Goal: Task Accomplishment & Management: Use online tool/utility

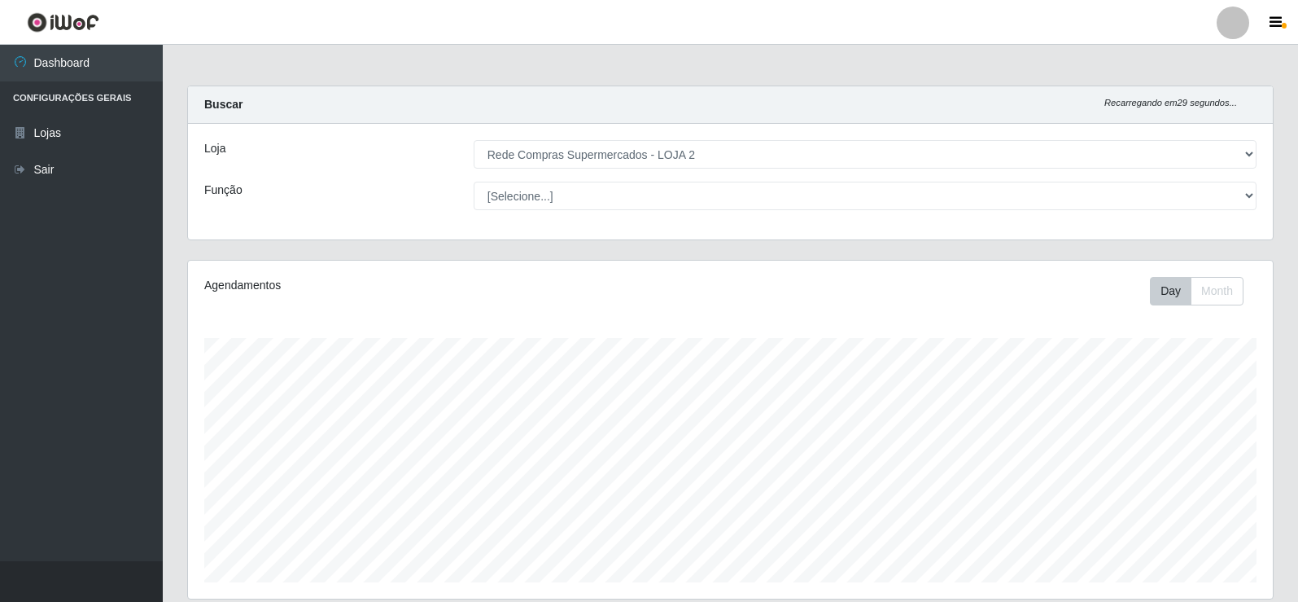
select select "161"
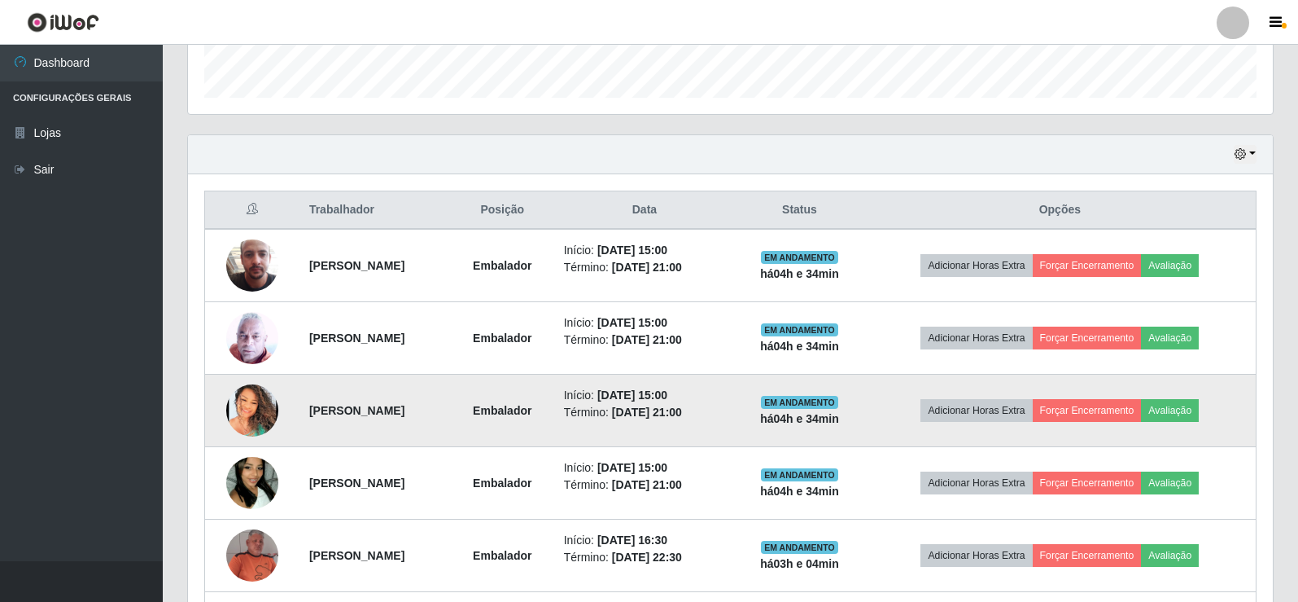
scroll to position [453, 0]
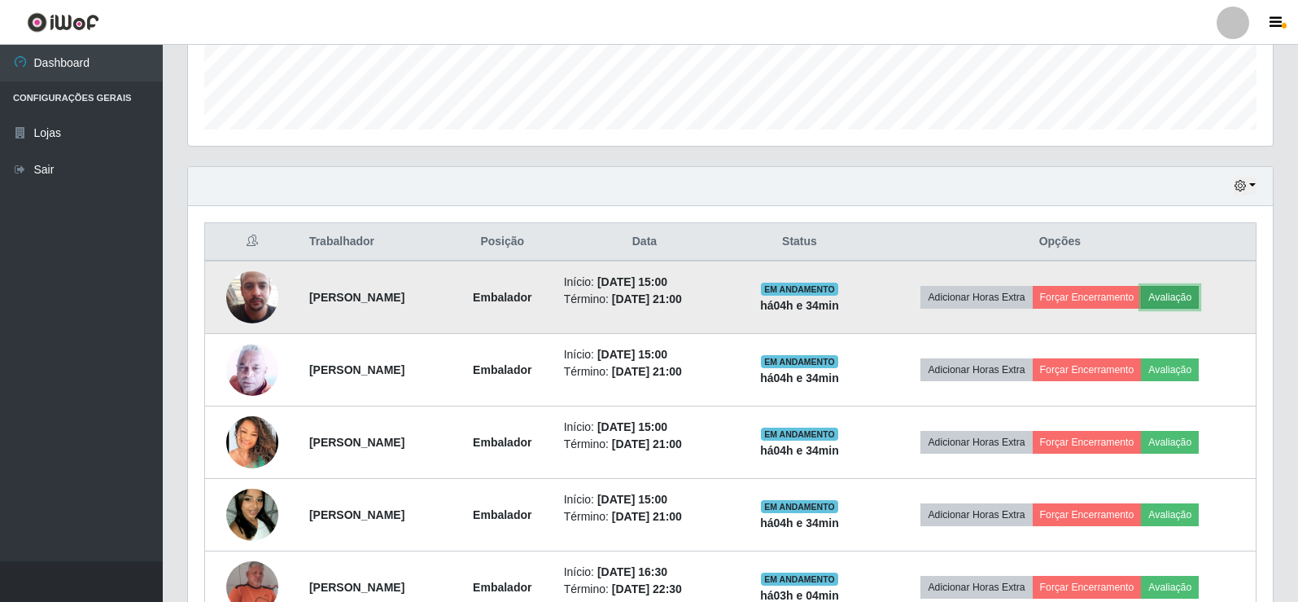
click at [1194, 304] on button "Avaliação" at bounding box center [1170, 297] width 58 height 23
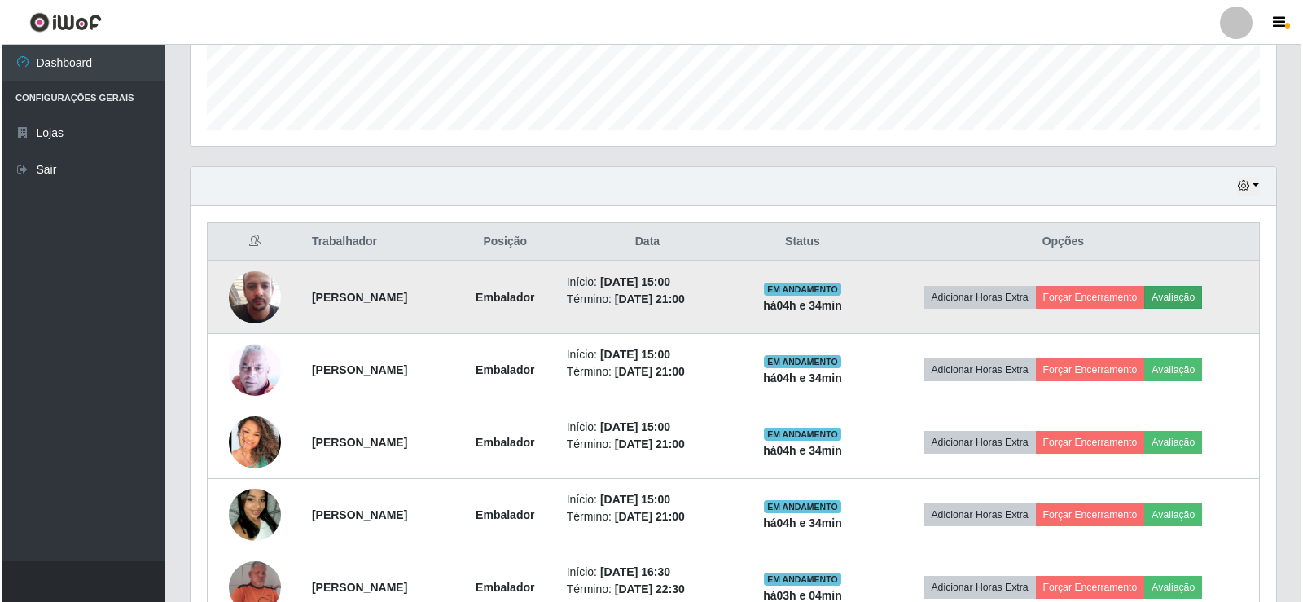
scroll to position [338, 1077]
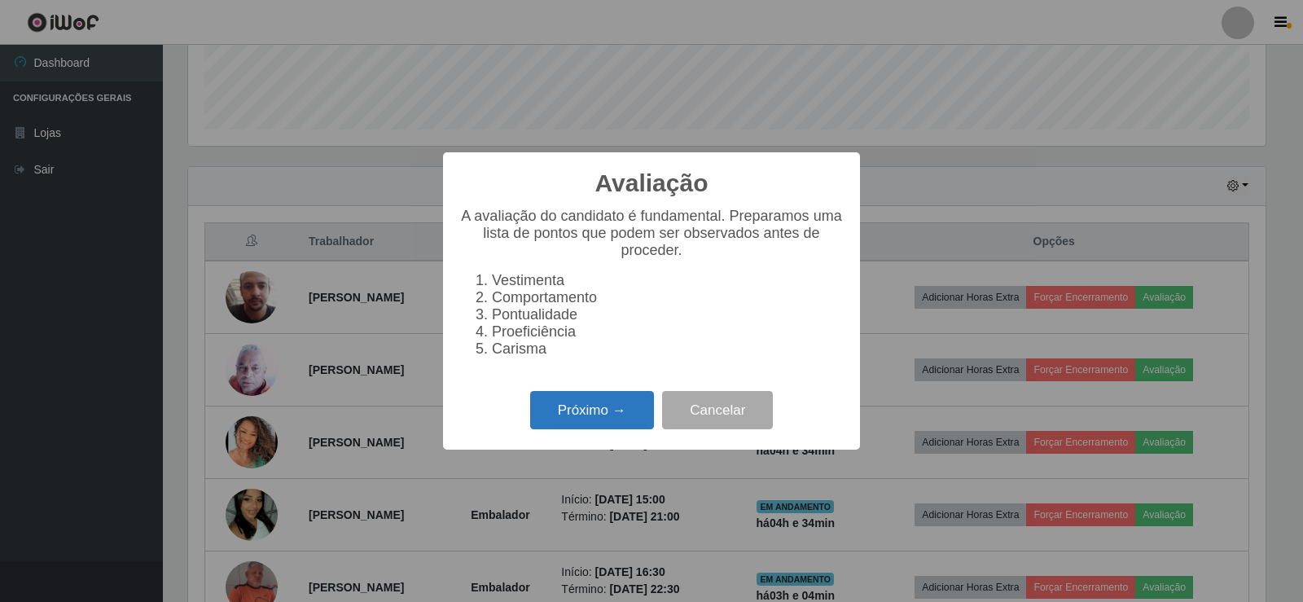
click at [639, 411] on button "Próximo →" at bounding box center [592, 410] width 124 height 38
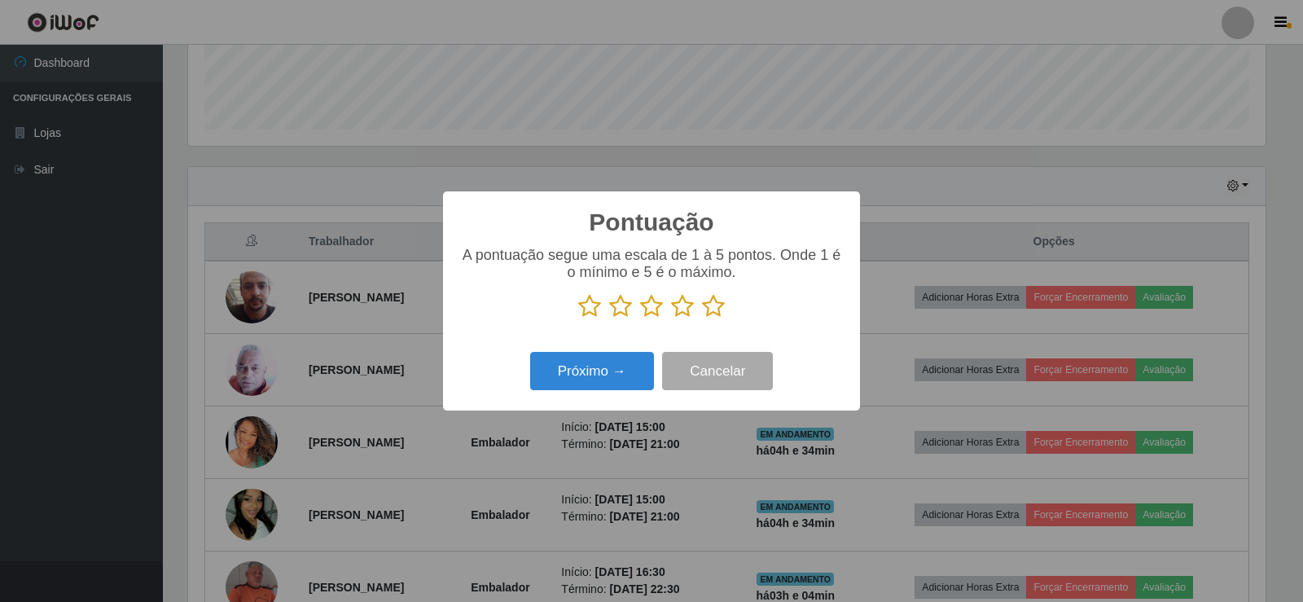
scroll to position [813752, 813013]
click at [698, 304] on p at bounding box center [651, 306] width 384 height 24
click at [720, 310] on icon at bounding box center [713, 306] width 23 height 24
click at [702, 318] on input "radio" at bounding box center [702, 318] width 0 height 0
click at [621, 367] on button "Próximo →" at bounding box center [592, 371] width 124 height 38
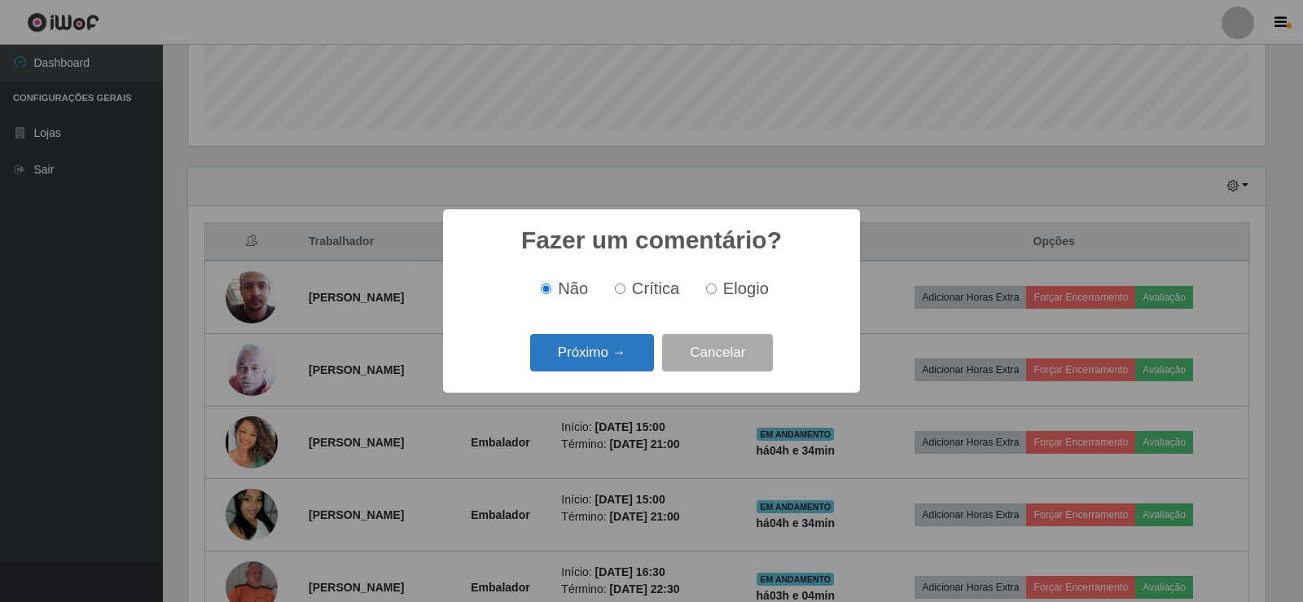
click at [620, 348] on button "Próximo →" at bounding box center [592, 353] width 124 height 38
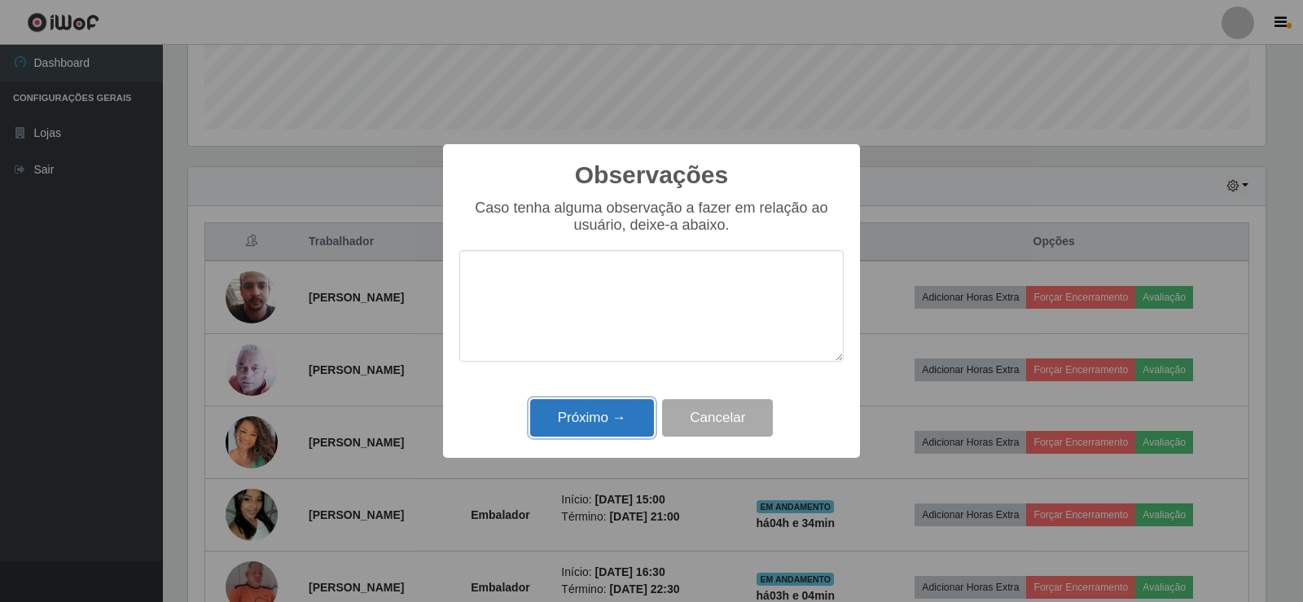
click at [644, 414] on button "Próximo →" at bounding box center [592, 418] width 124 height 38
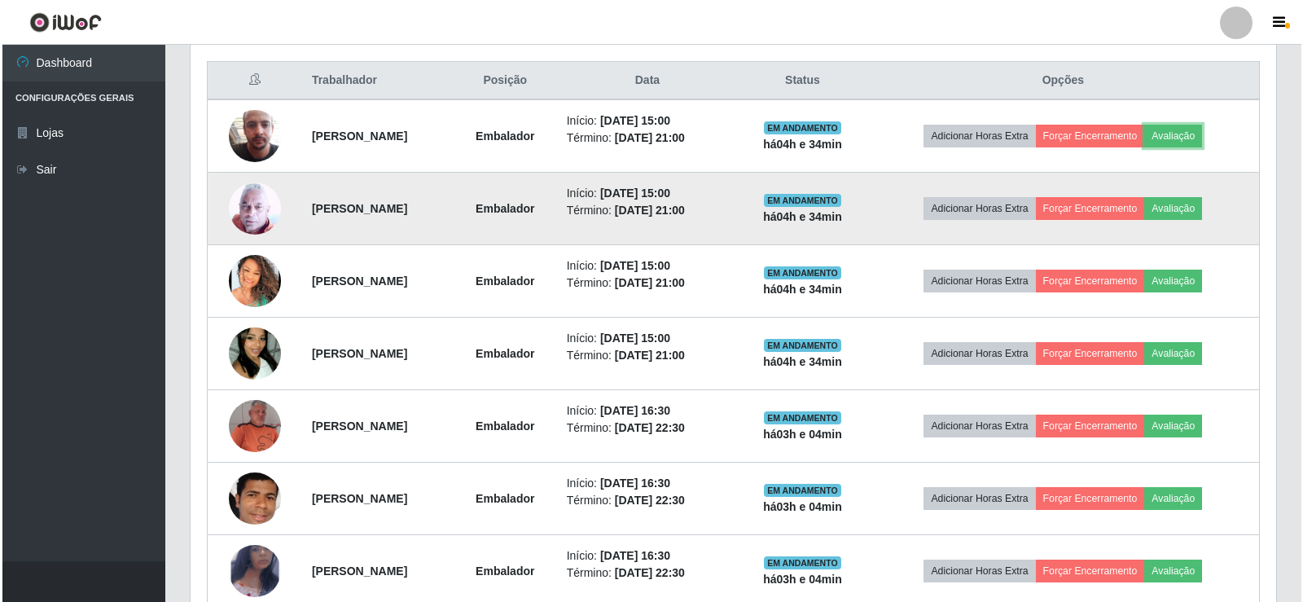
scroll to position [615, 0]
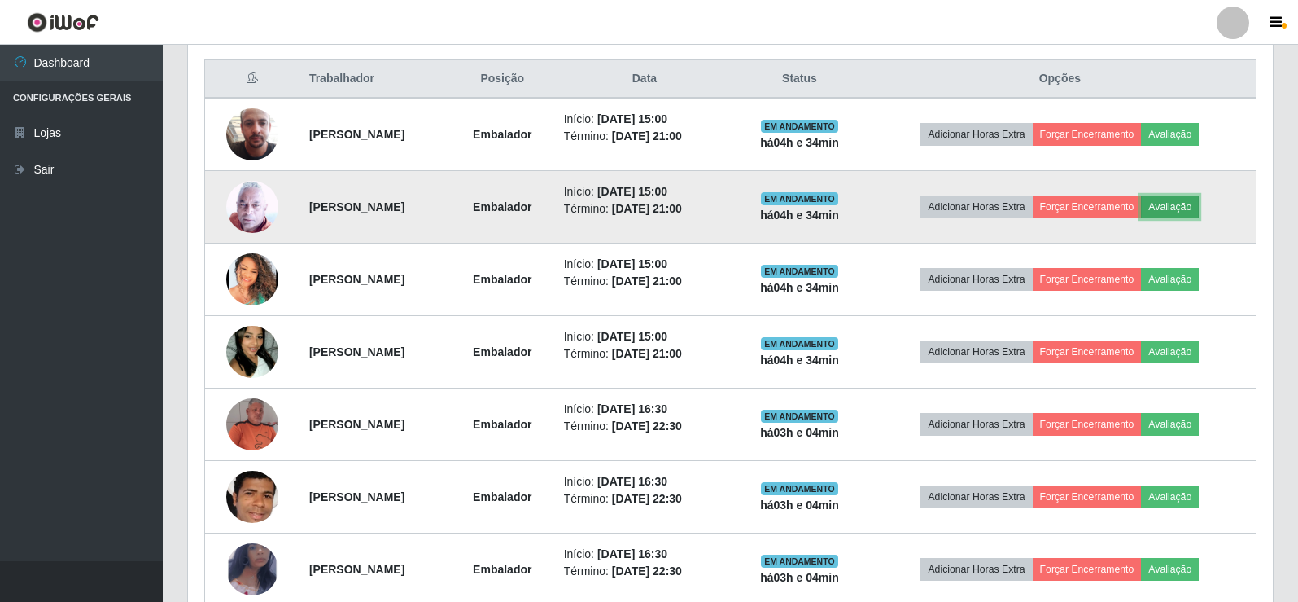
click at [1198, 205] on button "Avaliação" at bounding box center [1170, 206] width 58 height 23
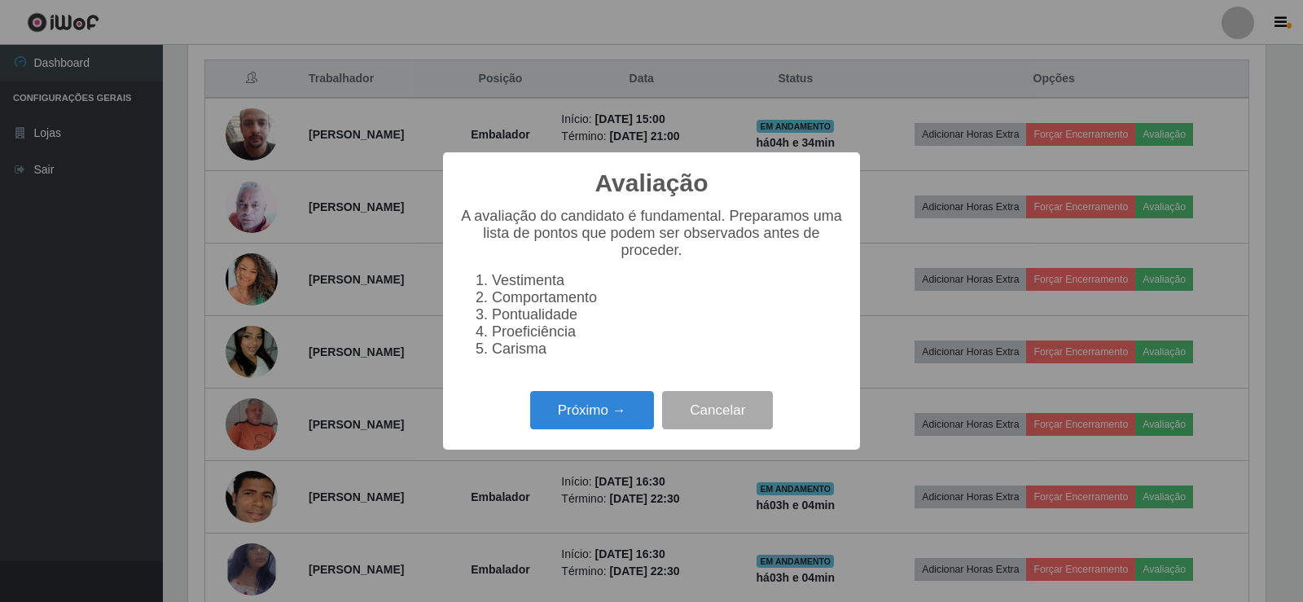
scroll to position [338, 1077]
click at [631, 414] on button "Próximo →" at bounding box center [592, 410] width 124 height 38
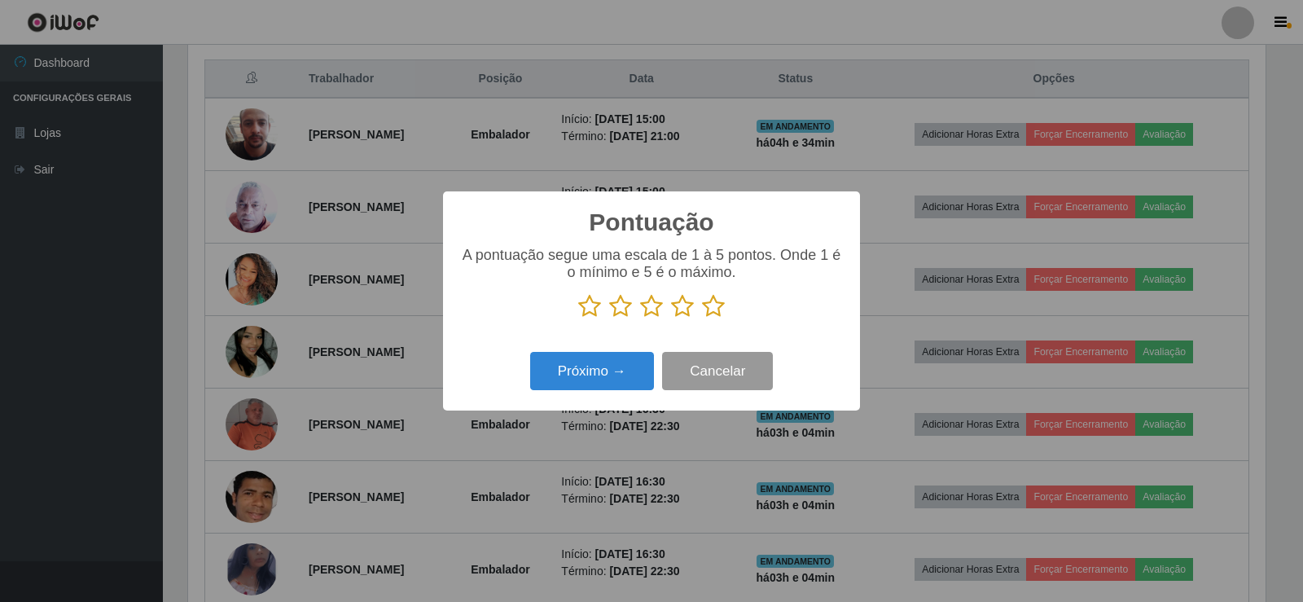
scroll to position [813752, 813013]
drag, startPoint x: 712, startPoint y: 304, endPoint x: 602, endPoint y: 358, distance: 122.7
click at [711, 305] on icon at bounding box center [713, 306] width 23 height 24
click at [702, 318] on input "radio" at bounding box center [702, 318] width 0 height 0
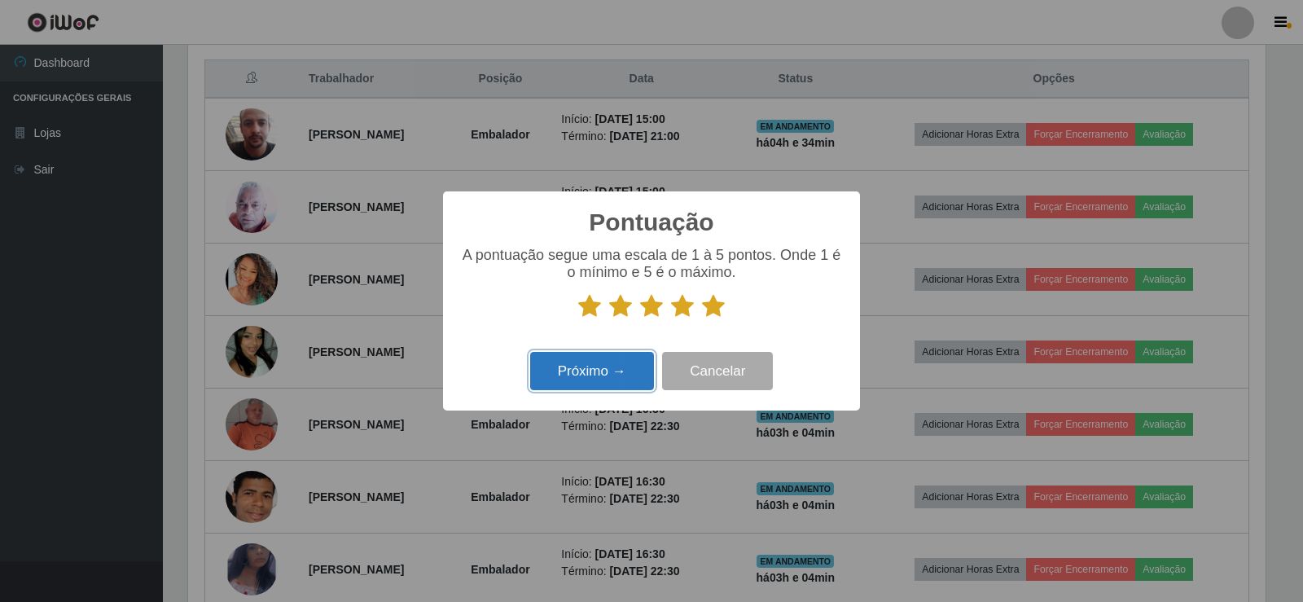
click at [574, 379] on button "Próximo →" at bounding box center [592, 371] width 124 height 38
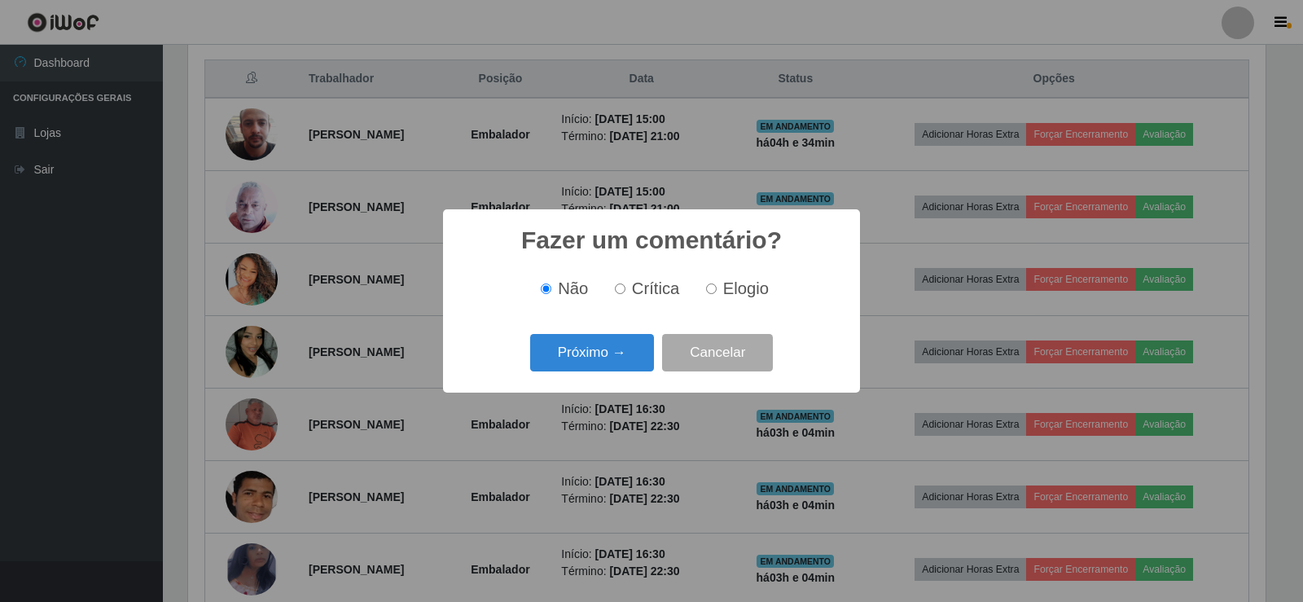
click at [593, 375] on div "Próximo → Cancelar" at bounding box center [651, 352] width 384 height 46
click at [604, 366] on button "Próximo →" at bounding box center [592, 353] width 124 height 38
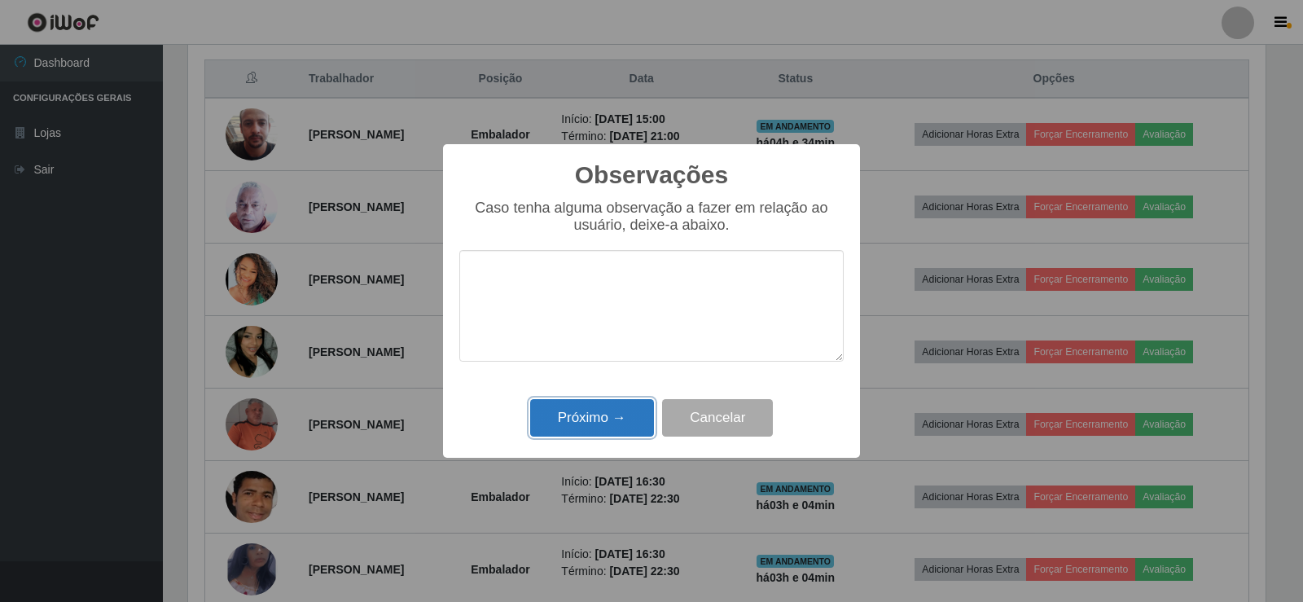
click at [607, 427] on button "Próximo →" at bounding box center [592, 418] width 124 height 38
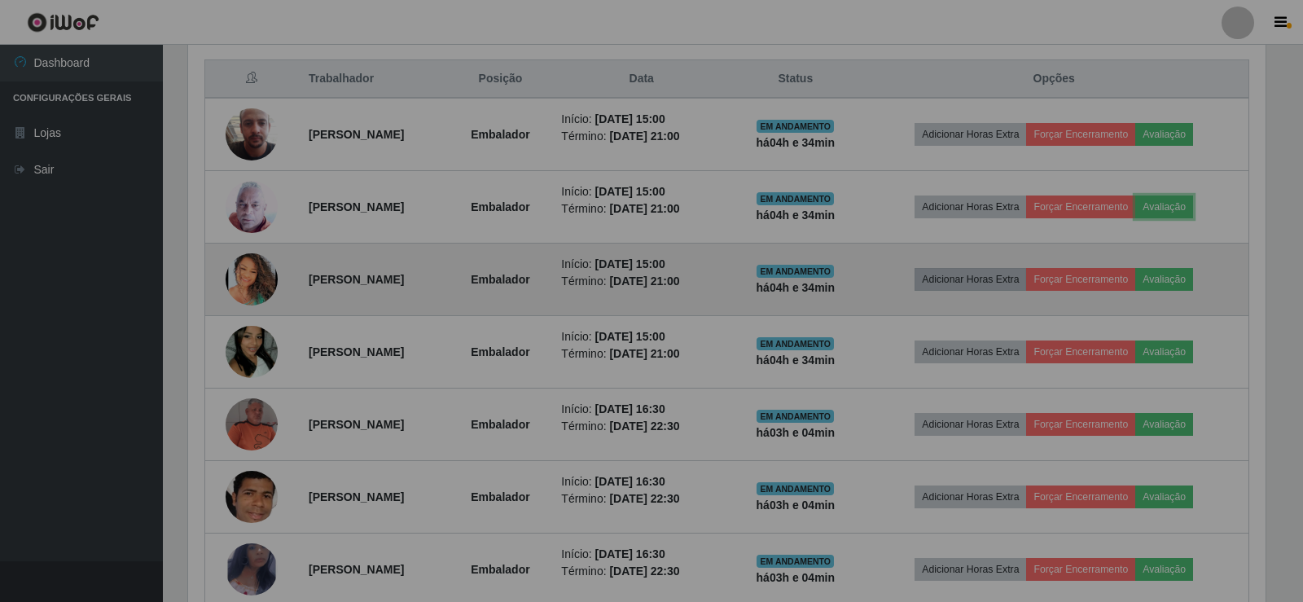
scroll to position [338, 1085]
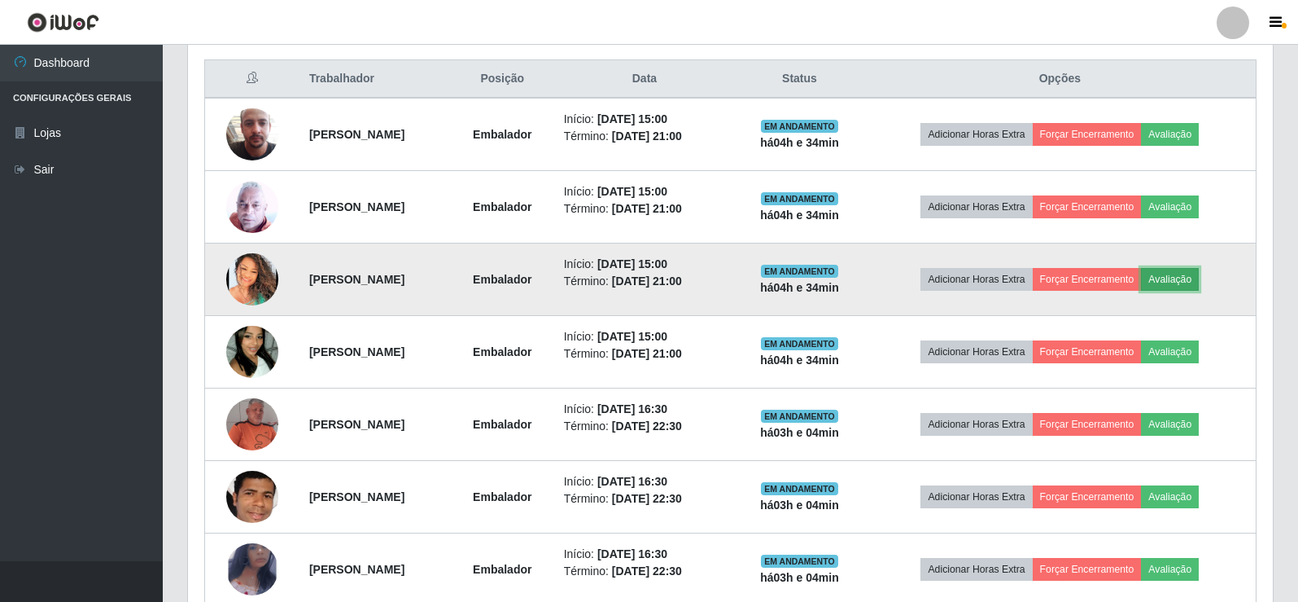
click at [1199, 284] on button "Avaliação" at bounding box center [1170, 279] width 58 height 23
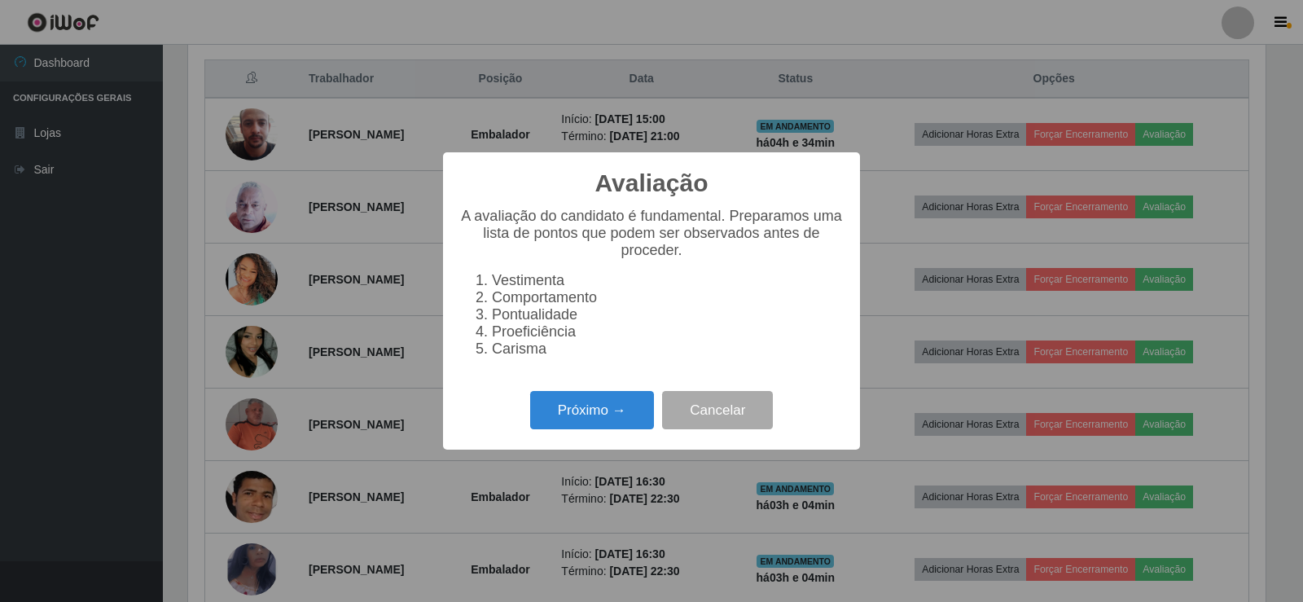
scroll to position [338, 1077]
click at [543, 407] on button "Próximo →" at bounding box center [592, 410] width 124 height 38
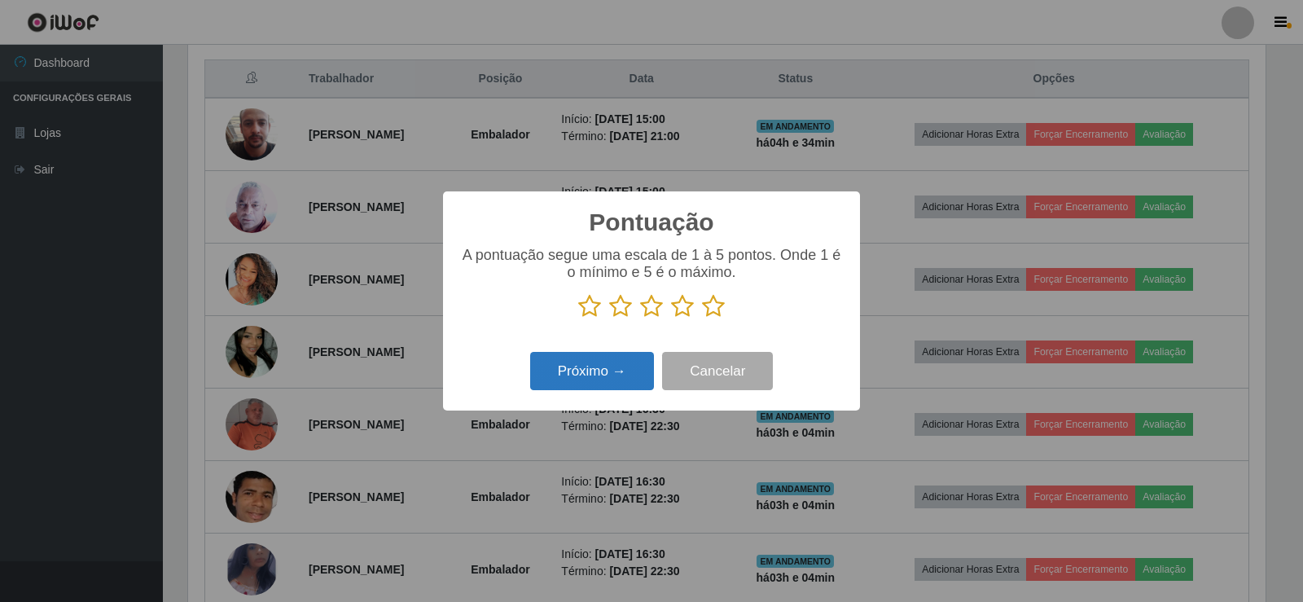
scroll to position [813752, 813013]
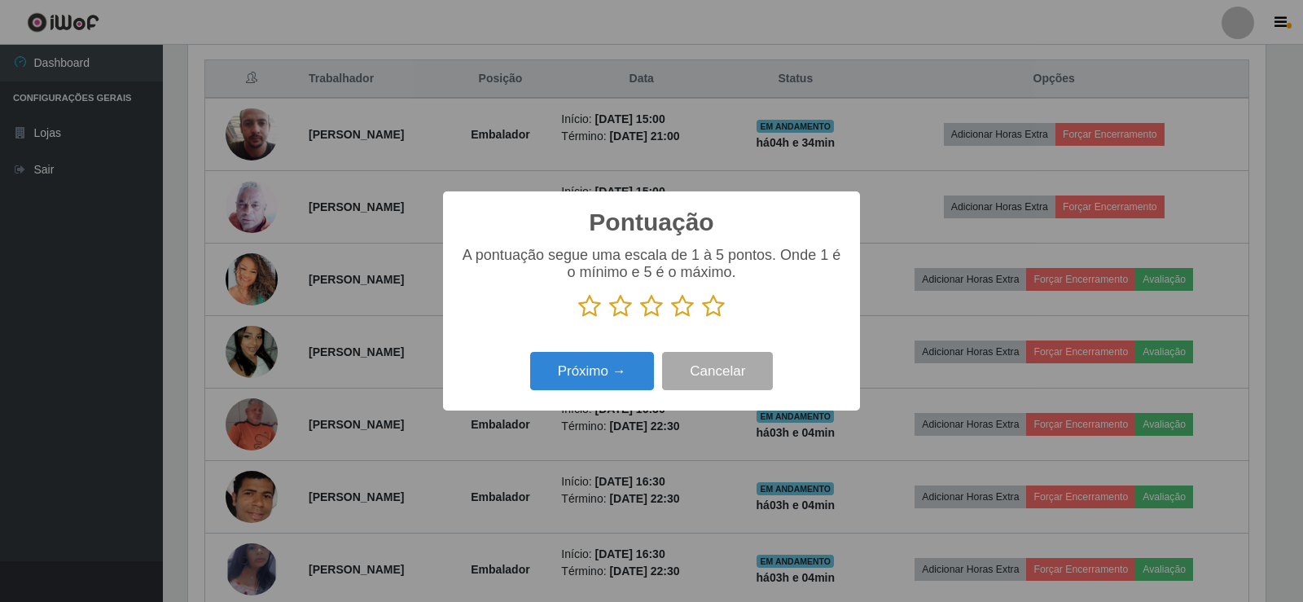
click at [710, 315] on icon at bounding box center [713, 306] width 23 height 24
click at [702, 318] on input "radio" at bounding box center [702, 318] width 0 height 0
click at [608, 373] on button "Próximo →" at bounding box center [592, 371] width 124 height 38
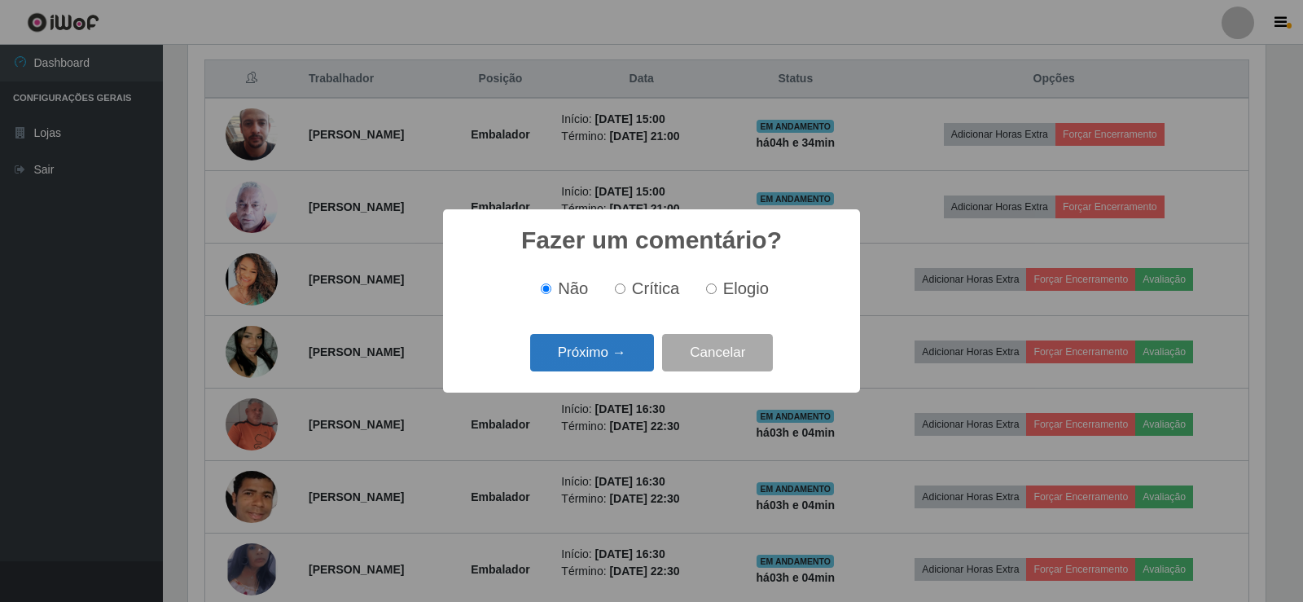
click at [609, 366] on button "Próximo →" at bounding box center [592, 353] width 124 height 38
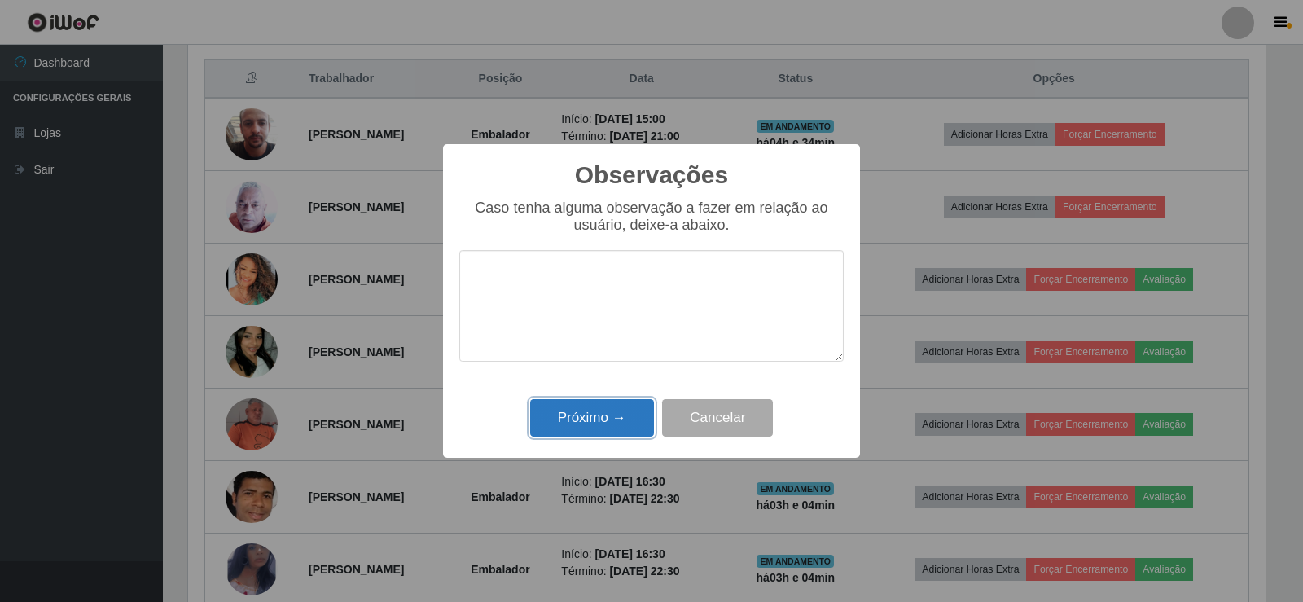
click at [614, 420] on button "Próximo →" at bounding box center [592, 418] width 124 height 38
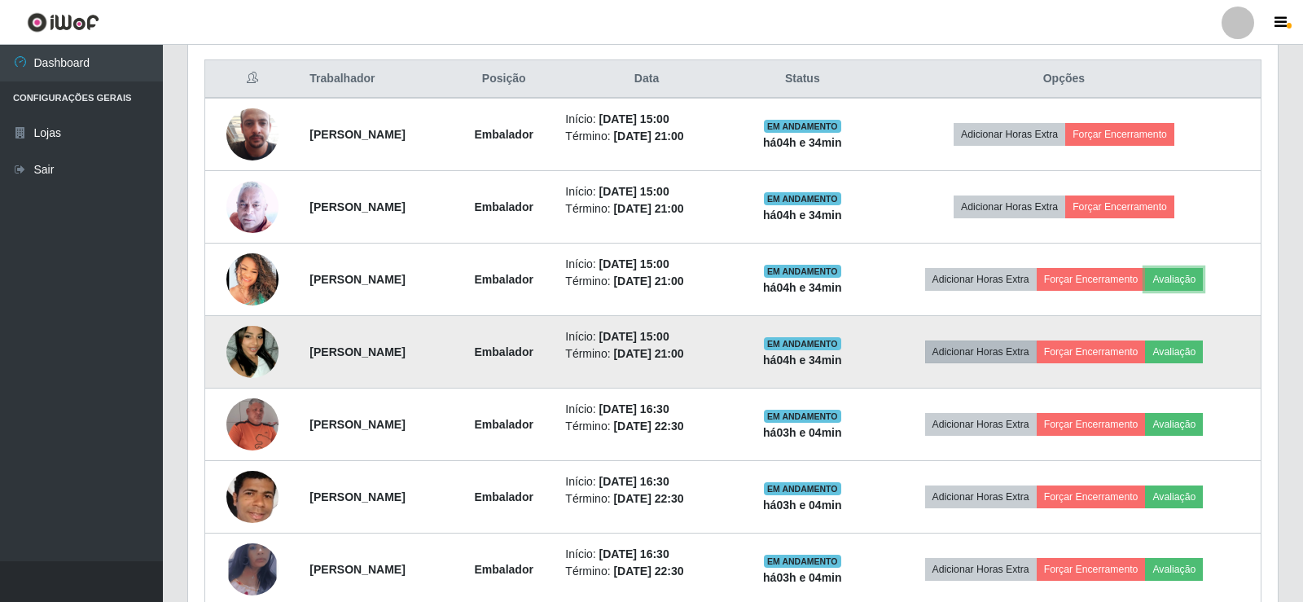
scroll to position [338, 1085]
click at [1191, 344] on button "Avaliação" at bounding box center [1170, 351] width 58 height 23
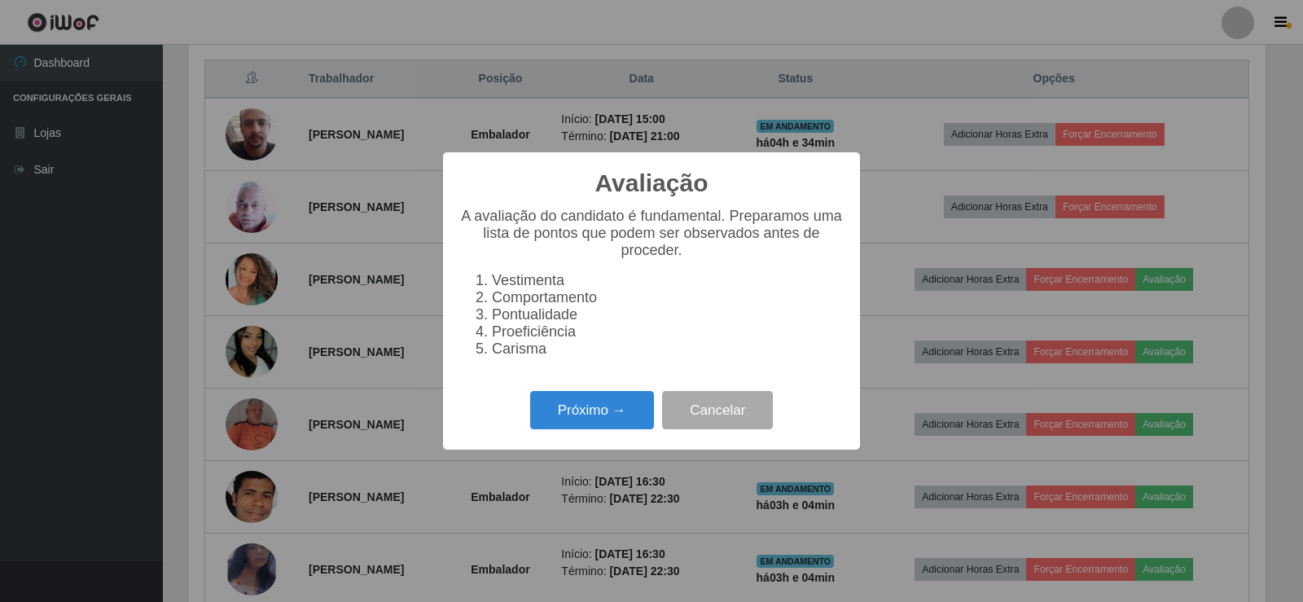
scroll to position [338, 1077]
click at [593, 429] on button "Próximo →" at bounding box center [592, 410] width 124 height 38
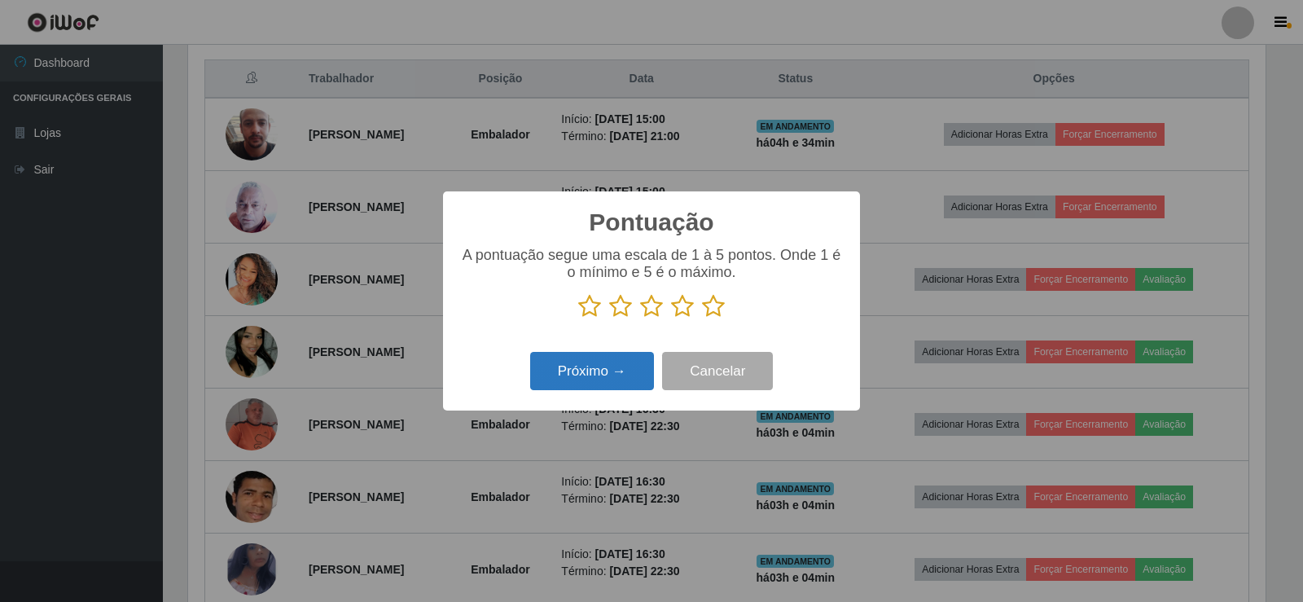
scroll to position [813752, 813013]
click at [724, 311] on icon at bounding box center [713, 306] width 23 height 24
click at [702, 318] on input "radio" at bounding box center [702, 318] width 0 height 0
click at [612, 380] on button "Próximo →" at bounding box center [592, 371] width 124 height 38
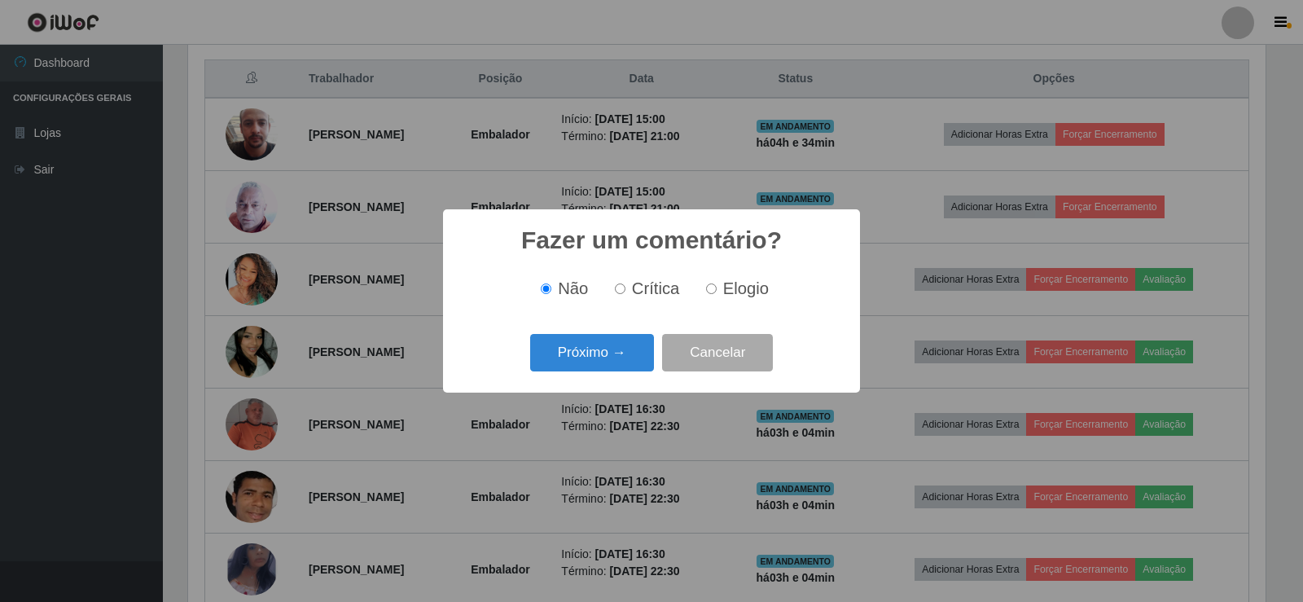
click at [612, 357] on button "Próximo →" at bounding box center [592, 353] width 124 height 38
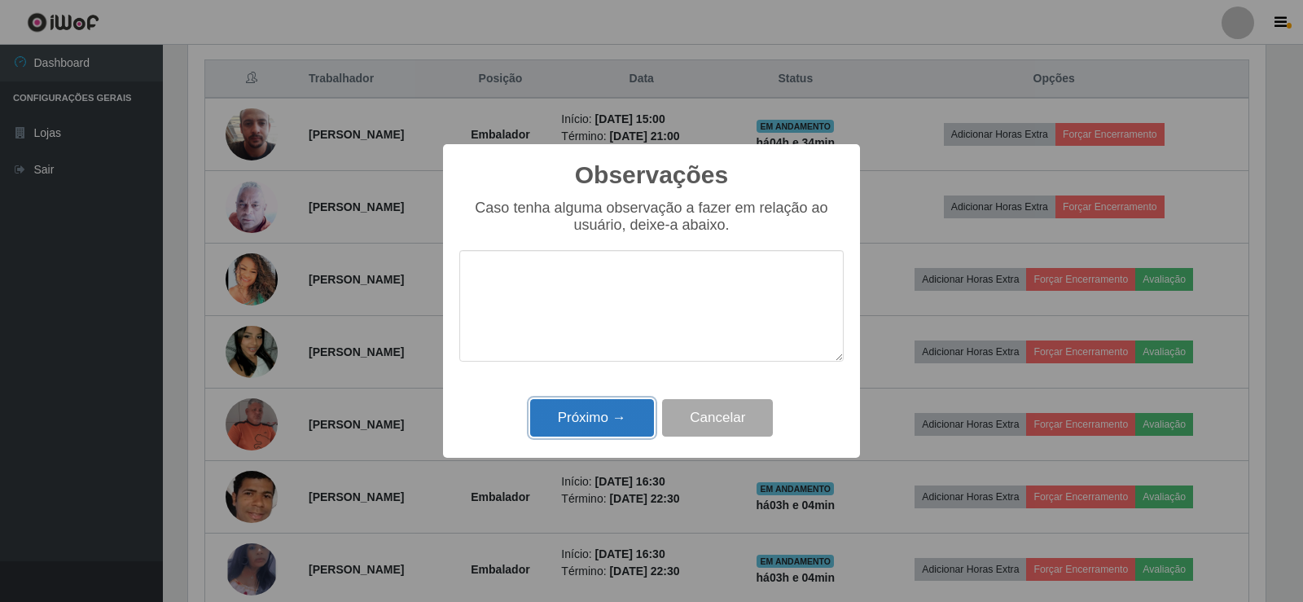
click at [623, 411] on button "Próximo →" at bounding box center [592, 418] width 124 height 38
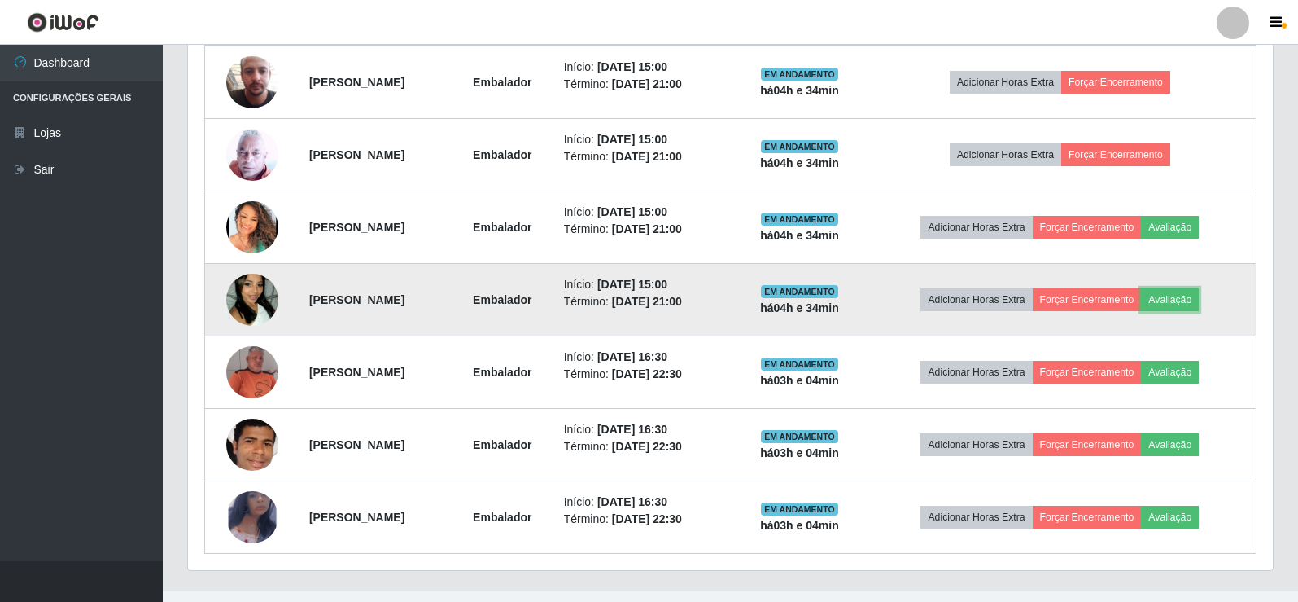
scroll to position [697, 0]
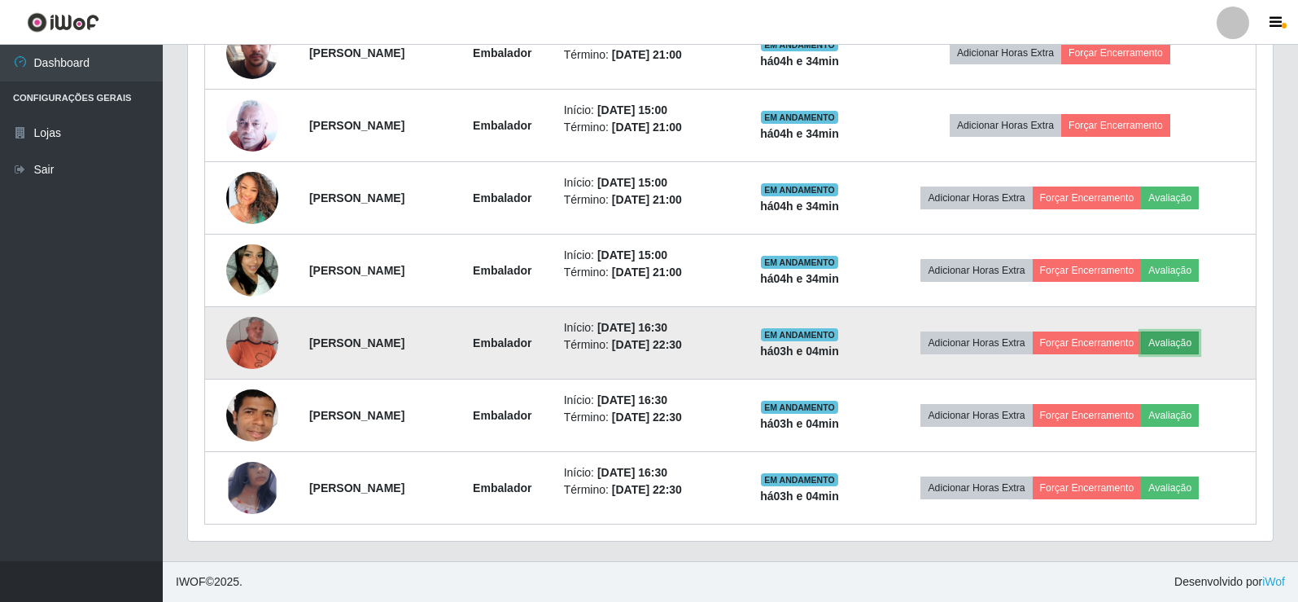
click at [1198, 348] on button "Avaliação" at bounding box center [1170, 342] width 58 height 23
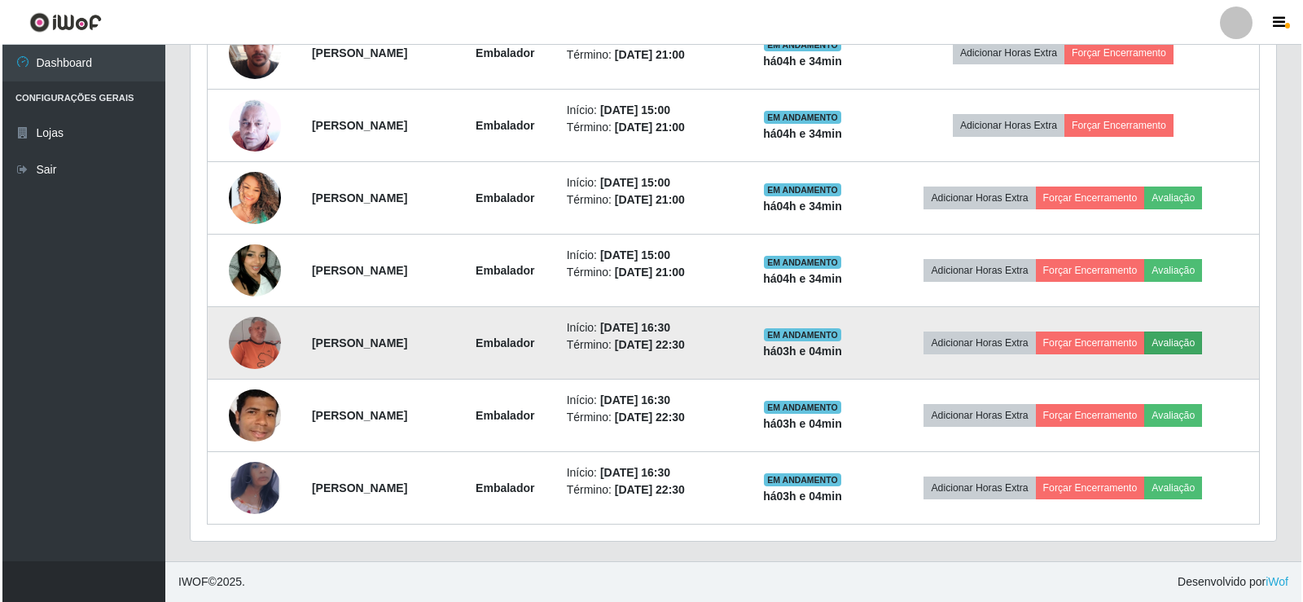
scroll to position [338, 1077]
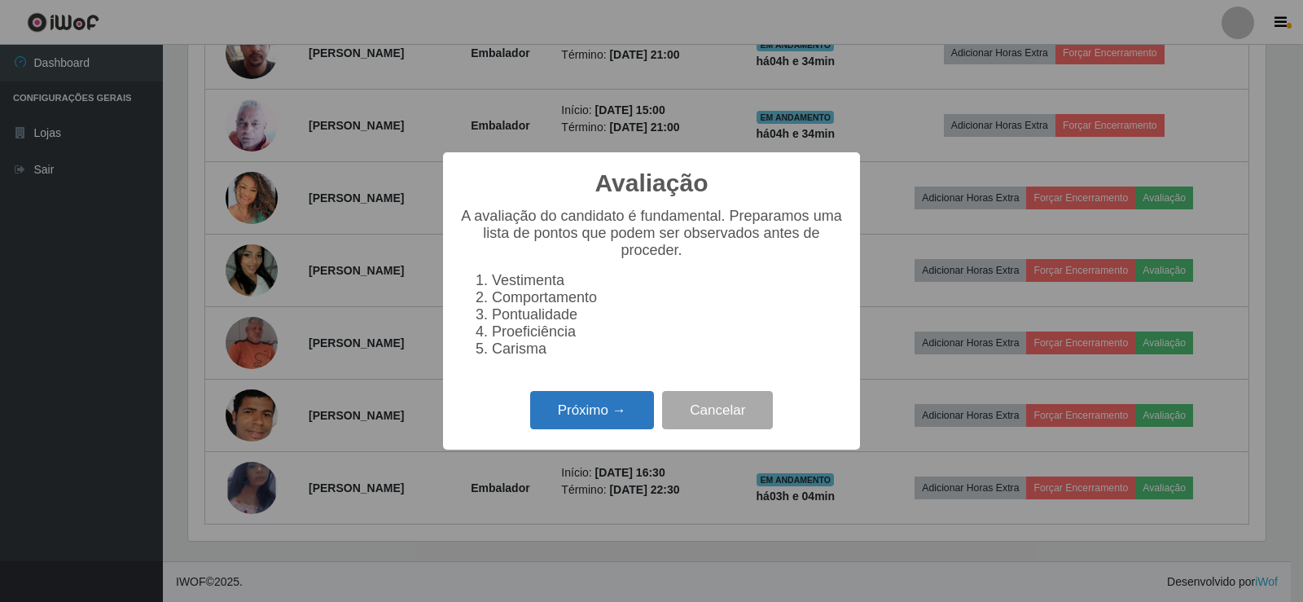
click at [599, 419] on button "Próximo →" at bounding box center [592, 410] width 124 height 38
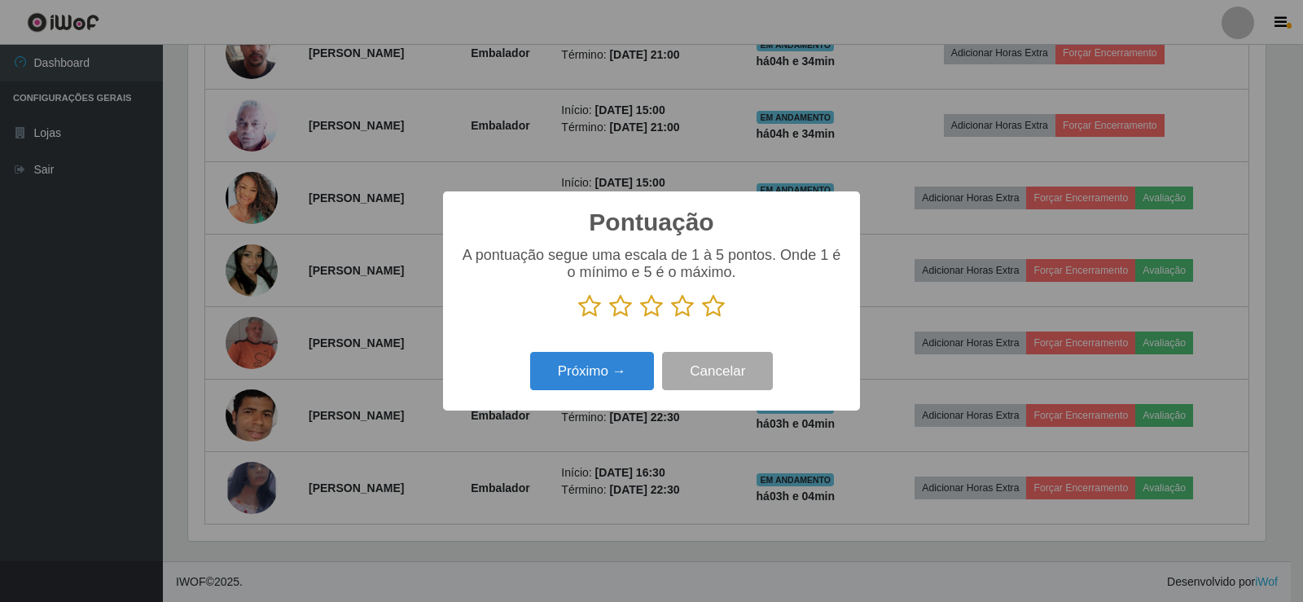
click at [710, 313] on icon at bounding box center [713, 306] width 23 height 24
click at [702, 318] on input "radio" at bounding box center [702, 318] width 0 height 0
click at [598, 375] on button "Próximo →" at bounding box center [592, 371] width 124 height 38
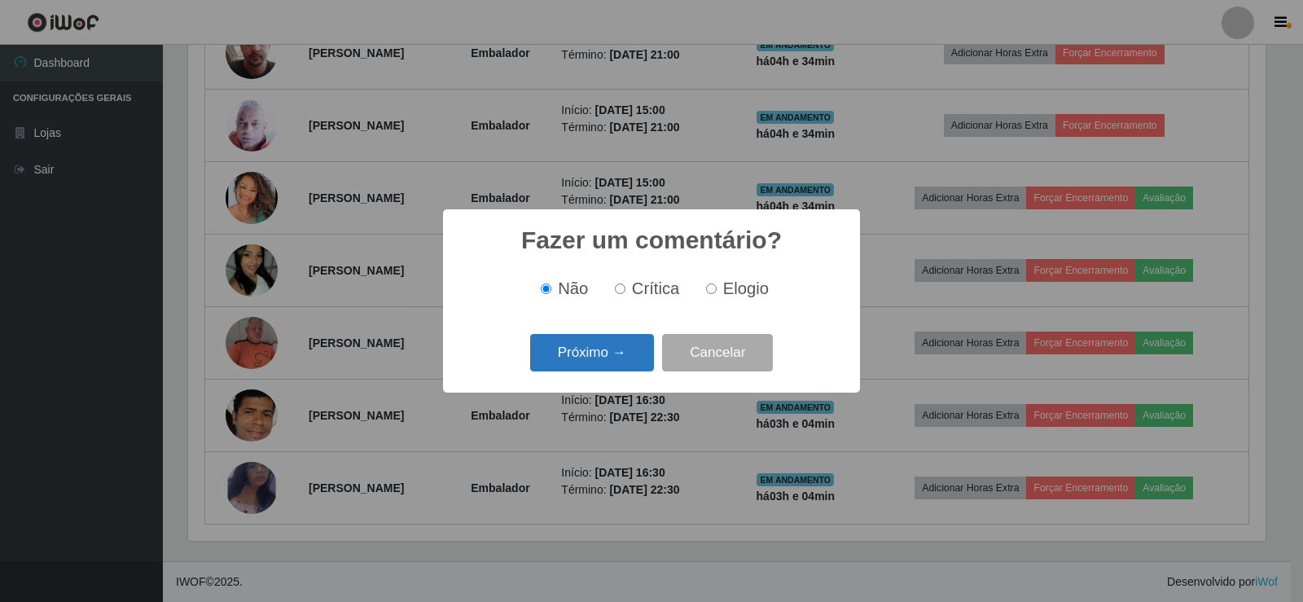
click at [598, 353] on button "Próximo →" at bounding box center [592, 353] width 124 height 38
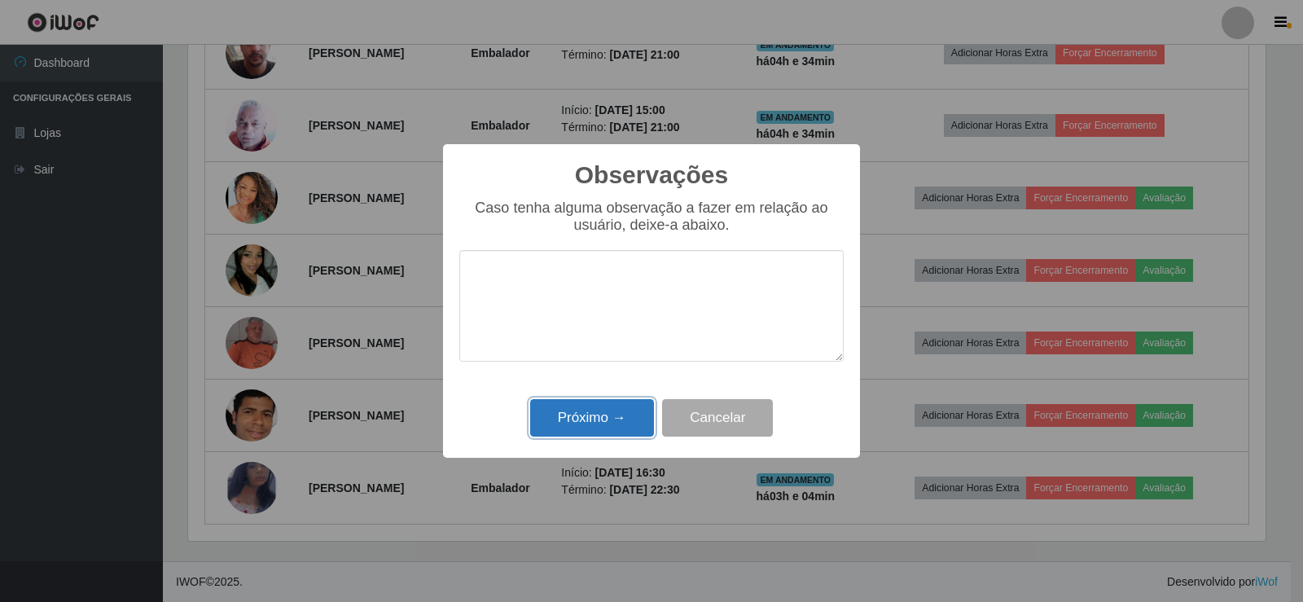
click at [601, 417] on button "Próximo →" at bounding box center [592, 418] width 124 height 38
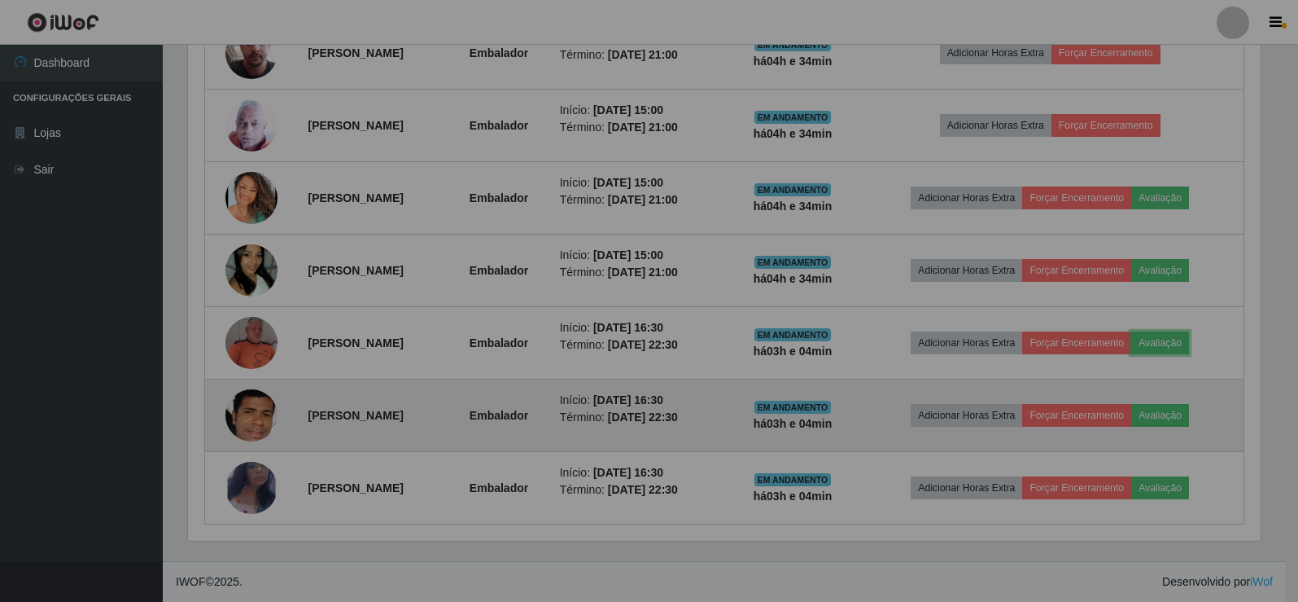
scroll to position [0, 0]
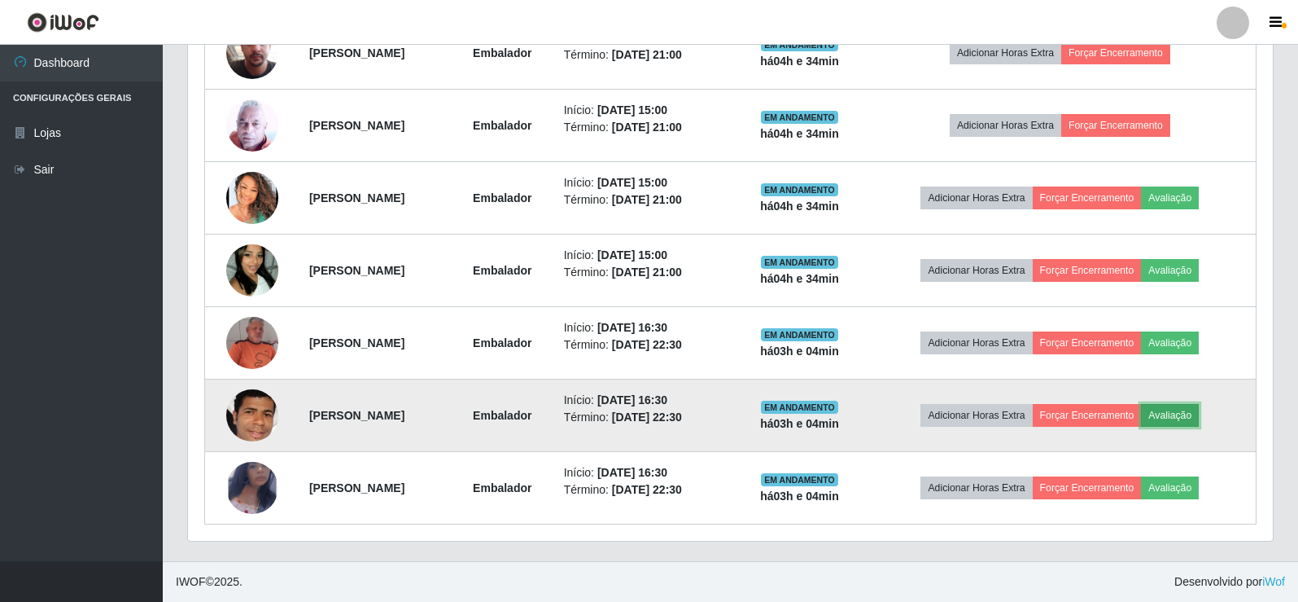
click at [1199, 418] on button "Avaliação" at bounding box center [1170, 415] width 58 height 23
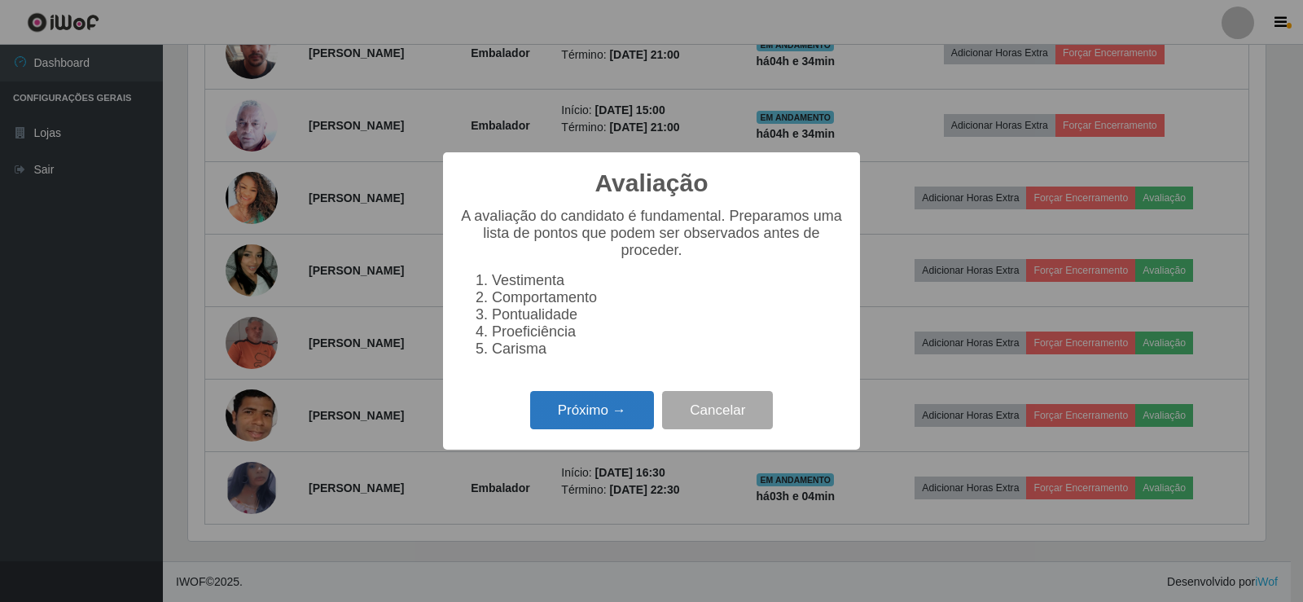
drag, startPoint x: 546, startPoint y: 386, endPoint x: 562, endPoint y: 411, distance: 29.6
click at [554, 402] on div "Avaliação × A avaliação do candidato é fundamental. Preparamos uma lista de pon…" at bounding box center [651, 300] width 417 height 297
click at [563, 412] on button "Próximo →" at bounding box center [592, 410] width 124 height 38
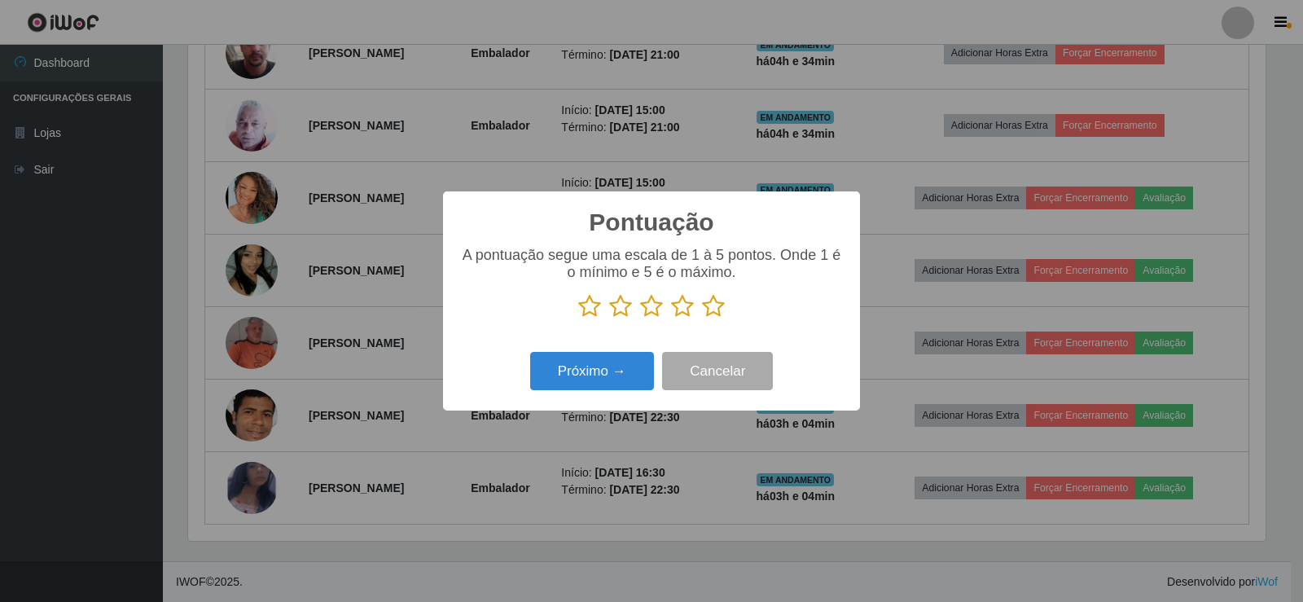
click at [699, 310] on p at bounding box center [651, 306] width 384 height 24
click at [716, 305] on icon at bounding box center [713, 306] width 23 height 24
click at [702, 318] on input "radio" at bounding box center [702, 318] width 0 height 0
click at [604, 381] on button "Próximo →" at bounding box center [592, 371] width 124 height 38
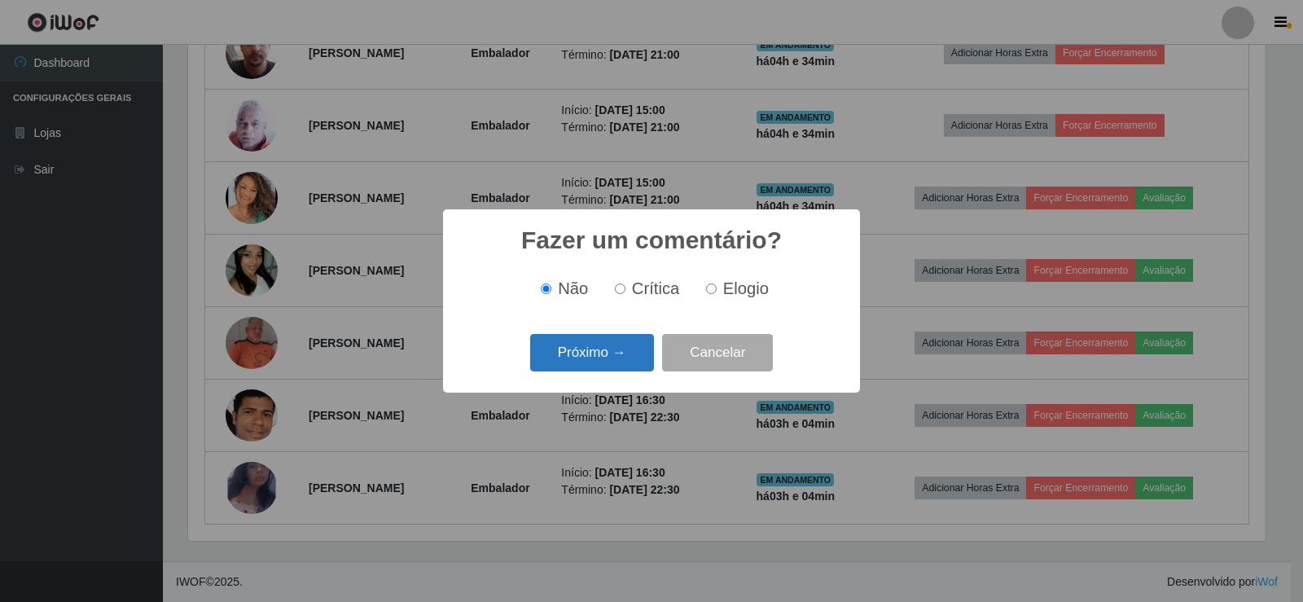
click at [612, 353] on button "Próximo →" at bounding box center [592, 353] width 124 height 38
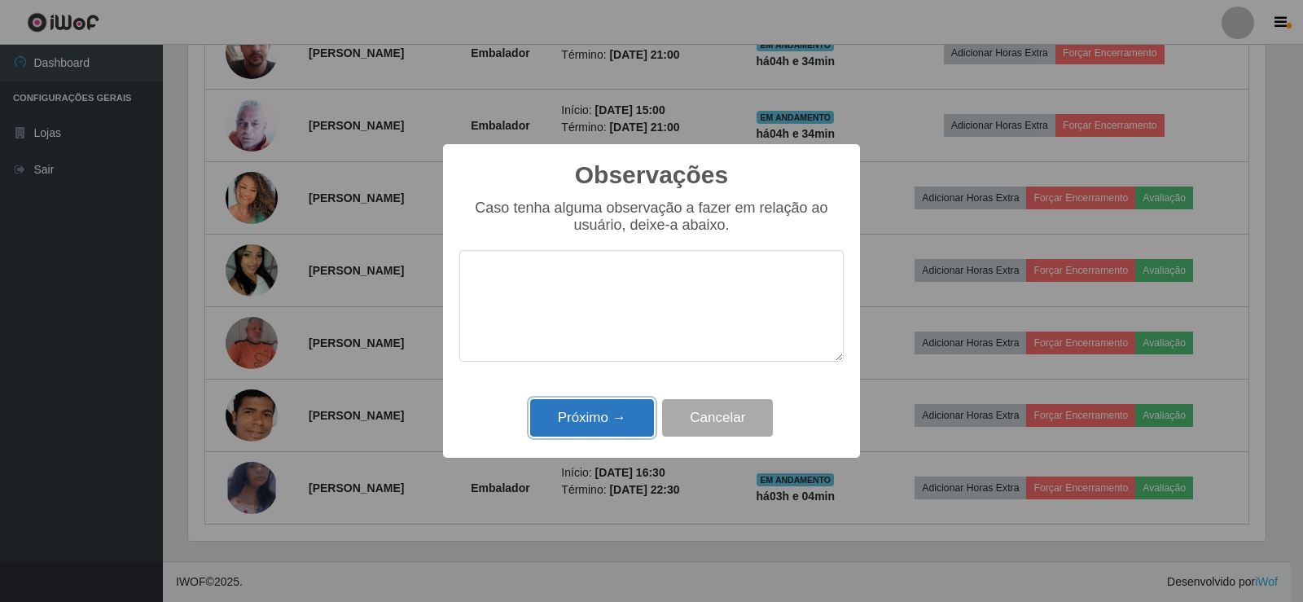
click at [602, 414] on button "Próximo →" at bounding box center [592, 418] width 124 height 38
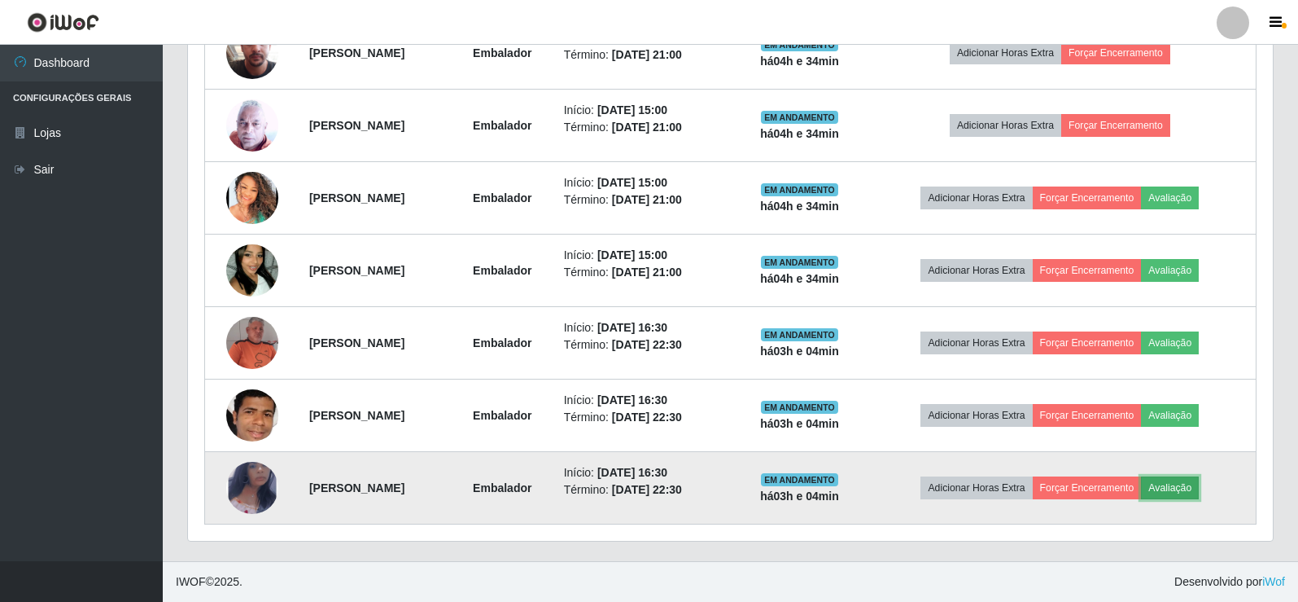
click at [1189, 483] on button "Avaliação" at bounding box center [1170, 487] width 58 height 23
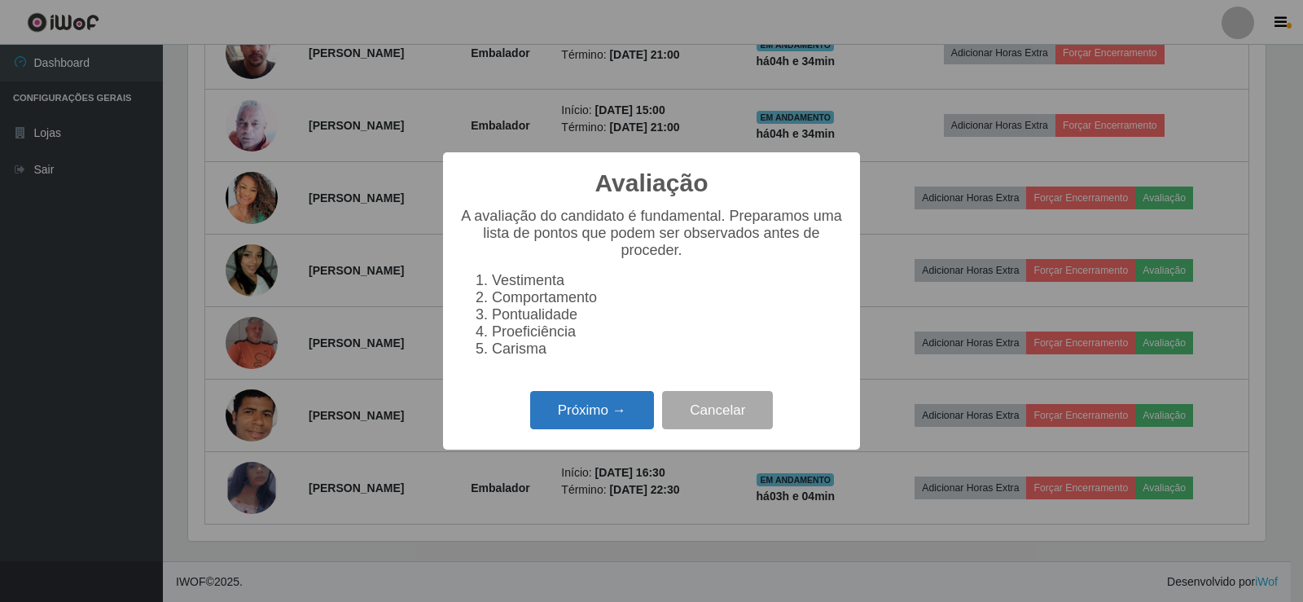
click at [598, 424] on button "Próximo →" at bounding box center [592, 410] width 124 height 38
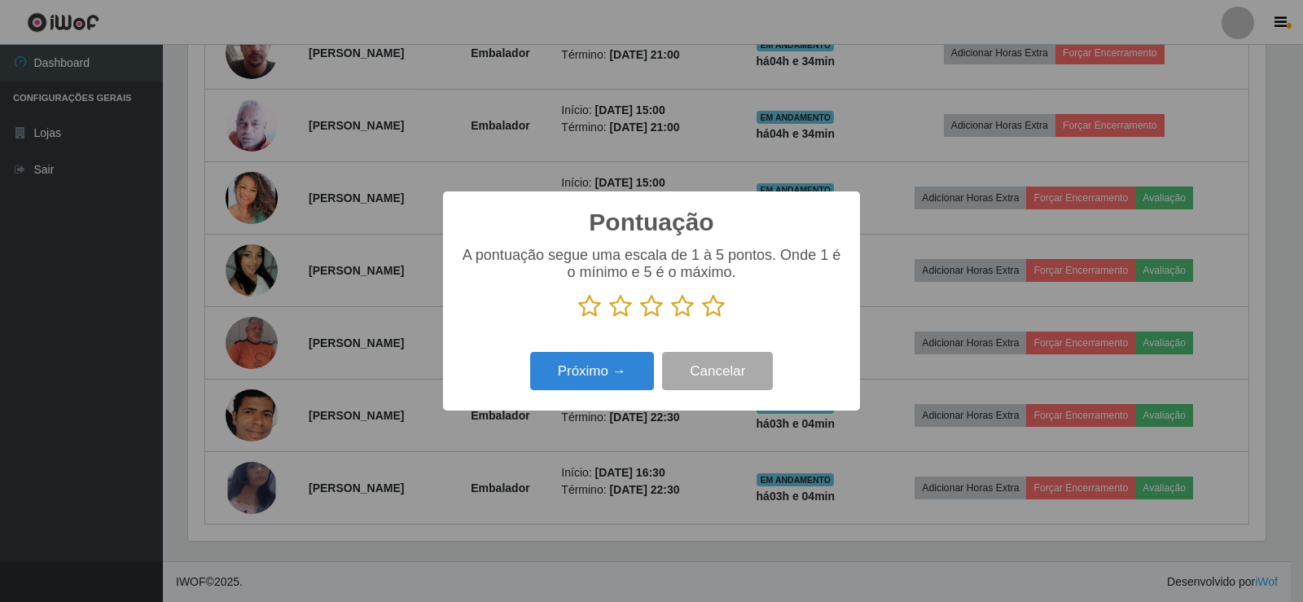
click at [709, 309] on icon at bounding box center [713, 306] width 23 height 24
click at [702, 318] on input "radio" at bounding box center [702, 318] width 0 height 0
click at [647, 350] on div "Pontuação × A pontuação segue uma escala de 1 à 5 pontos. Onde 1 é o mínimo e 5…" at bounding box center [651, 300] width 417 height 219
click at [637, 365] on button "Próximo →" at bounding box center [592, 371] width 124 height 38
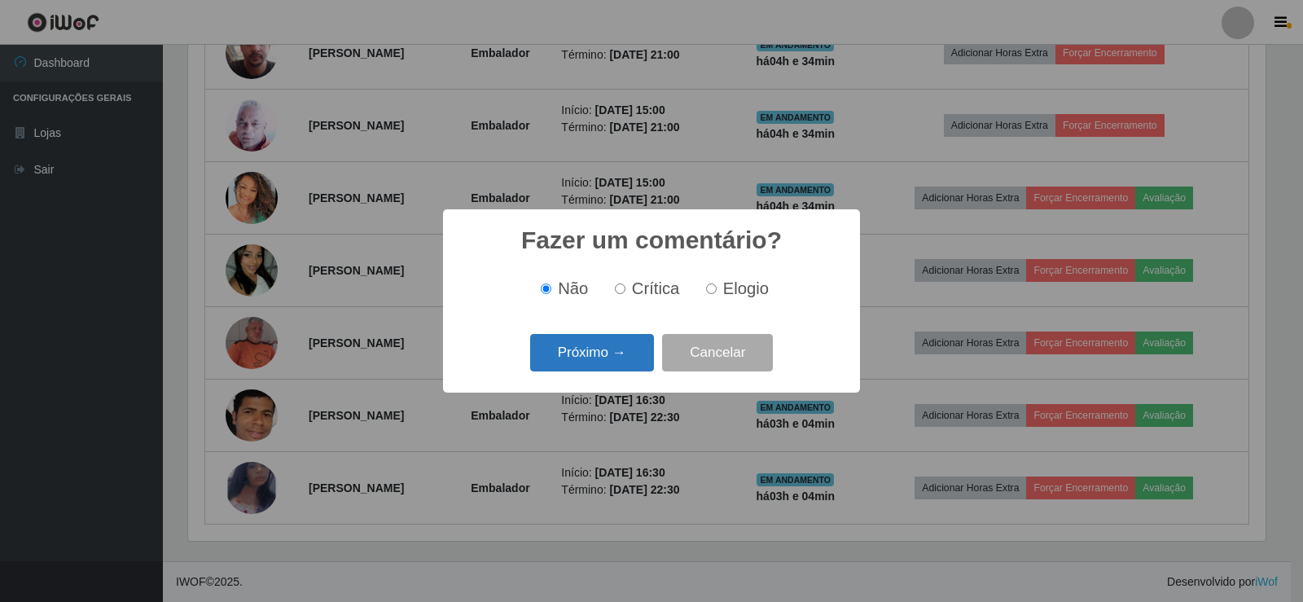
click at [636, 338] on button "Próximo →" at bounding box center [592, 353] width 124 height 38
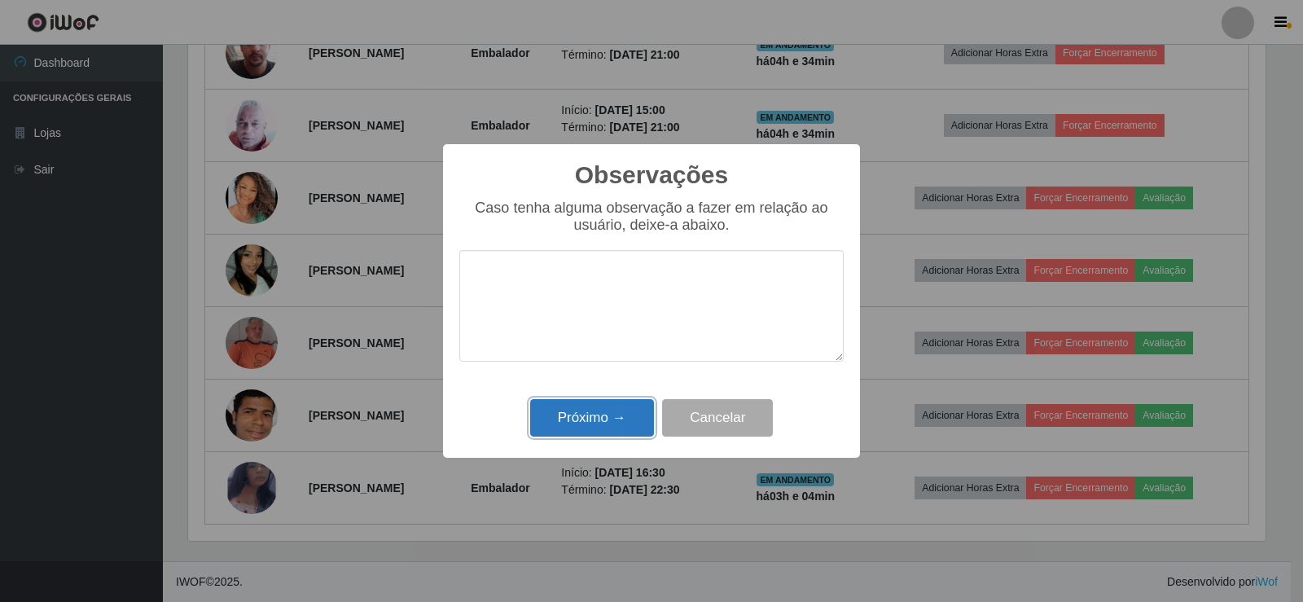
click at [618, 433] on button "Próximo →" at bounding box center [592, 418] width 124 height 38
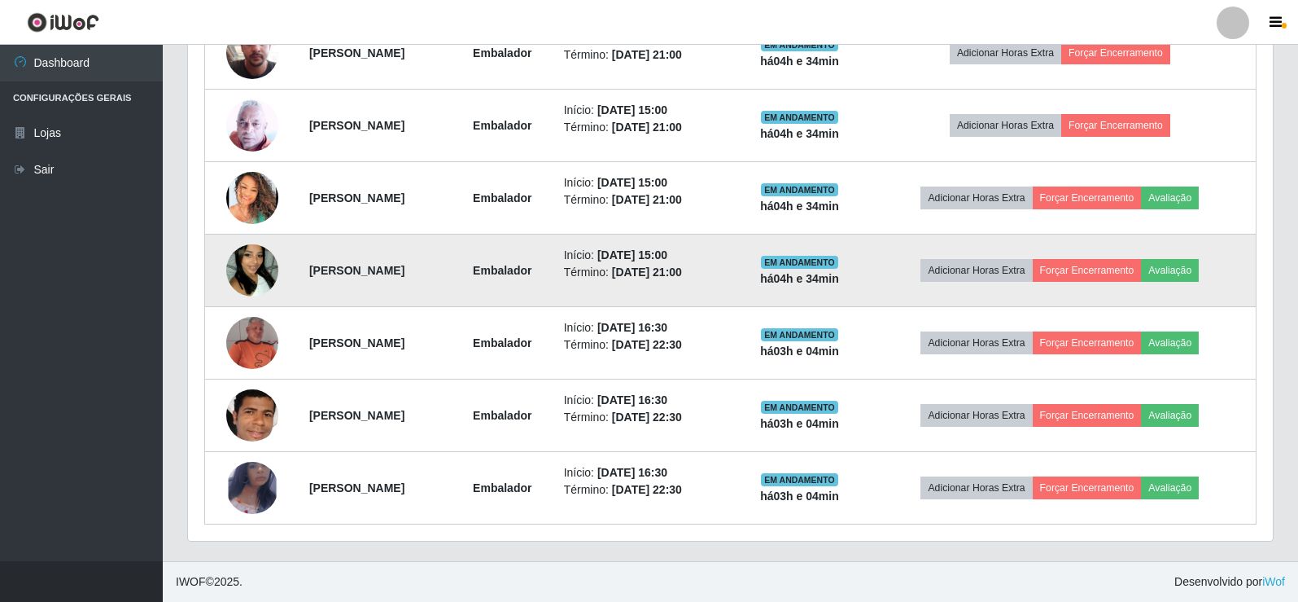
click at [254, 265] on img at bounding box center [252, 270] width 52 height 93
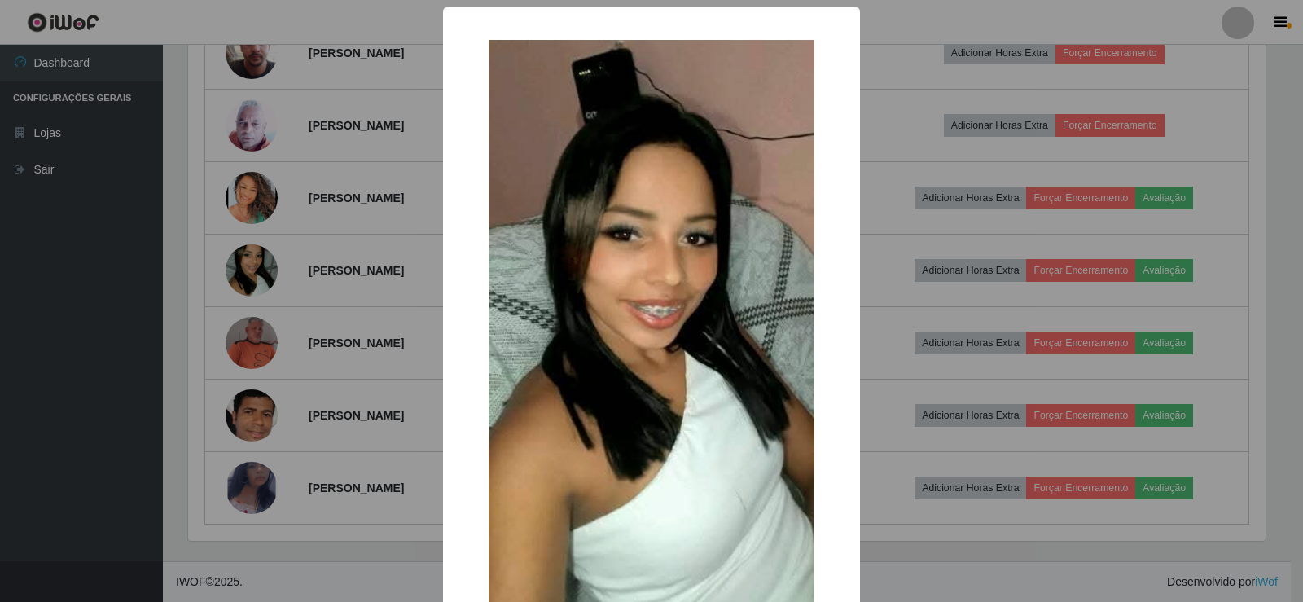
click at [291, 262] on div "× OK Cancel" at bounding box center [651, 301] width 1303 height 602
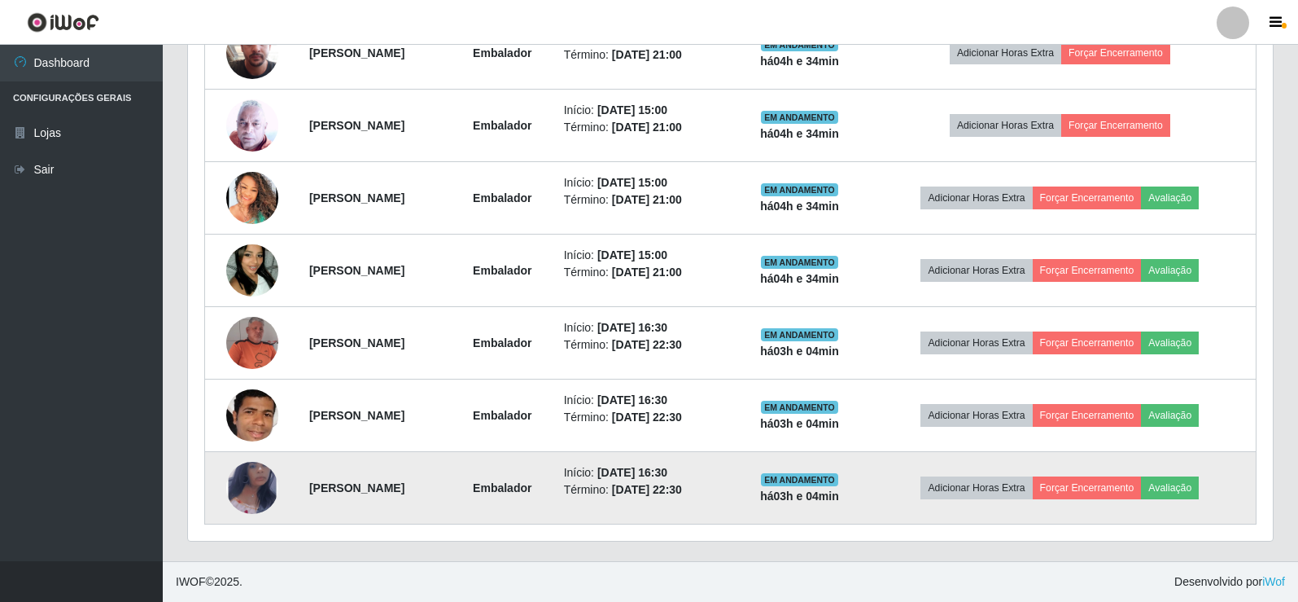
click at [255, 468] on img at bounding box center [252, 487] width 52 height 85
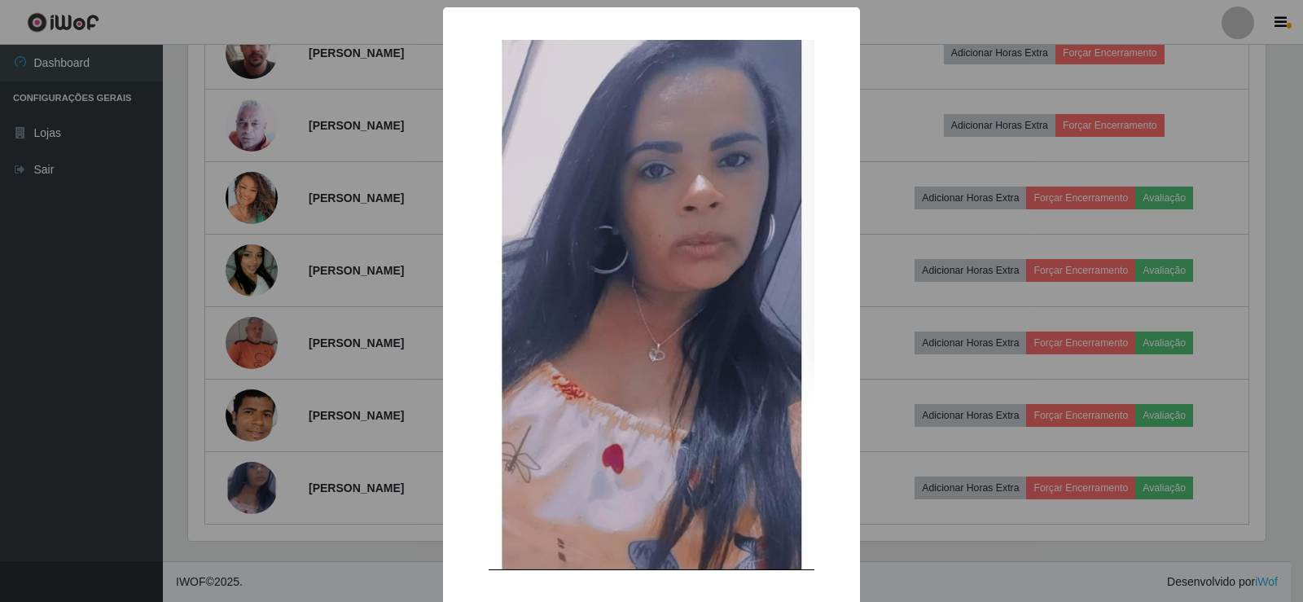
click at [304, 346] on div "× OK Cancel" at bounding box center [651, 301] width 1303 height 602
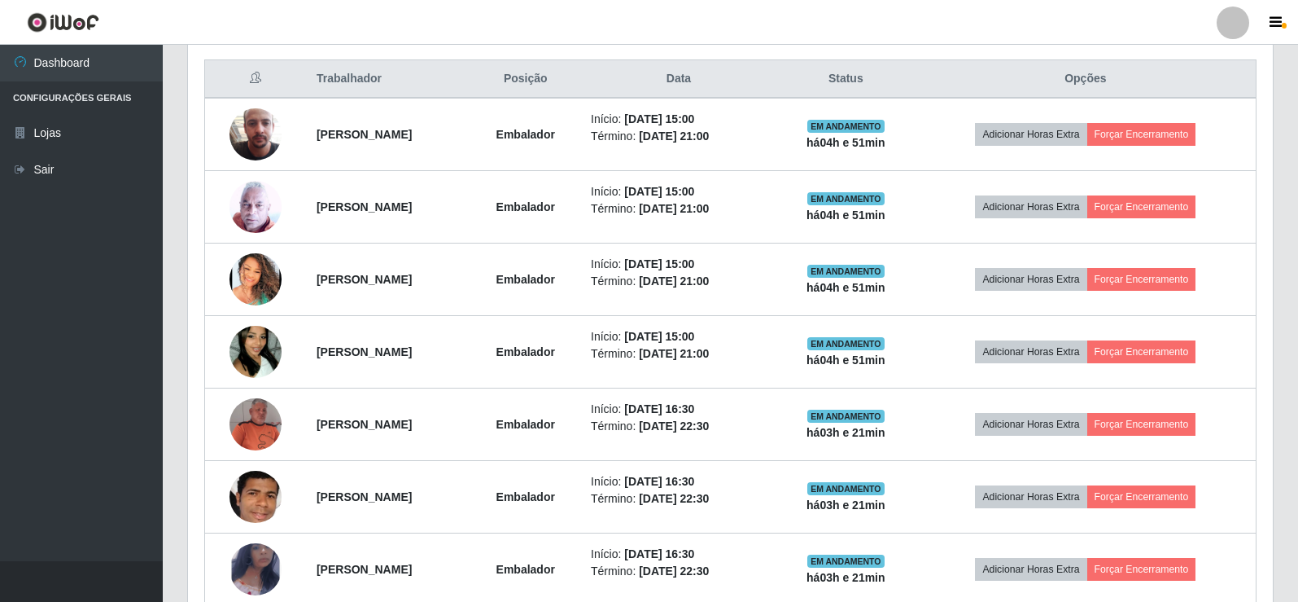
scroll to position [697, 0]
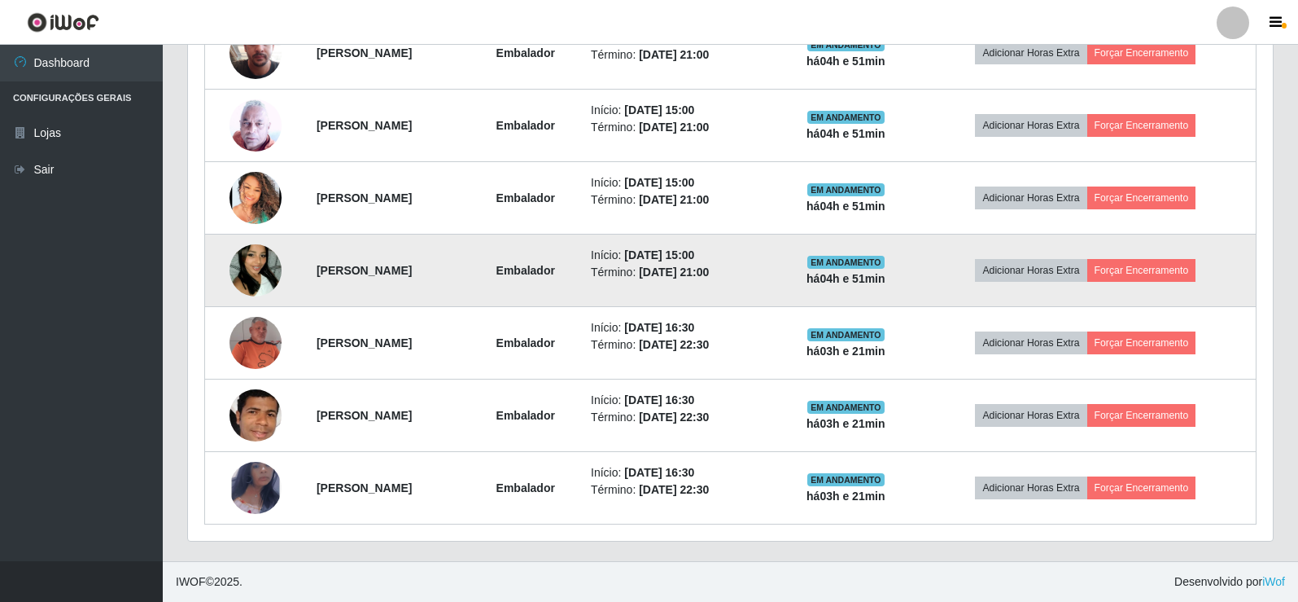
click at [246, 255] on img at bounding box center [256, 270] width 52 height 93
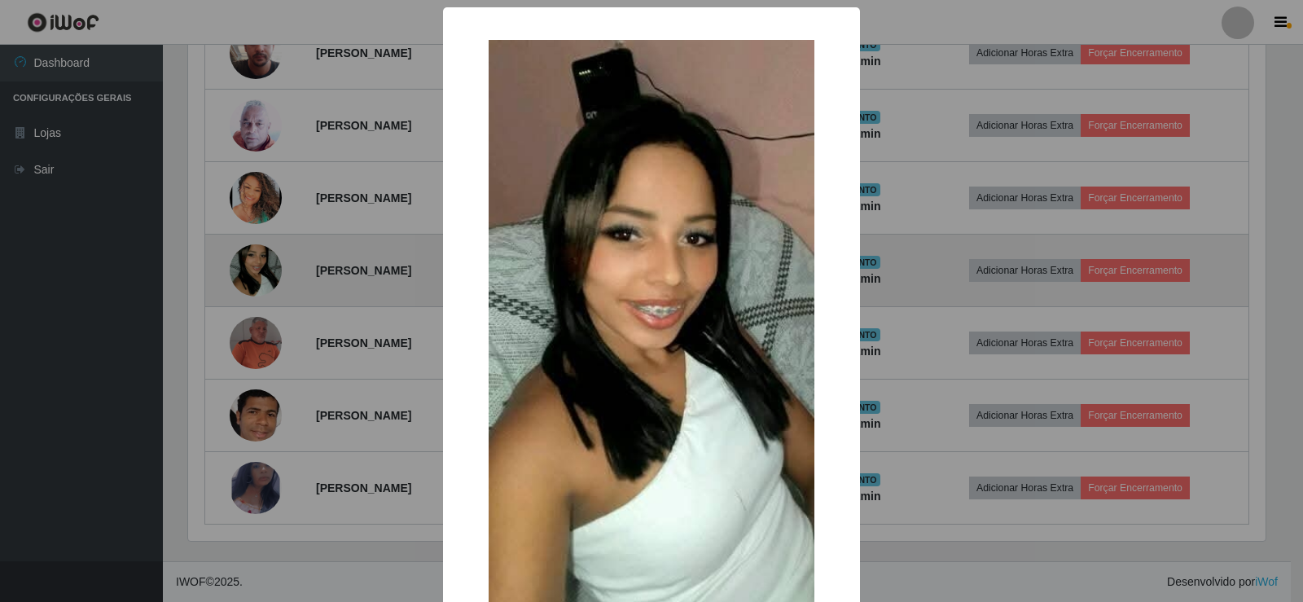
click at [246, 255] on div "× OK Cancel" at bounding box center [651, 301] width 1303 height 602
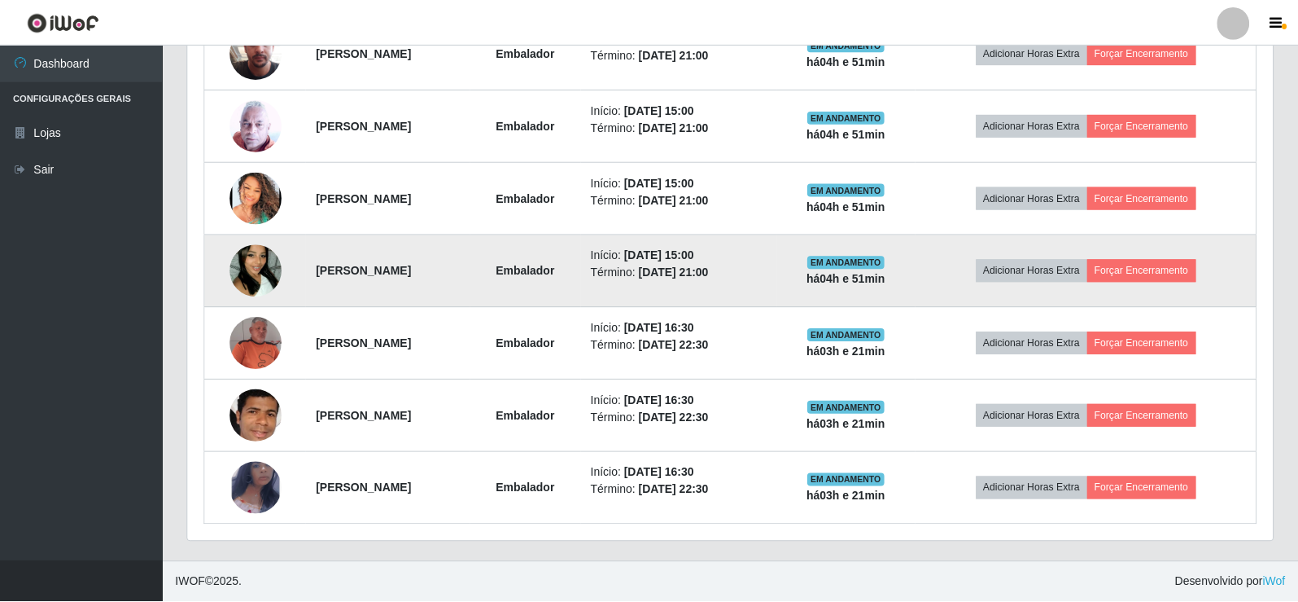
scroll to position [338, 1085]
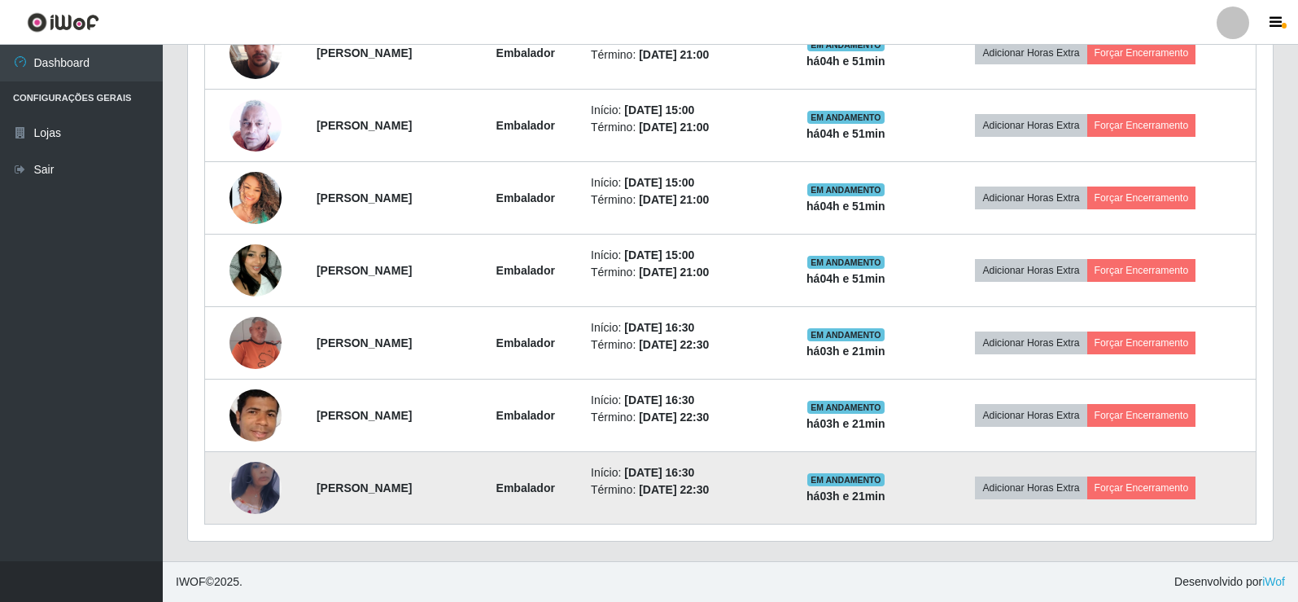
click at [241, 488] on img at bounding box center [256, 487] width 52 height 85
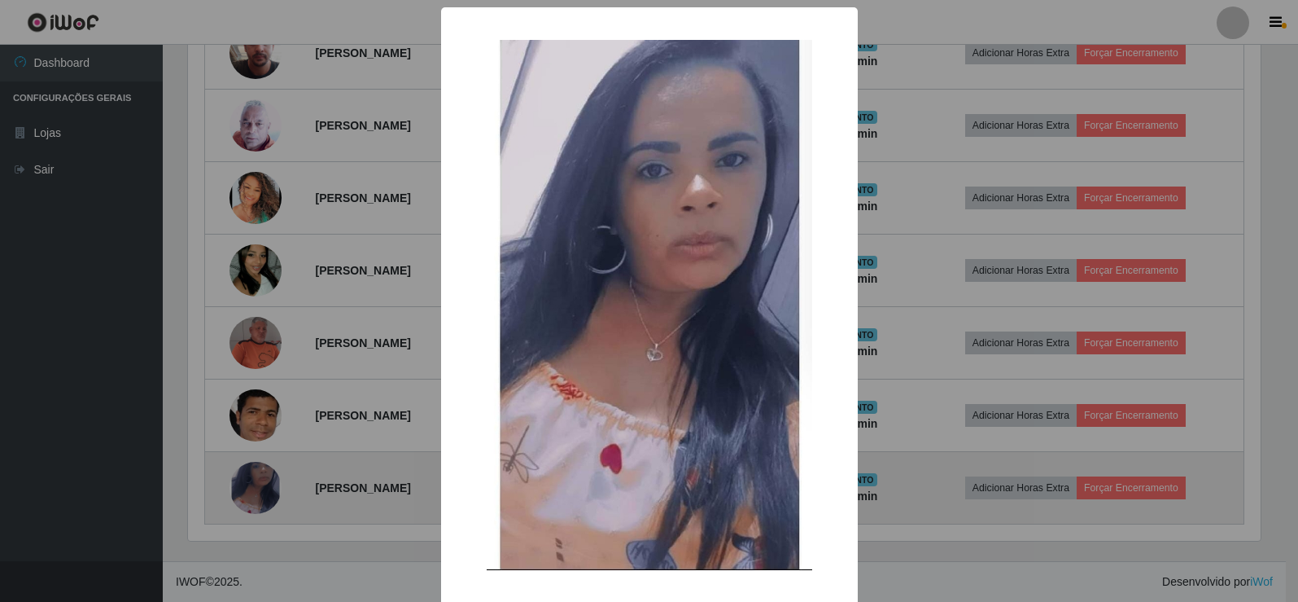
scroll to position [338, 1077]
click at [241, 488] on div "× OK Cancel" at bounding box center [651, 301] width 1303 height 602
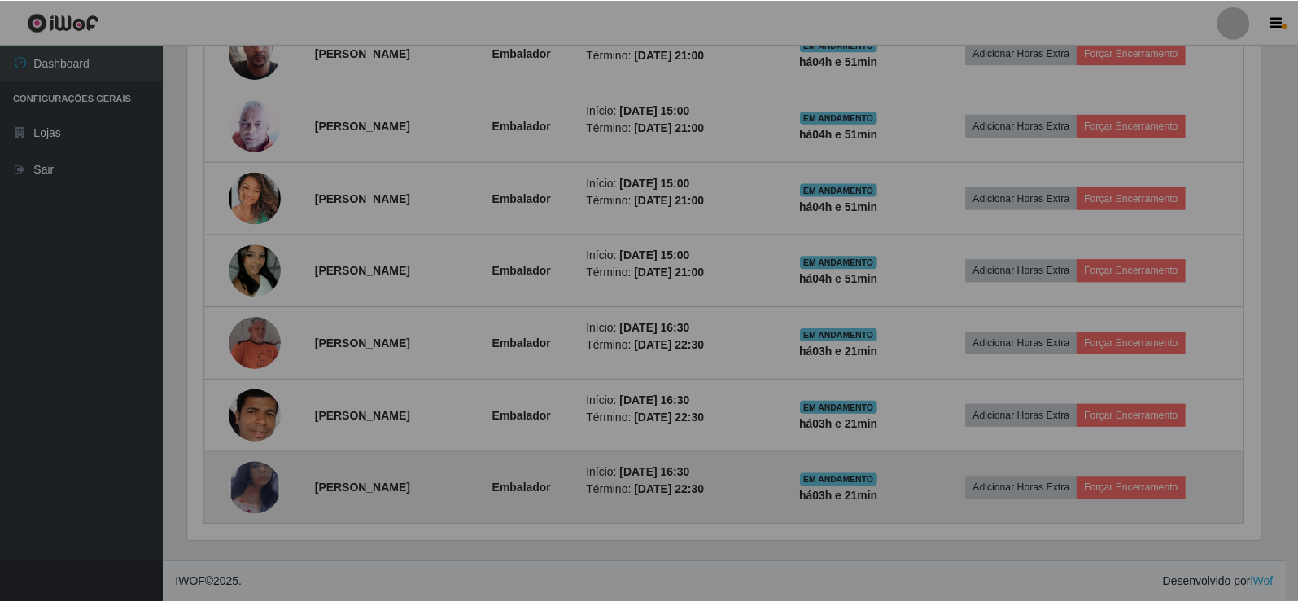
scroll to position [338, 1085]
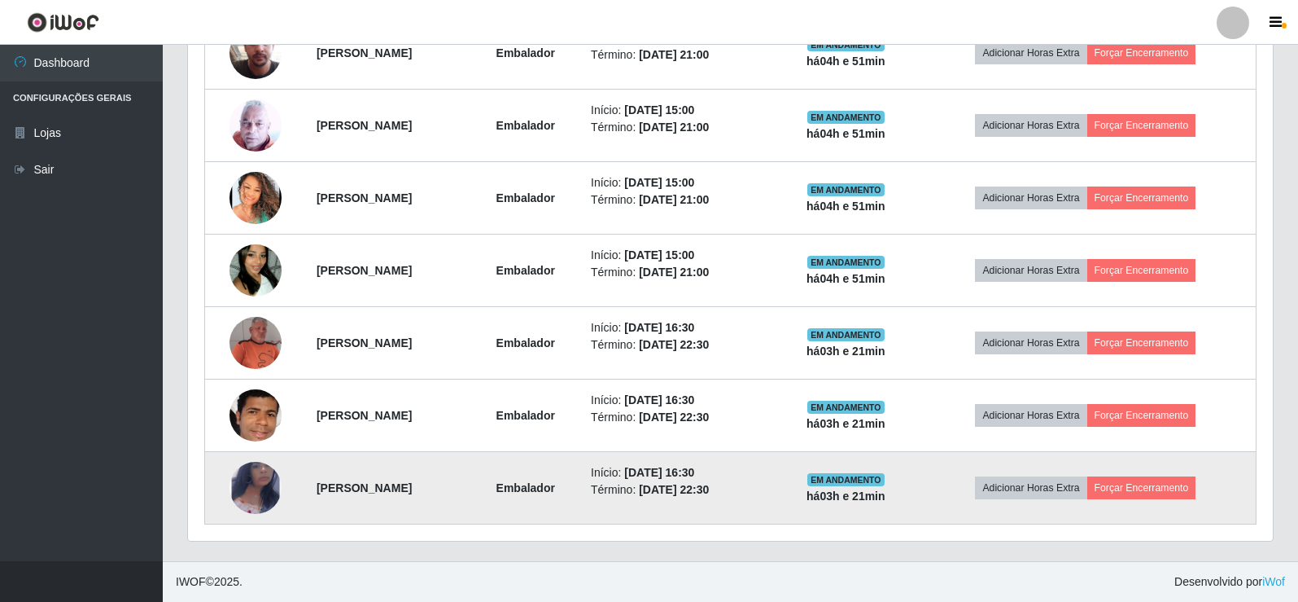
click at [241, 488] on img at bounding box center [256, 487] width 52 height 85
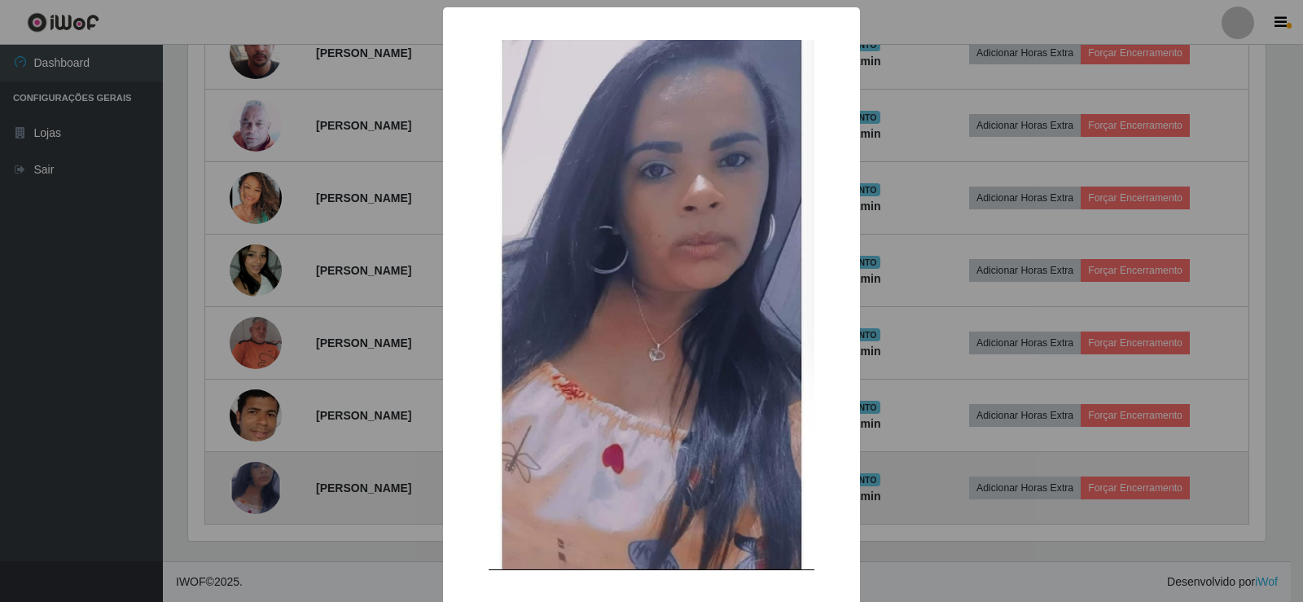
click at [241, 488] on div "× OK Cancel" at bounding box center [651, 301] width 1303 height 602
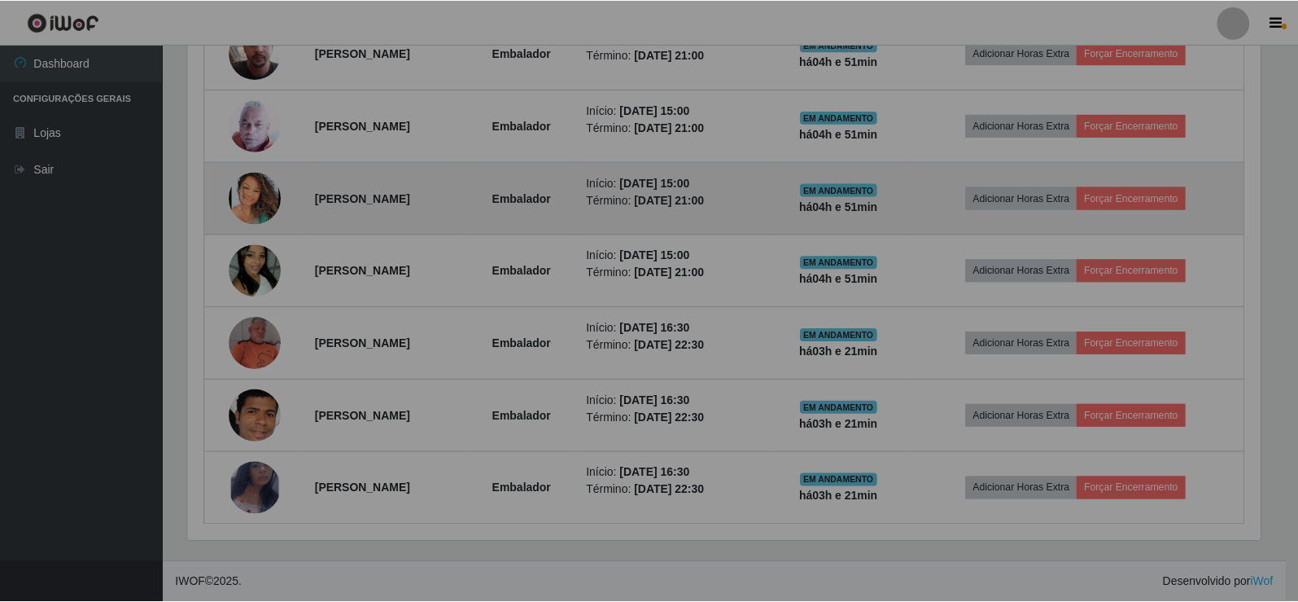
scroll to position [338, 1085]
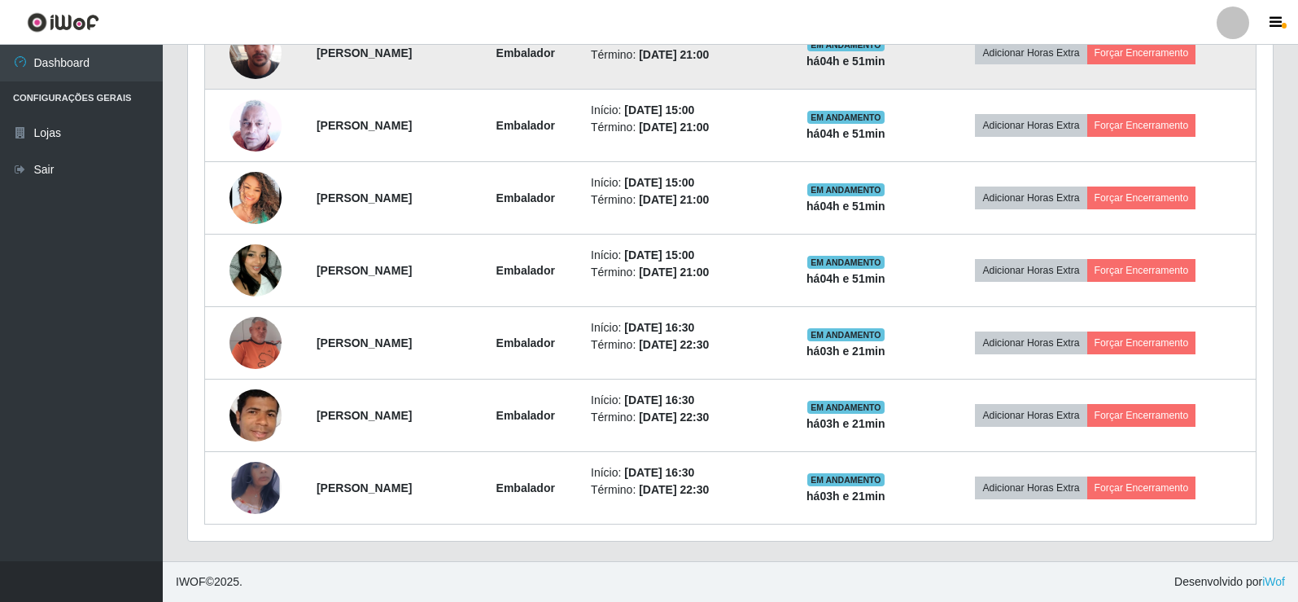
click at [256, 62] on img at bounding box center [256, 53] width 52 height 93
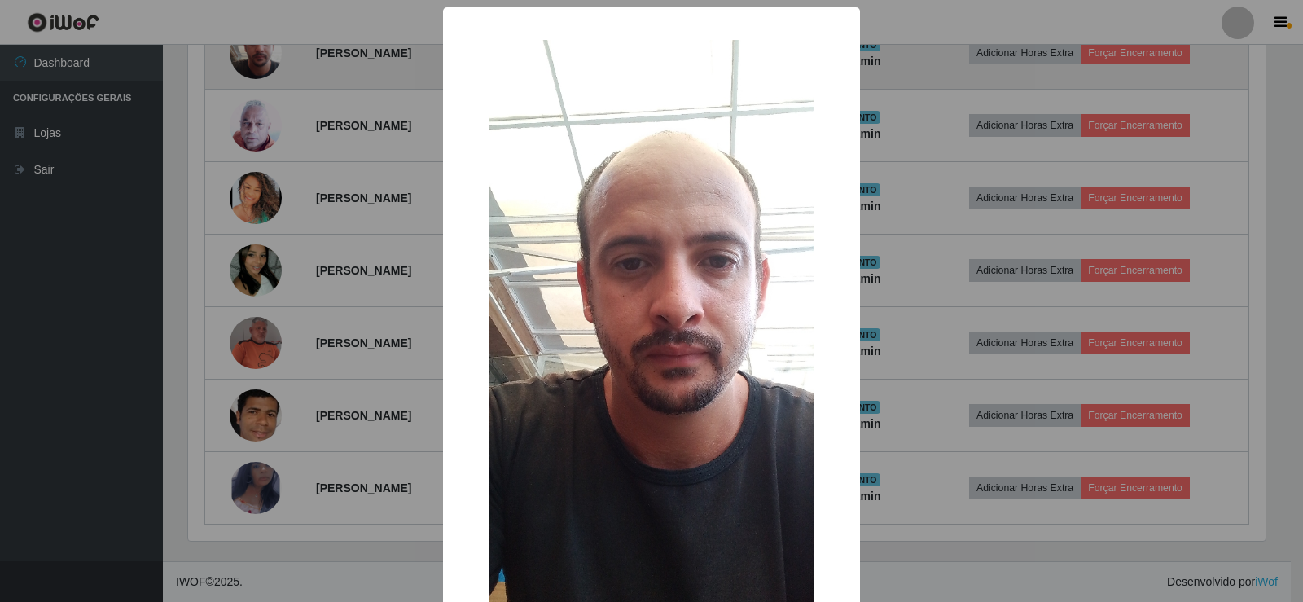
click at [256, 62] on div "× OK Cancel" at bounding box center [651, 301] width 1303 height 602
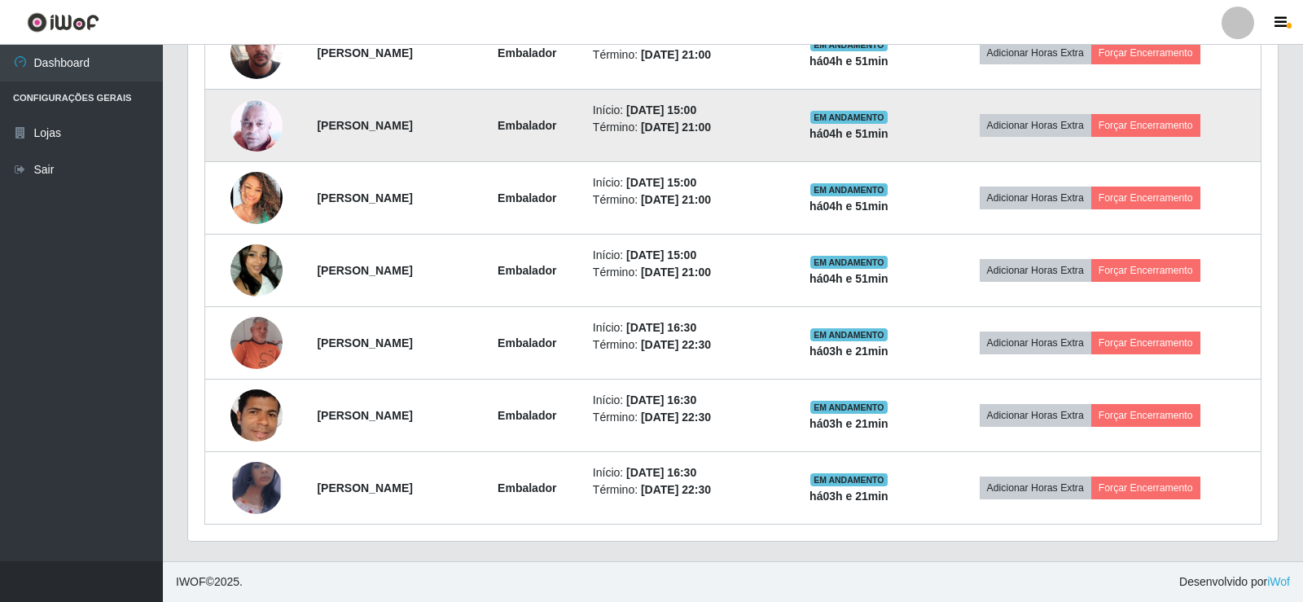
scroll to position [338, 1085]
click at [244, 120] on img at bounding box center [256, 125] width 52 height 53
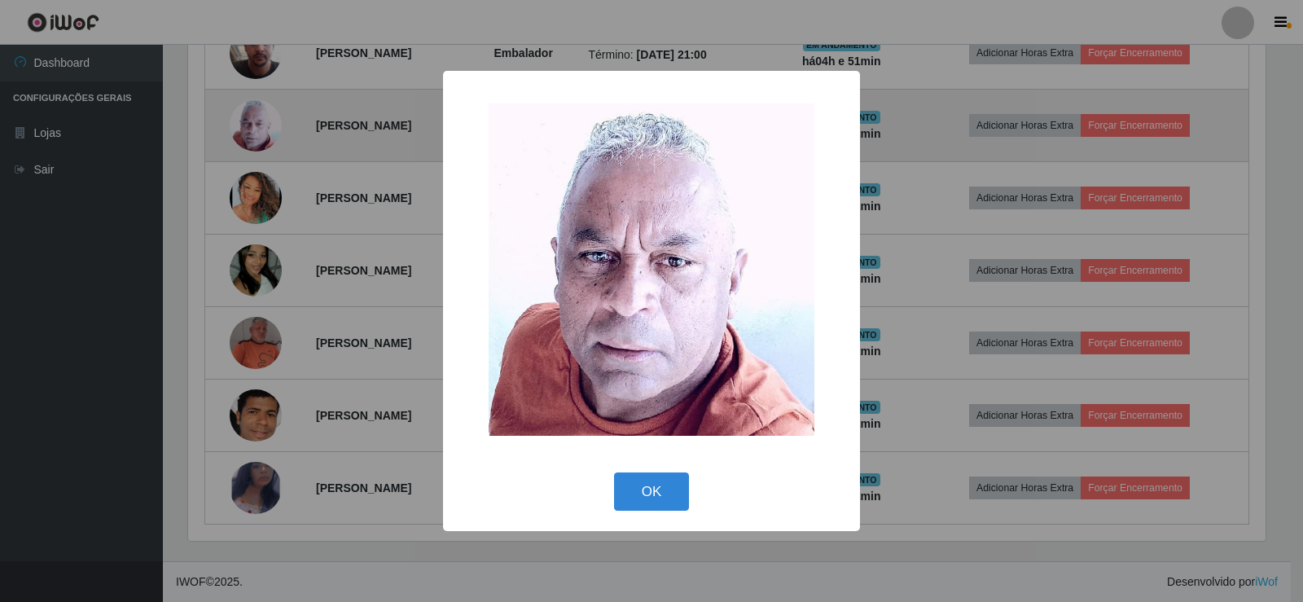
click at [244, 120] on div "× OK Cancel" at bounding box center [651, 301] width 1303 height 602
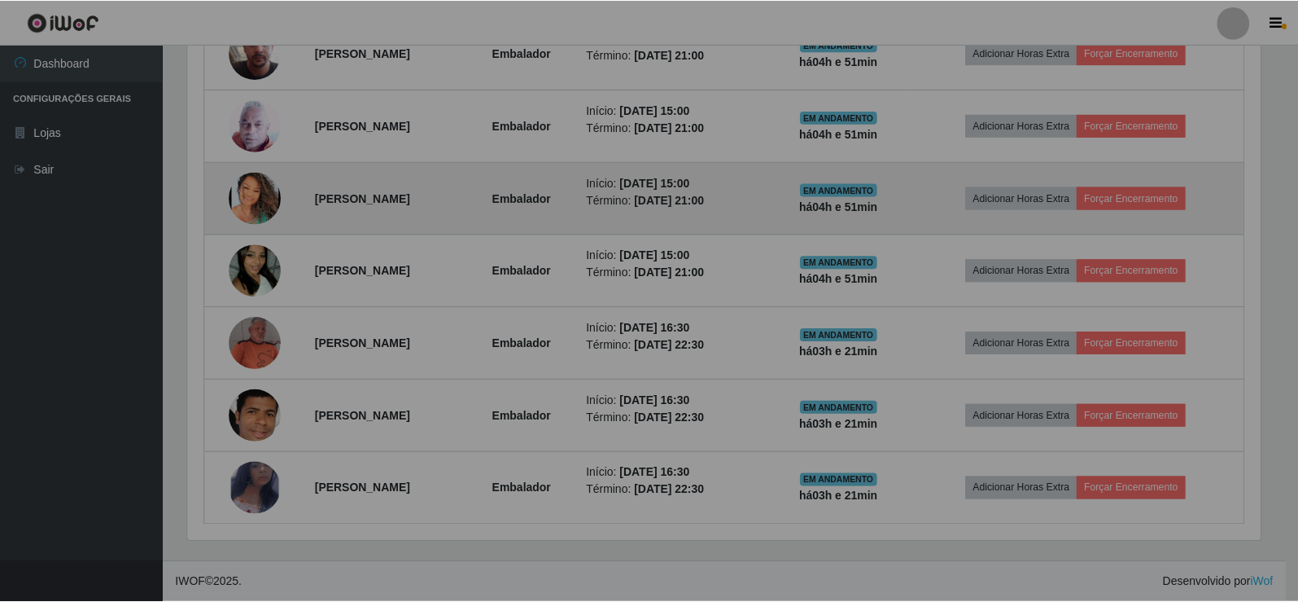
scroll to position [338, 1085]
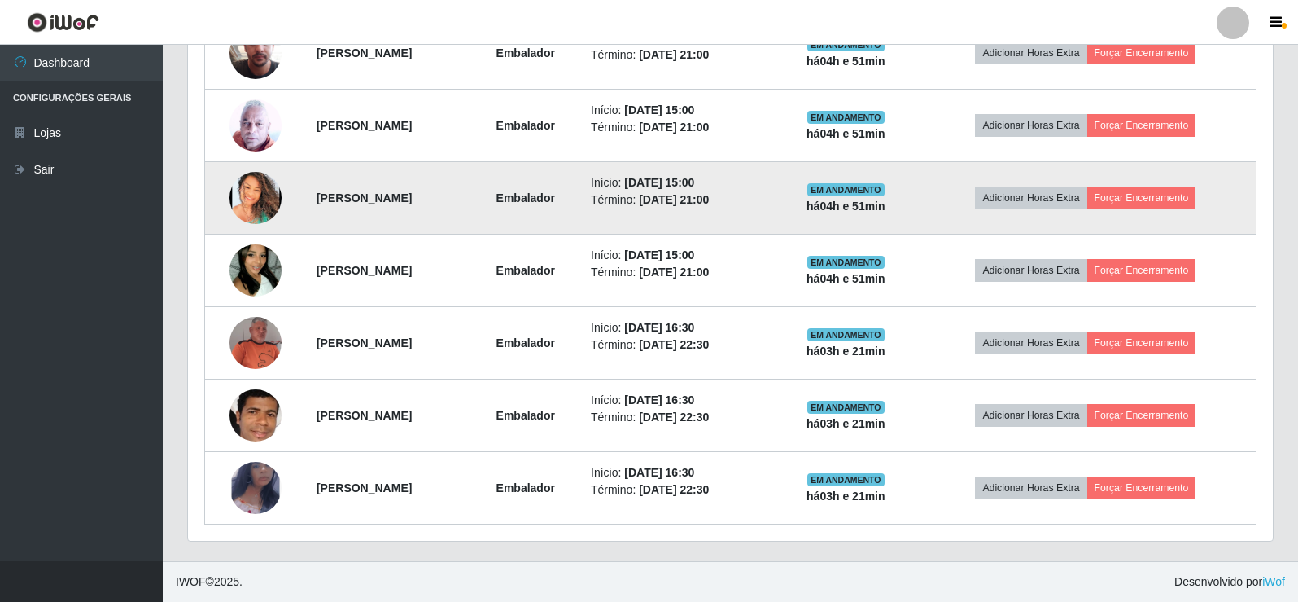
click at [243, 195] on img at bounding box center [256, 198] width 52 height 52
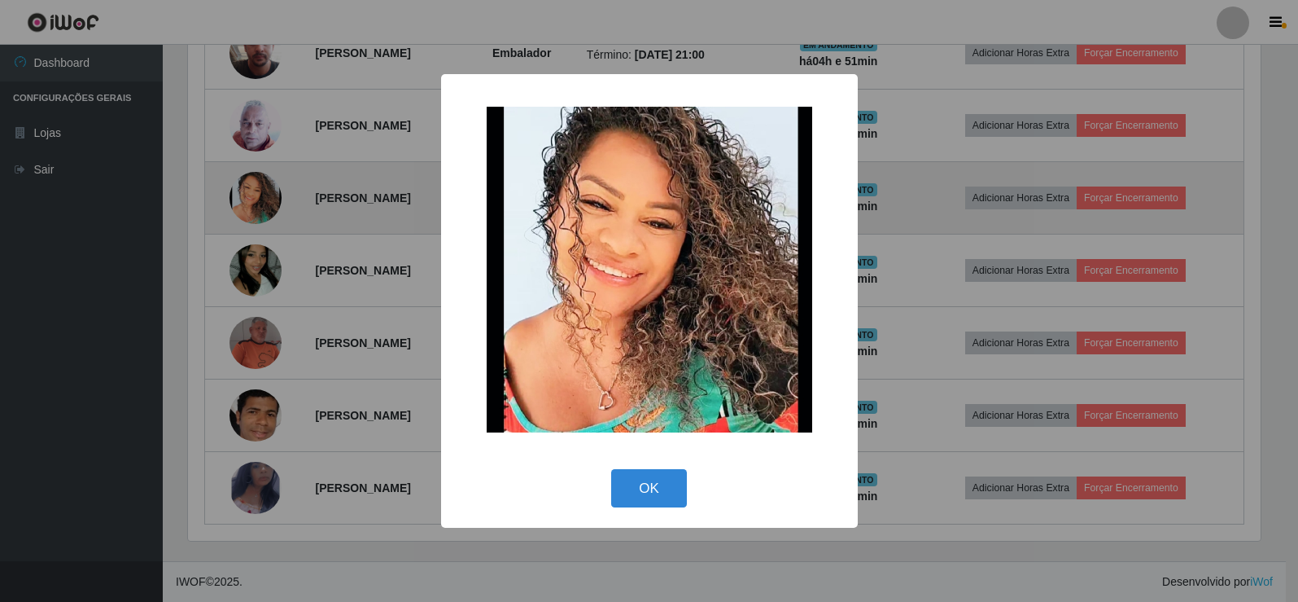
scroll to position [338, 1077]
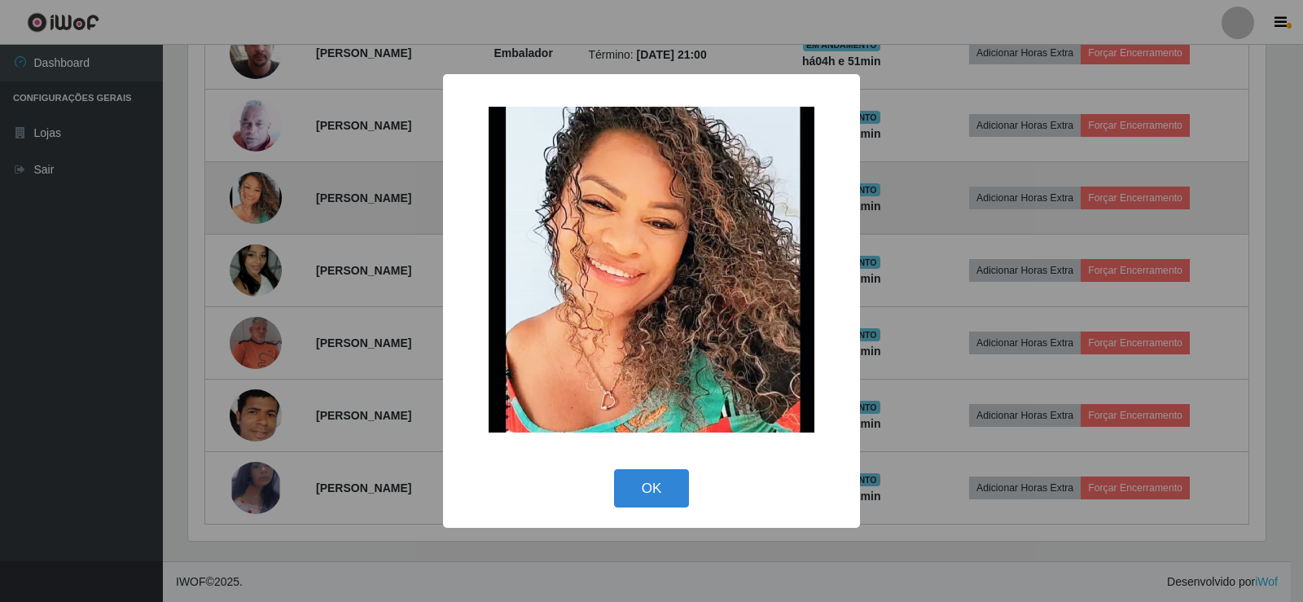
click at [243, 195] on div "× OK Cancel" at bounding box center [651, 301] width 1303 height 602
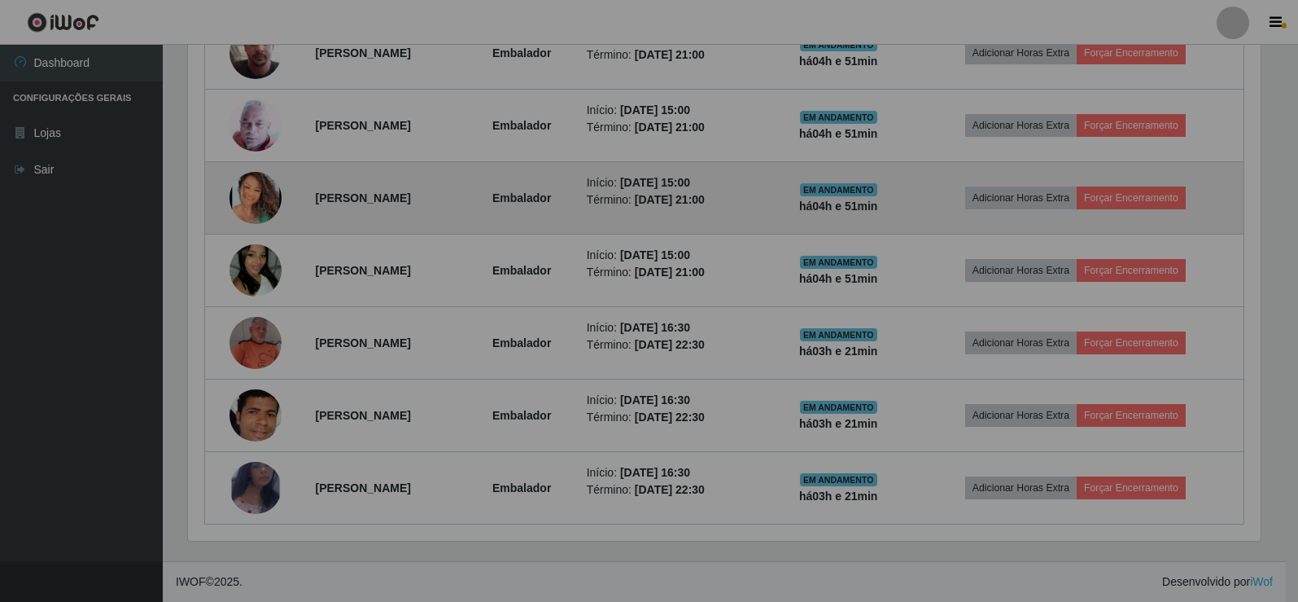
scroll to position [338, 1085]
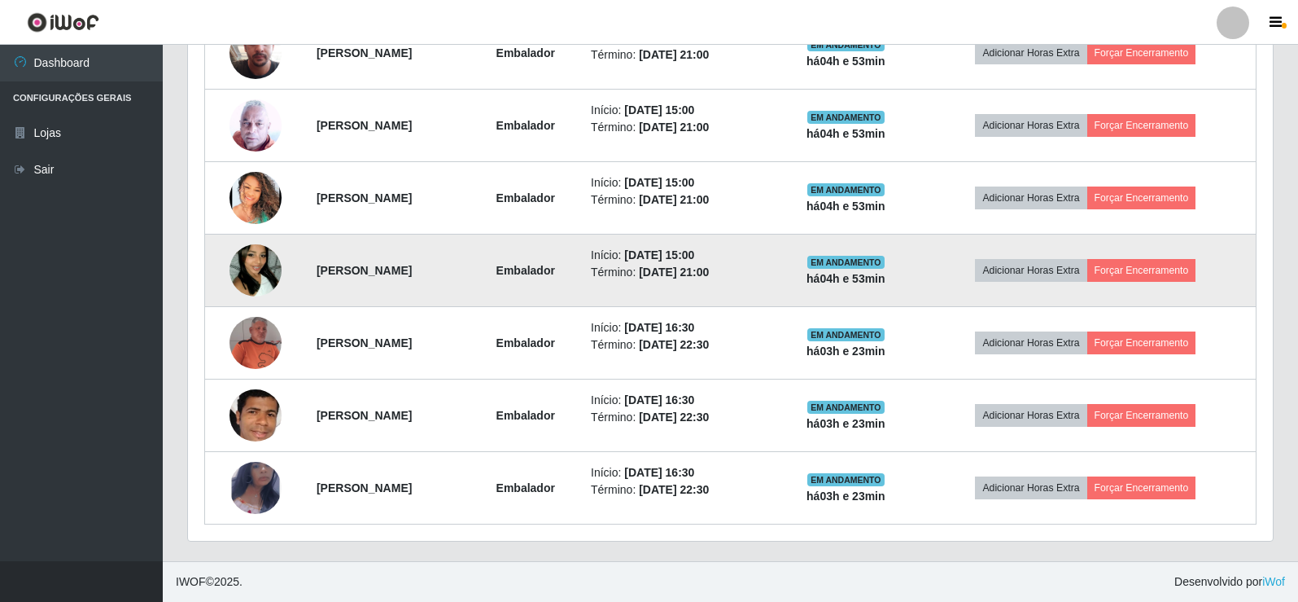
click at [230, 263] on img at bounding box center [256, 270] width 52 height 93
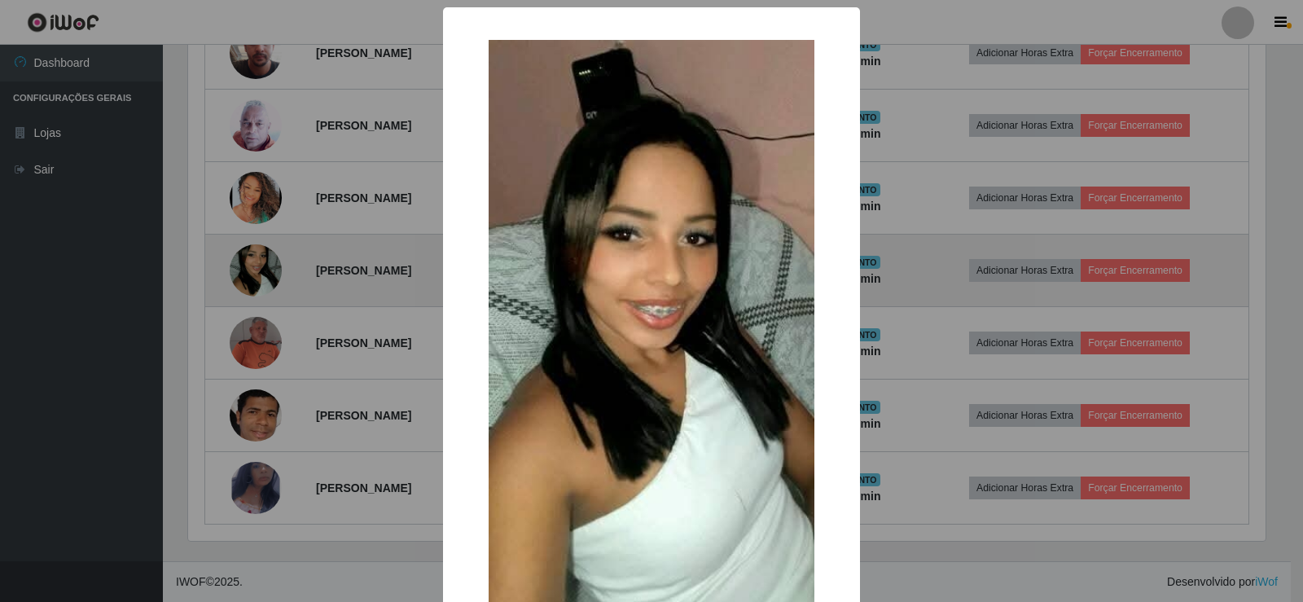
click at [229, 263] on div "× OK Cancel" at bounding box center [651, 301] width 1303 height 602
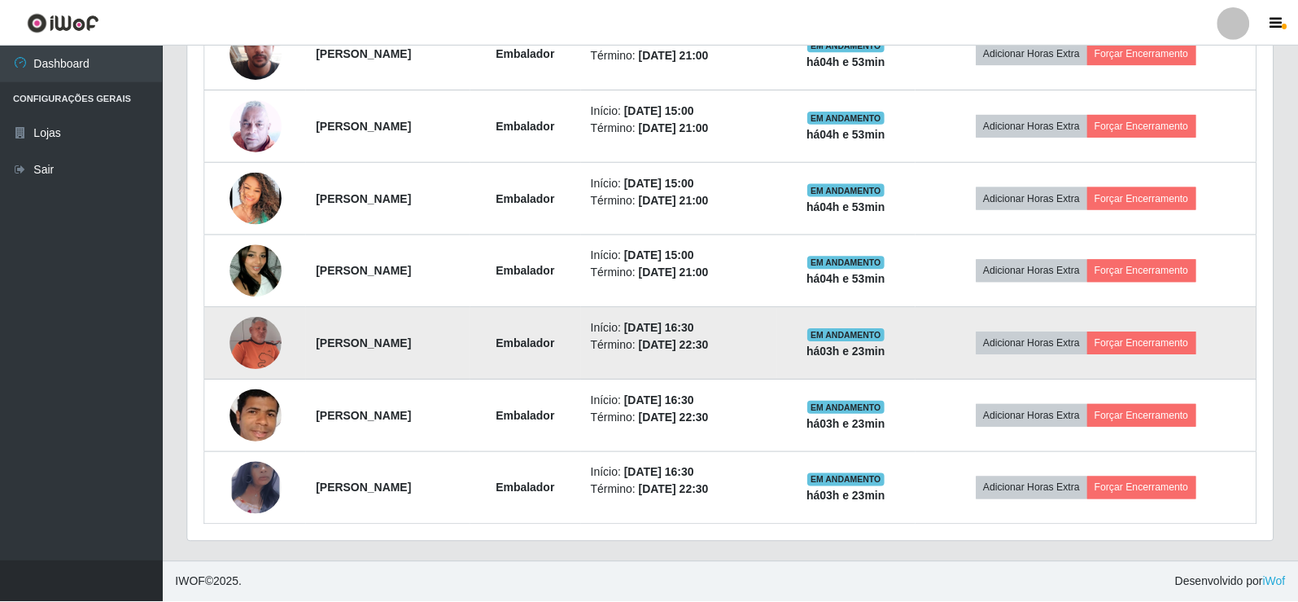
scroll to position [338, 1085]
click at [247, 337] on img at bounding box center [256, 343] width 52 height 52
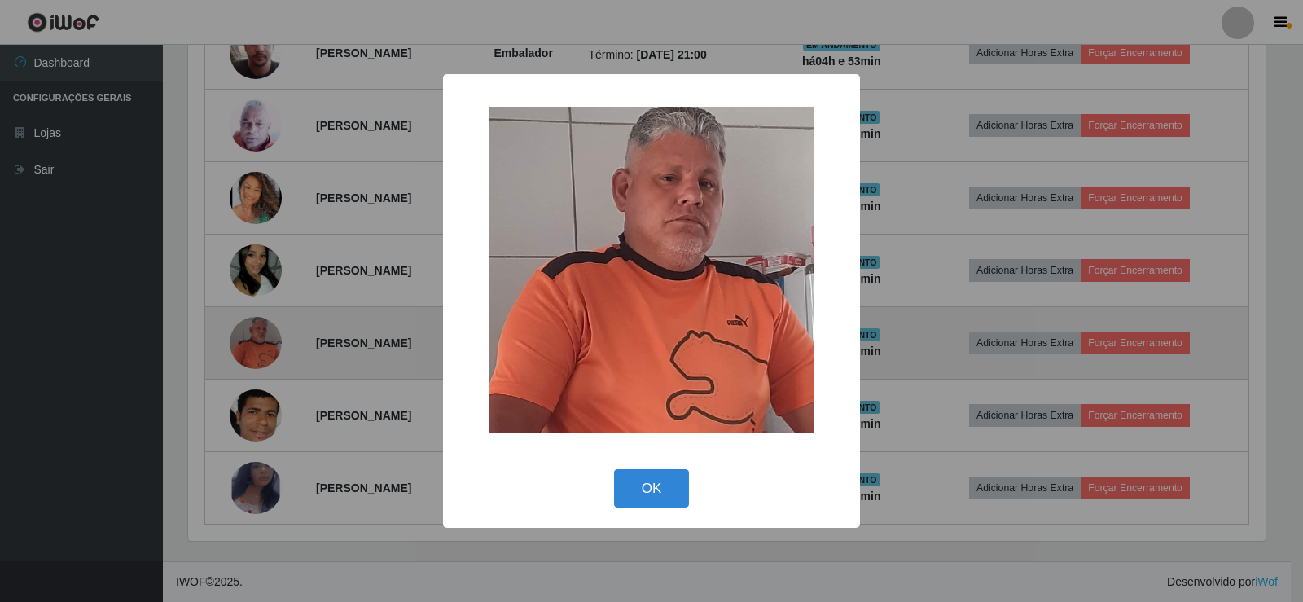
click at [247, 337] on div "× OK Cancel" at bounding box center [651, 301] width 1303 height 602
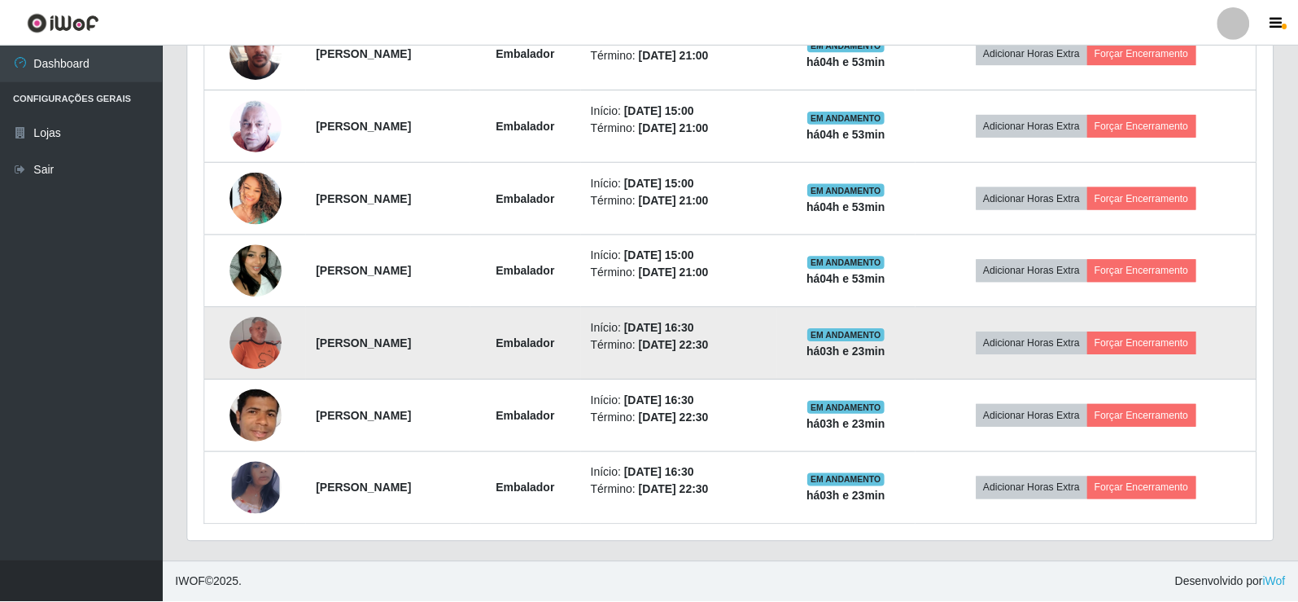
scroll to position [338, 1085]
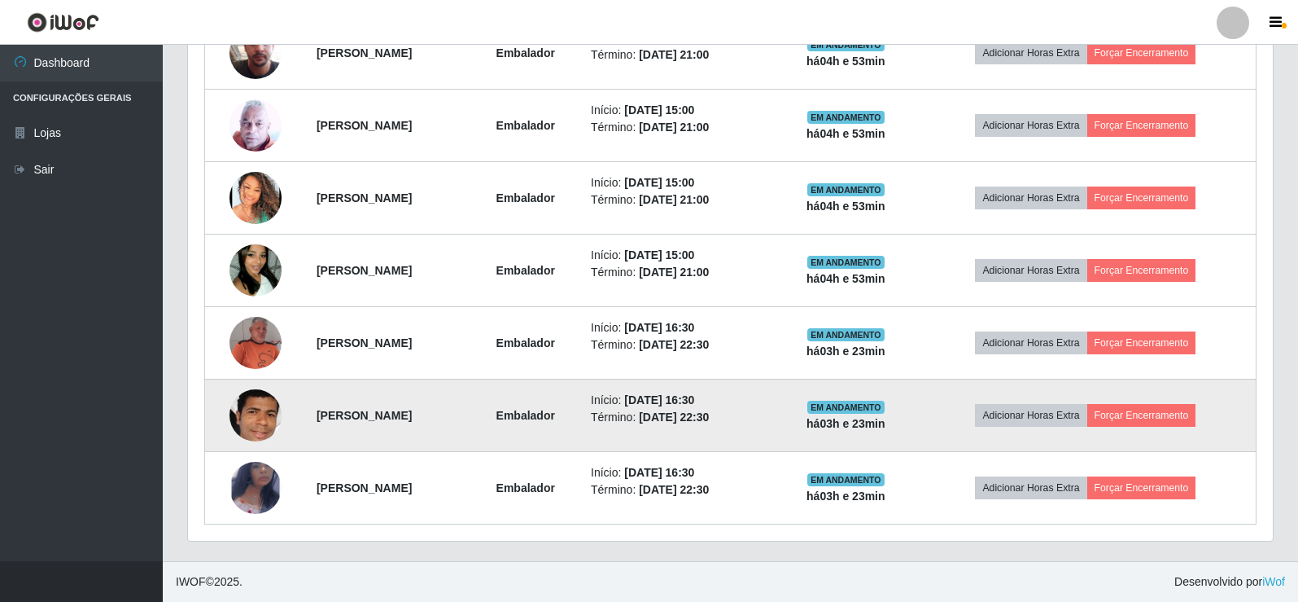
click at [247, 436] on img at bounding box center [256, 416] width 52 height 74
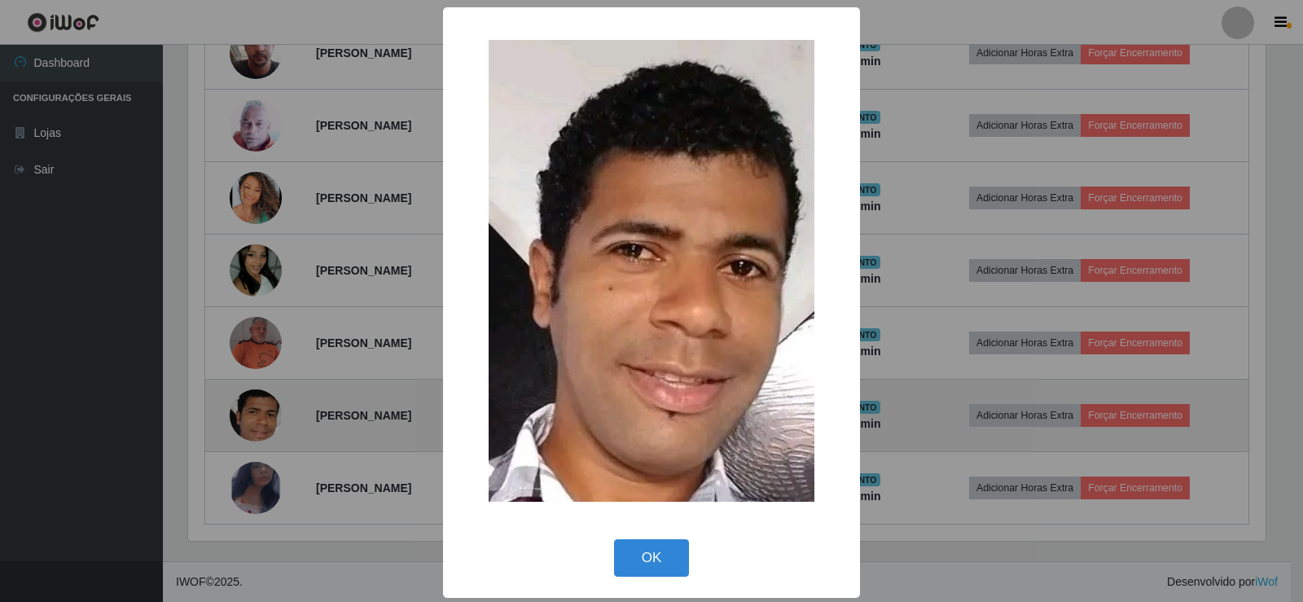
click at [247, 436] on div "× OK Cancel" at bounding box center [651, 301] width 1303 height 602
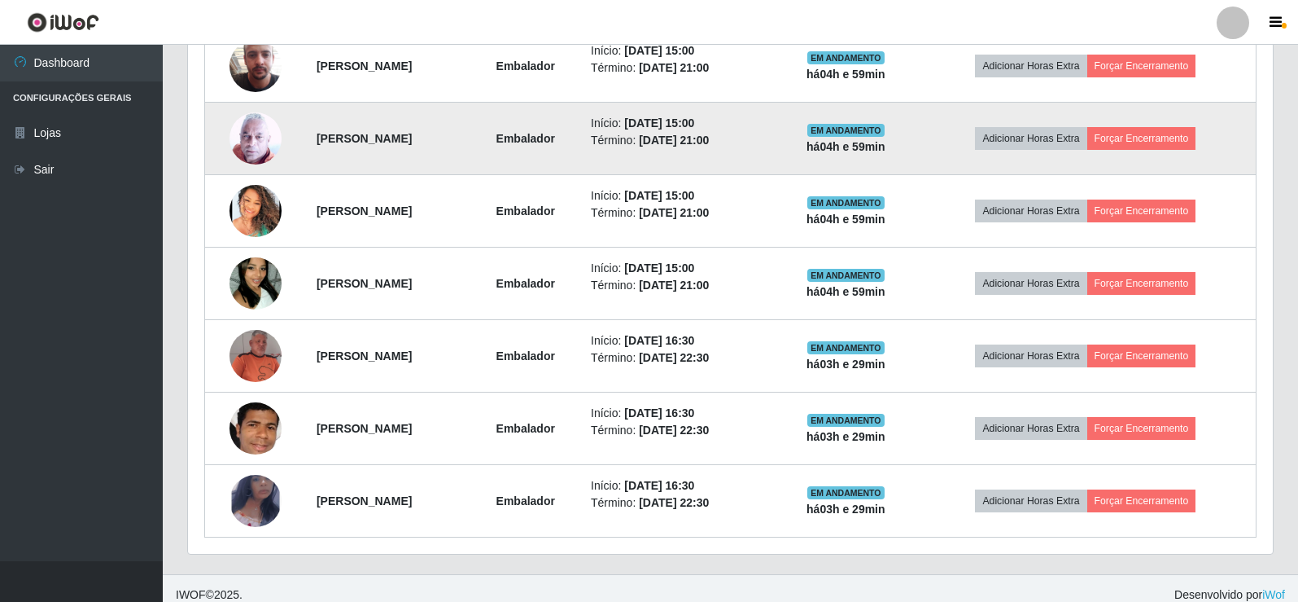
scroll to position [697, 0]
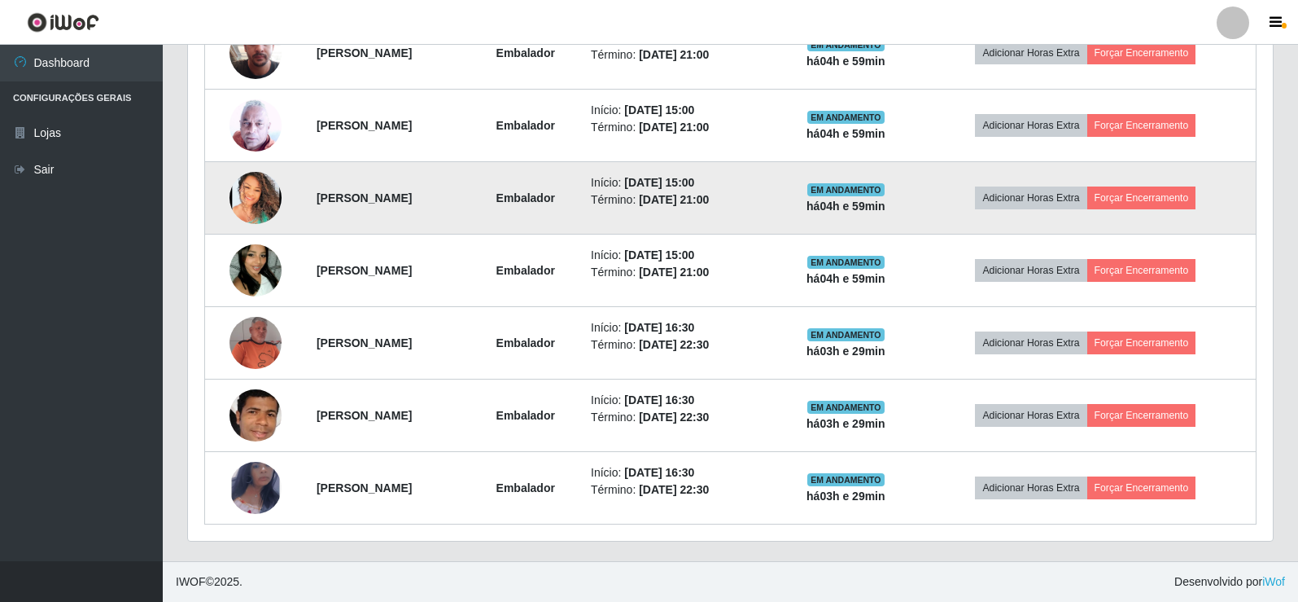
click at [235, 189] on img at bounding box center [256, 198] width 52 height 52
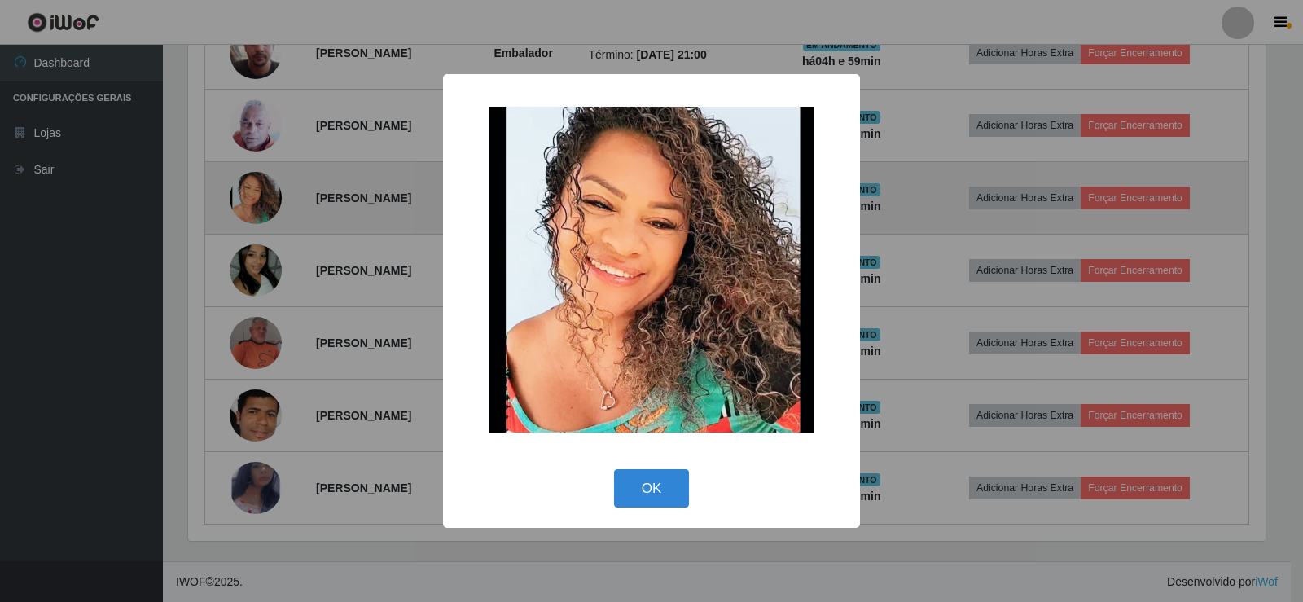
click at [235, 189] on div "× OK Cancel" at bounding box center [651, 301] width 1303 height 602
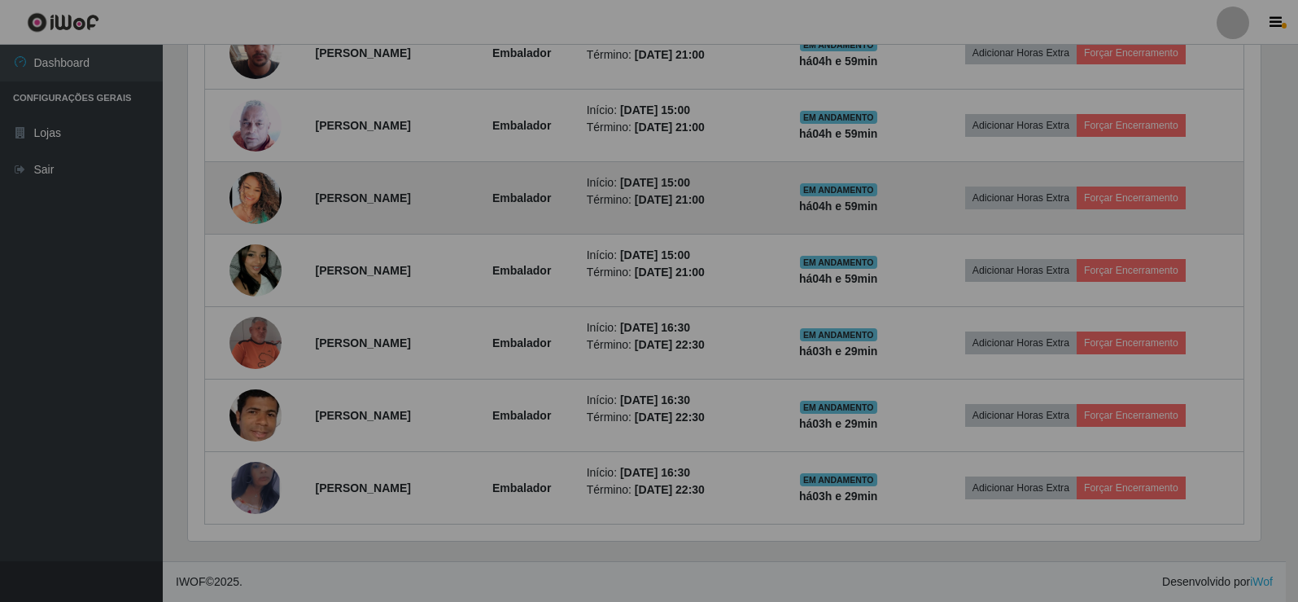
scroll to position [338, 1085]
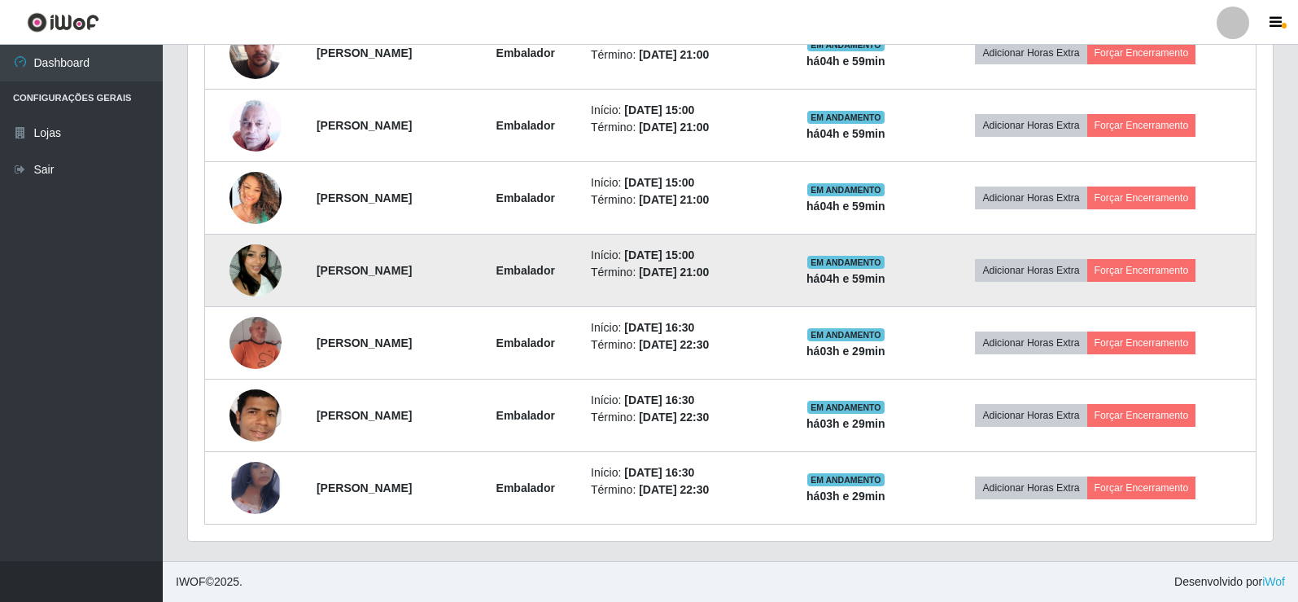
click at [232, 256] on img at bounding box center [256, 270] width 52 height 93
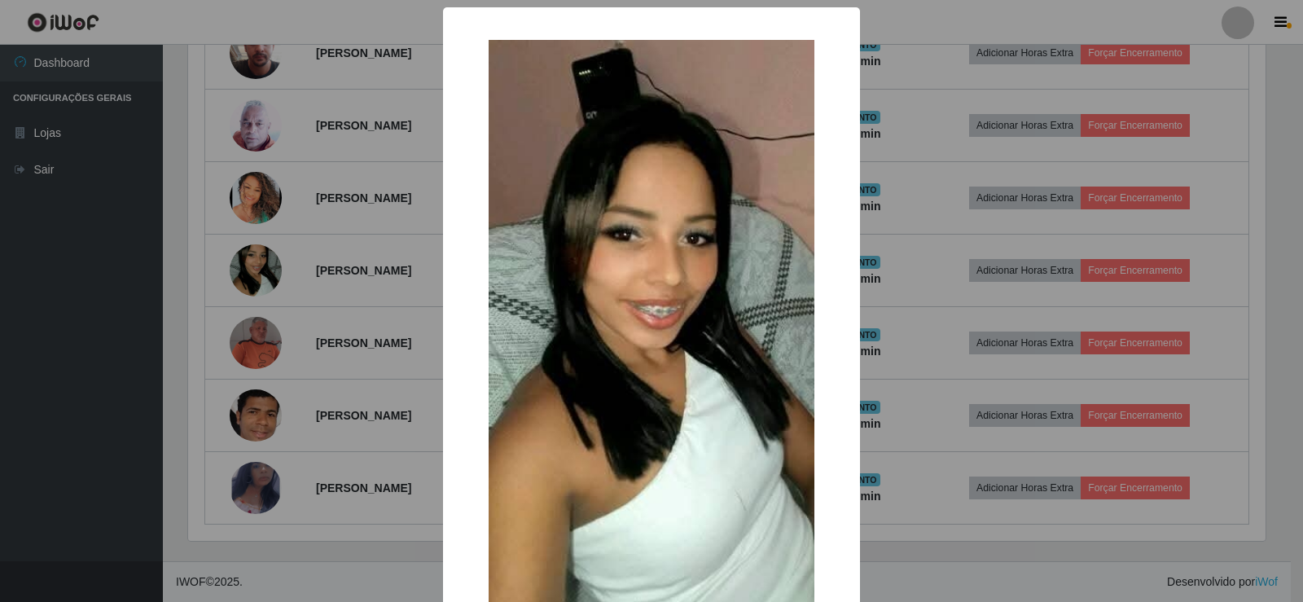
click at [236, 255] on div "× OK Cancel" at bounding box center [651, 301] width 1303 height 602
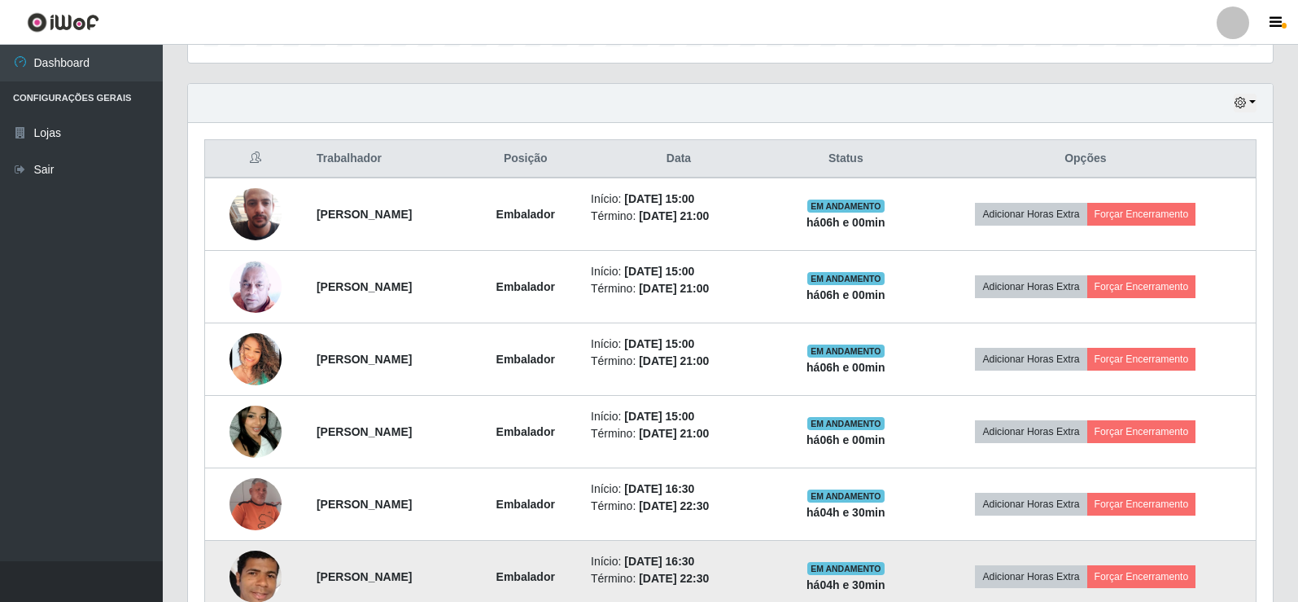
scroll to position [534, 0]
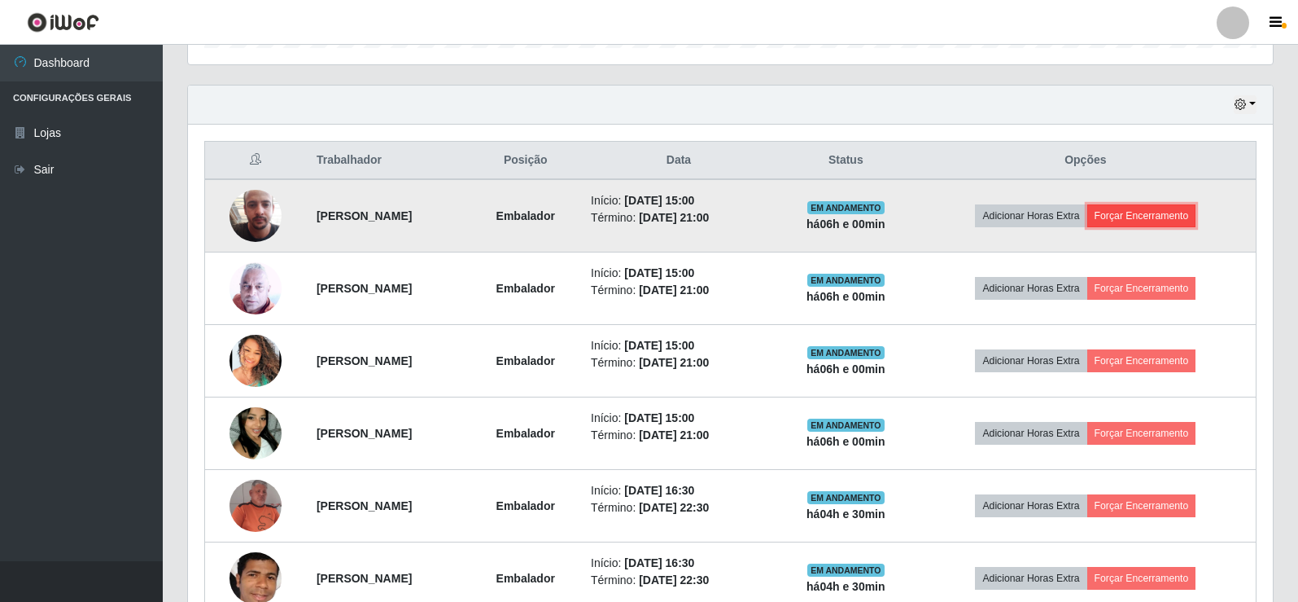
click at [1191, 217] on button "Forçar Encerramento" at bounding box center [1142, 215] width 109 height 23
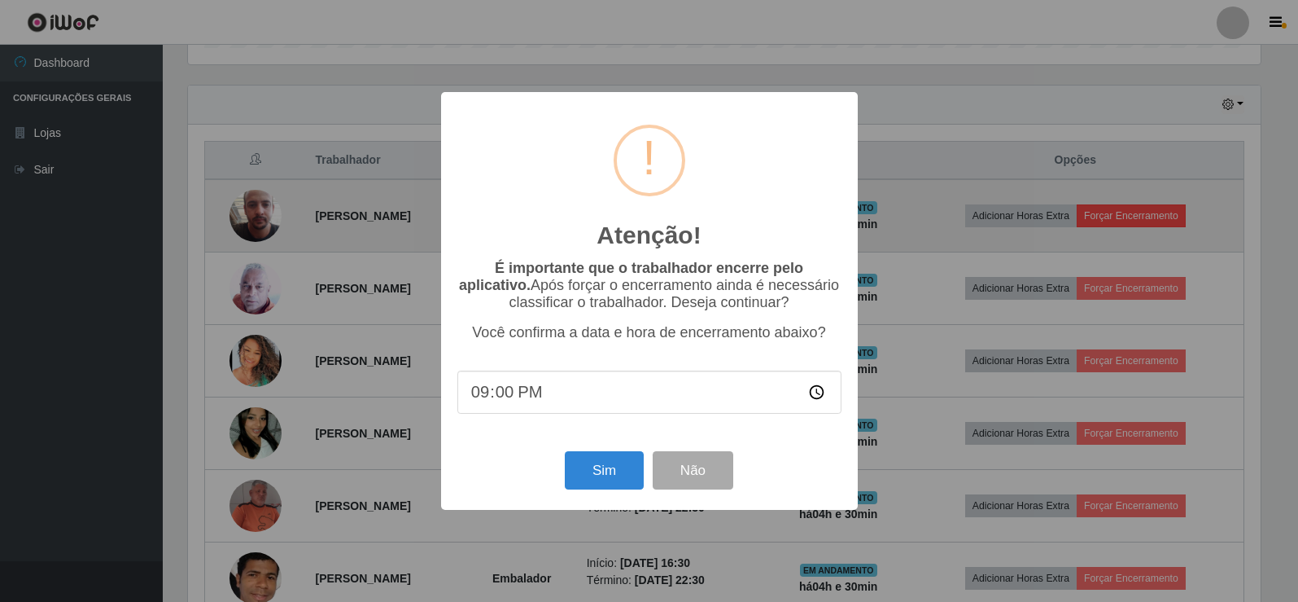
scroll to position [338, 1077]
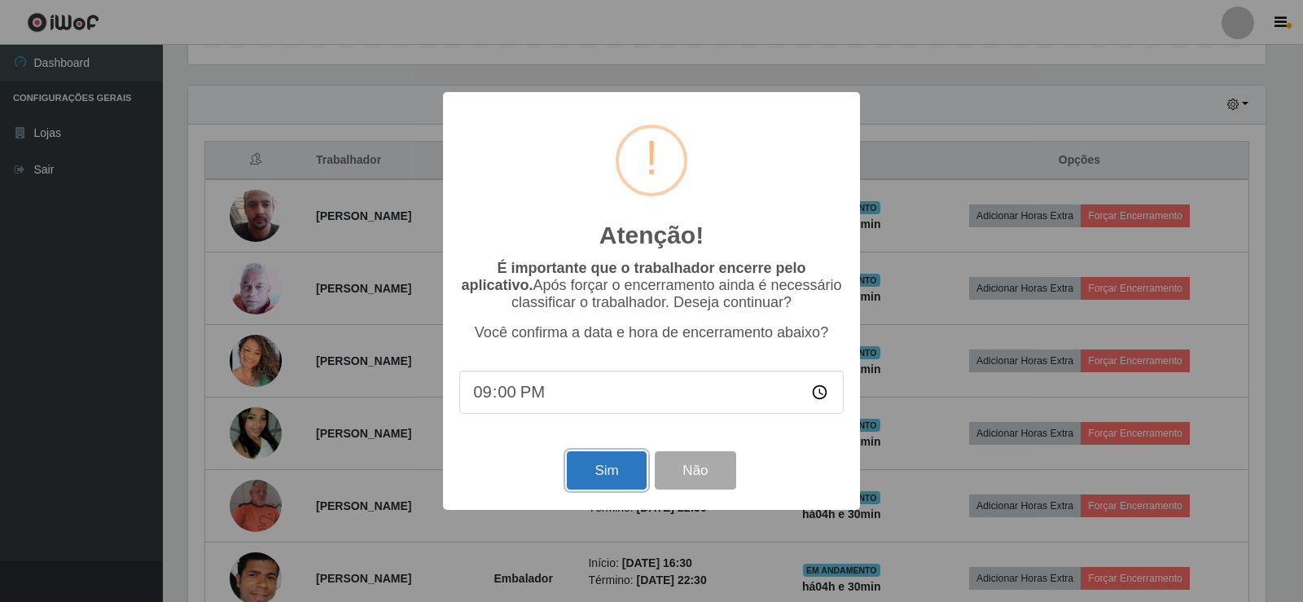
click at [602, 481] on button "Sim" at bounding box center [606, 470] width 79 height 38
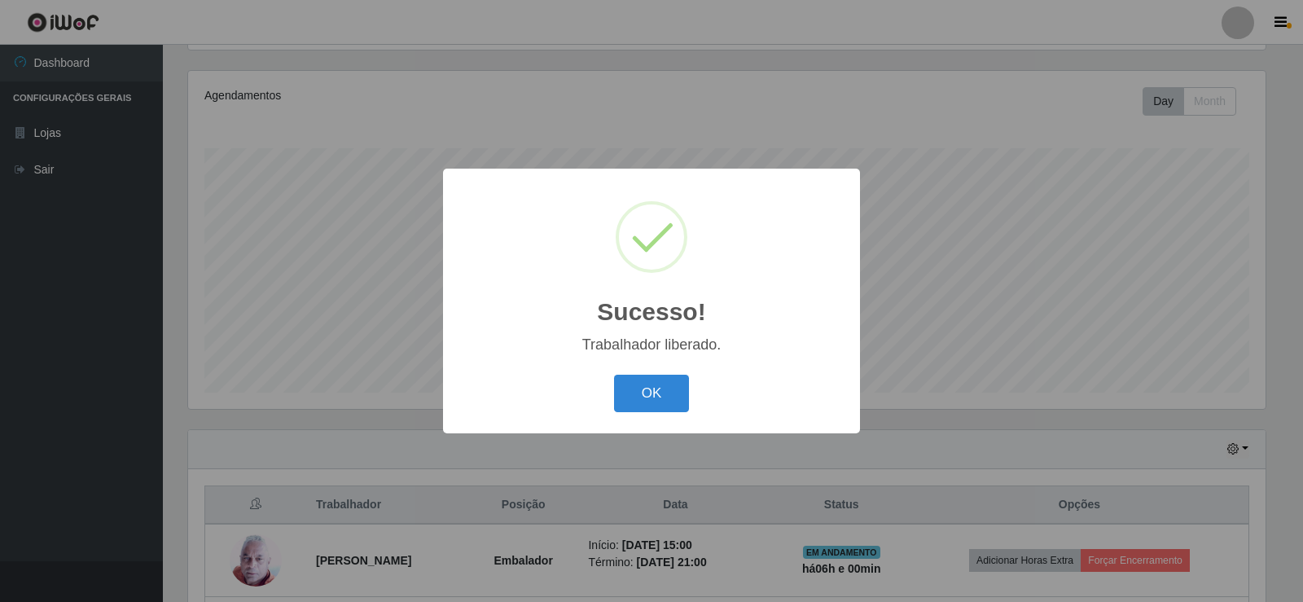
click at [650, 419] on div "Sucesso! × Trabalhador liberado. OK Cancel" at bounding box center [651, 301] width 417 height 264
click at [646, 409] on button "OK" at bounding box center [652, 393] width 76 height 38
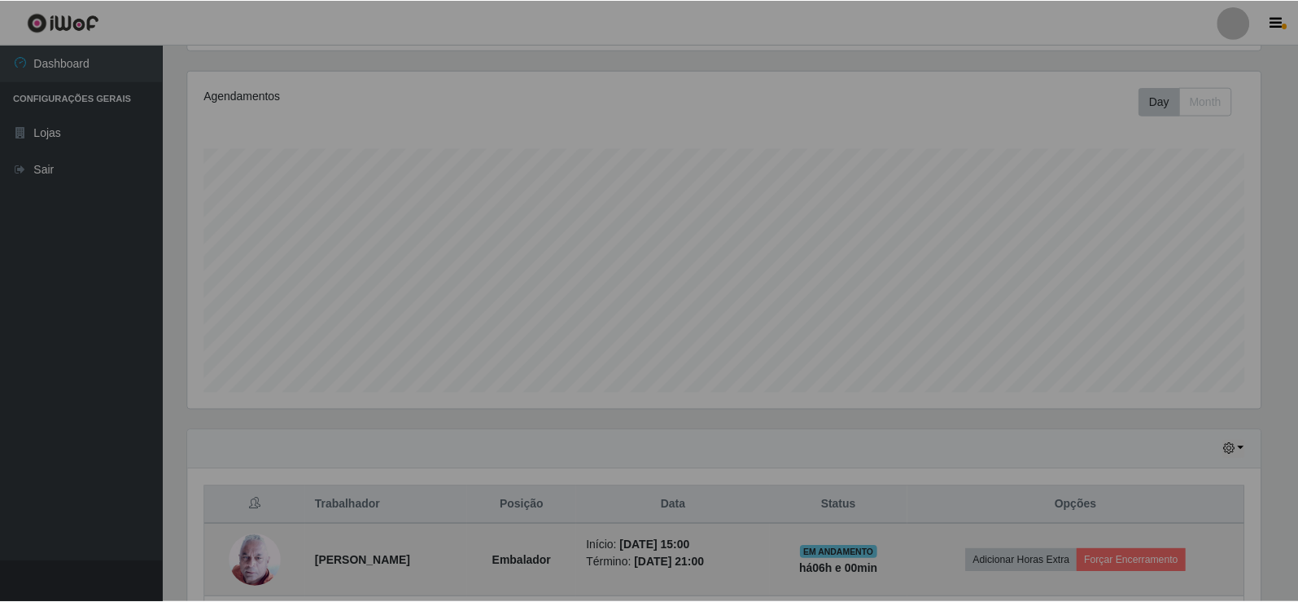
scroll to position [338, 1085]
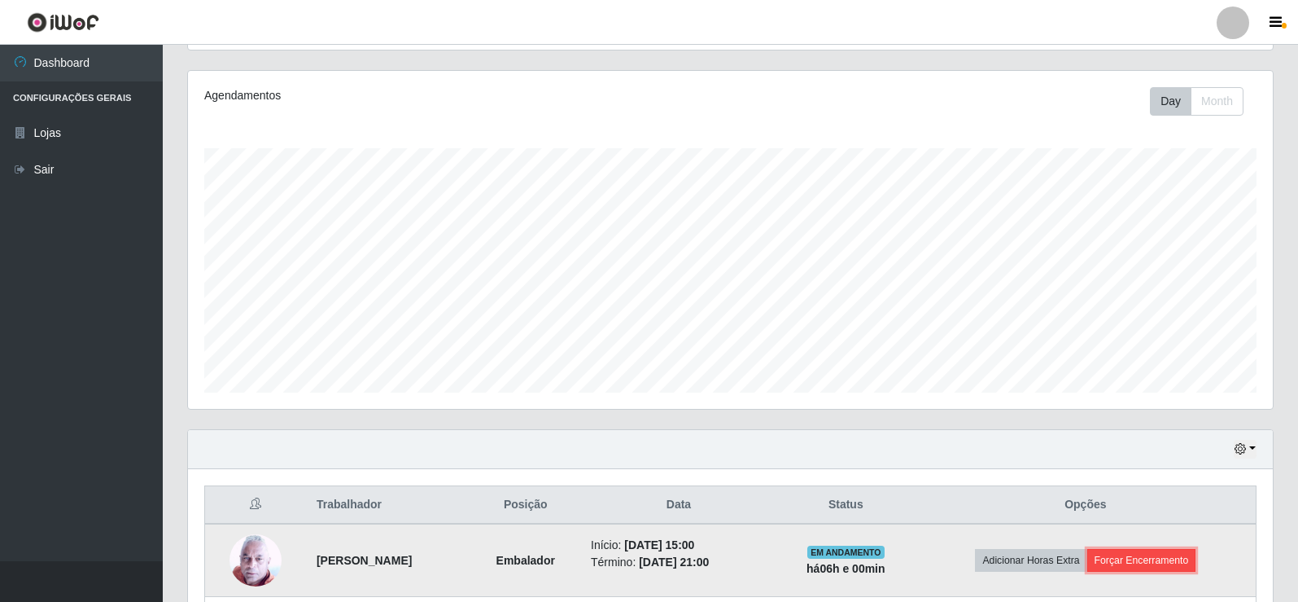
click at [1159, 560] on button "Forçar Encerramento" at bounding box center [1142, 560] width 109 height 23
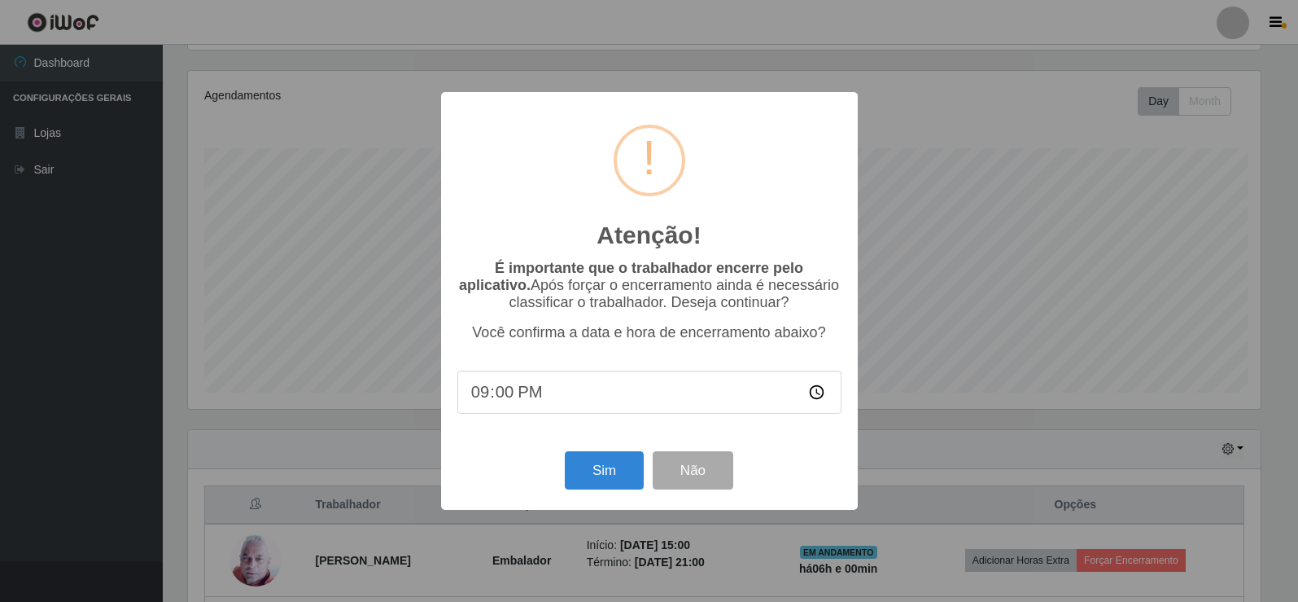
scroll to position [338, 1077]
click at [566, 460] on div "Sim Não" at bounding box center [651, 470] width 384 height 46
click at [620, 479] on button "Sim" at bounding box center [606, 470] width 79 height 38
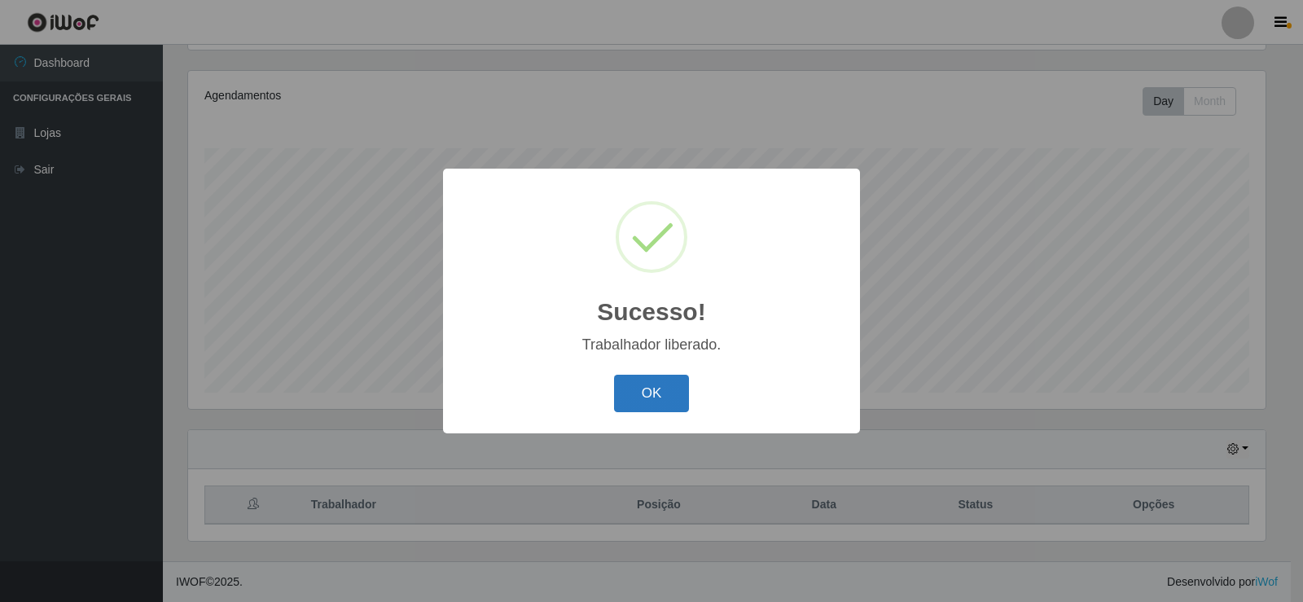
click at [624, 398] on button "OK" at bounding box center [652, 393] width 76 height 38
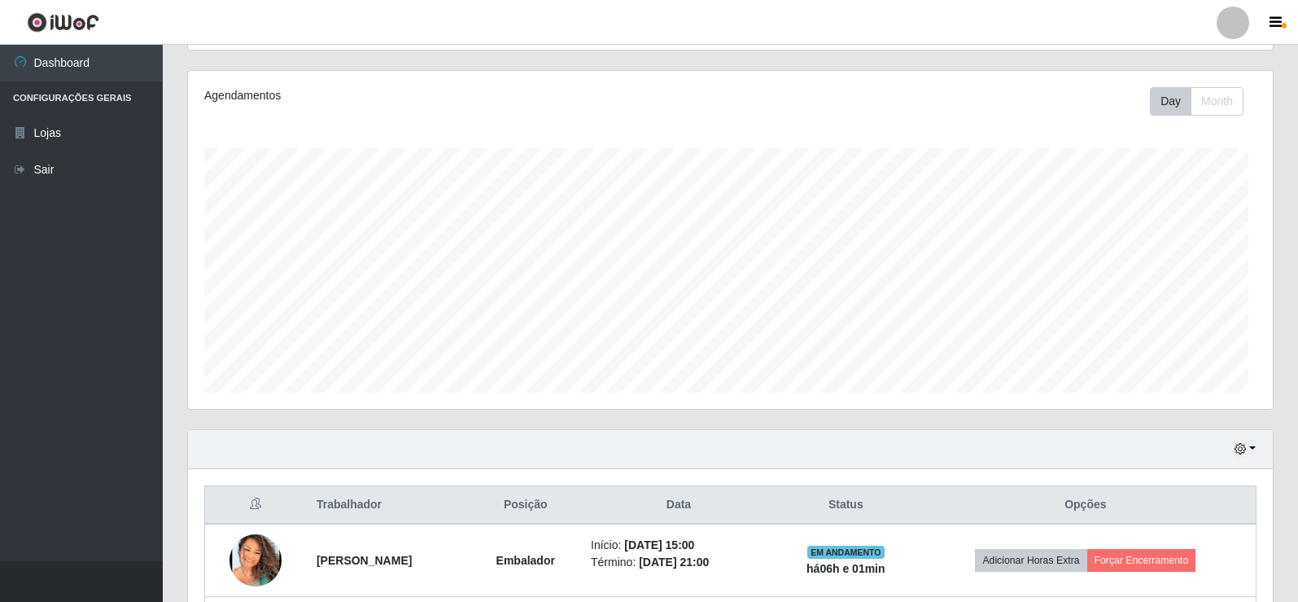
scroll to position [338, 1085]
click at [635, 396] on div "Agendamentos Day Month 31/07 Agendamentos 48" at bounding box center [730, 240] width 1085 height 338
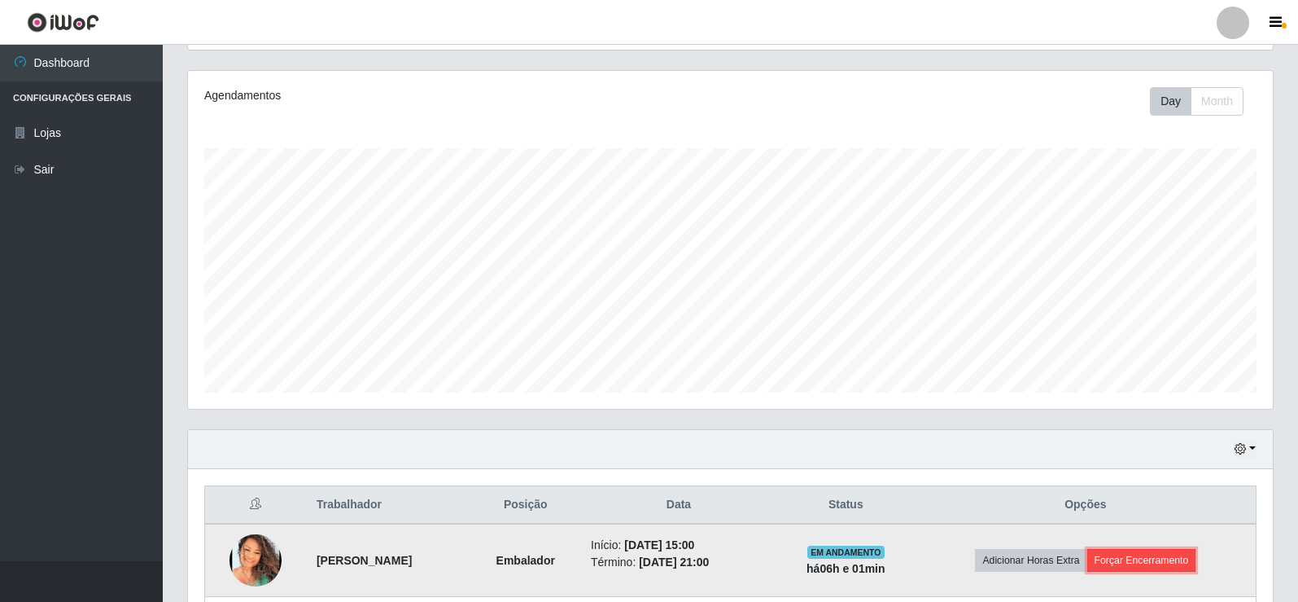
click at [1151, 562] on button "Forçar Encerramento" at bounding box center [1142, 560] width 109 height 23
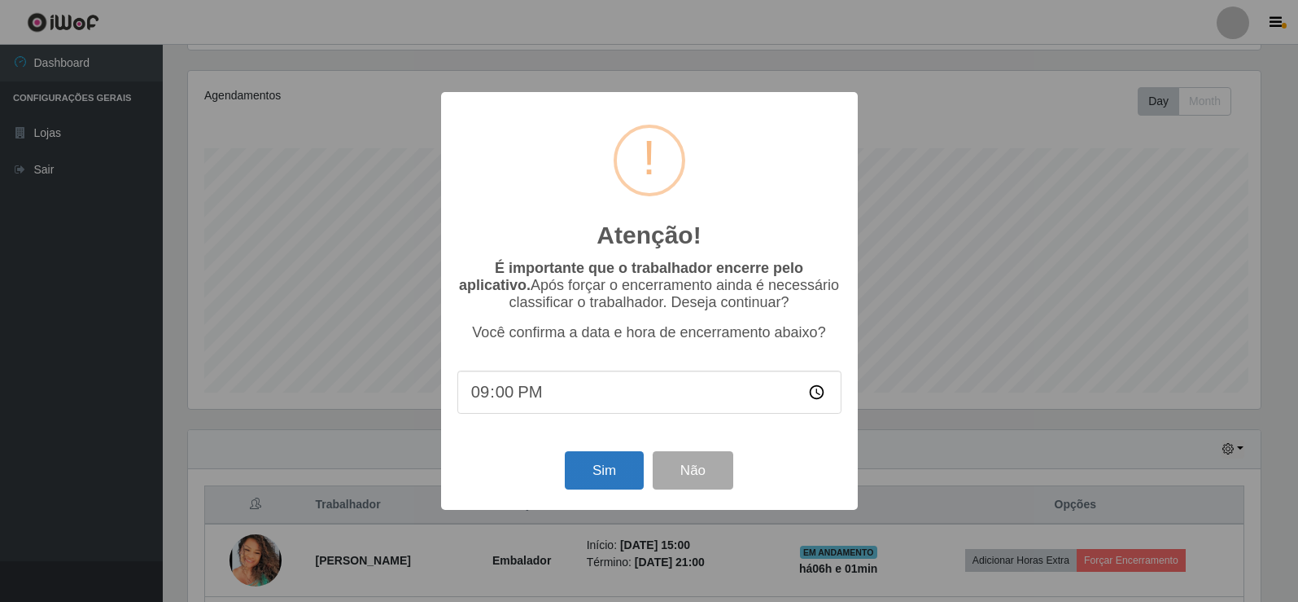
scroll to position [338, 1077]
click at [583, 470] on button "Sim" at bounding box center [606, 470] width 79 height 38
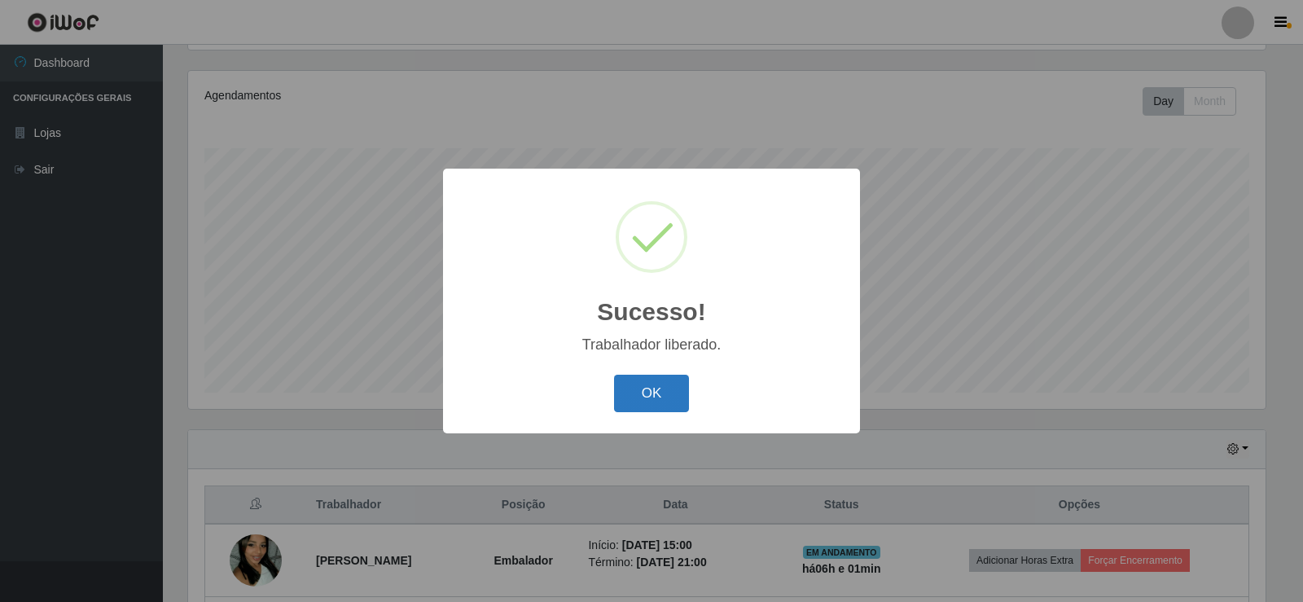
click at [628, 391] on button "OK" at bounding box center [652, 393] width 76 height 38
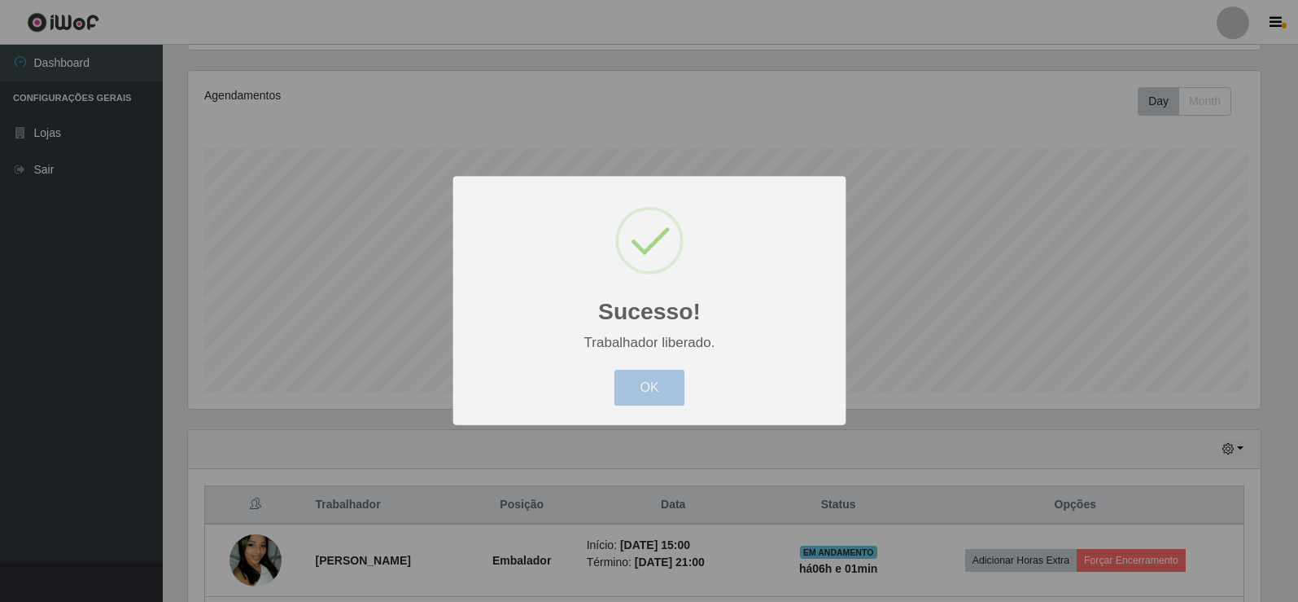
scroll to position [338, 1085]
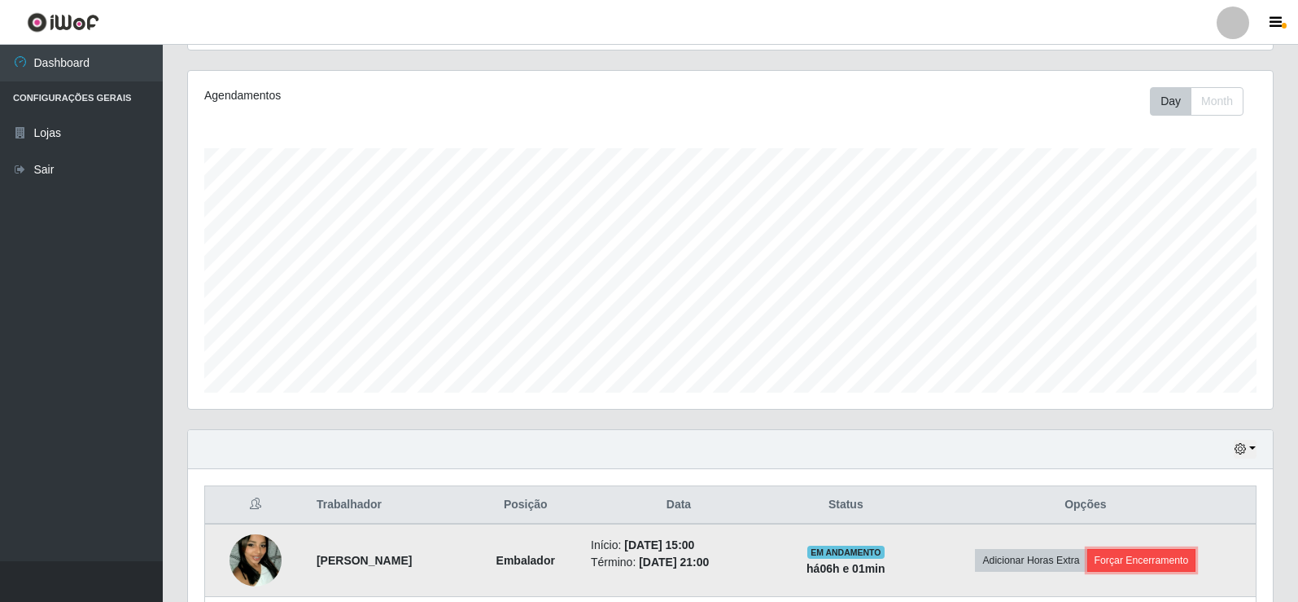
click at [1158, 550] on button "Forçar Encerramento" at bounding box center [1142, 560] width 109 height 23
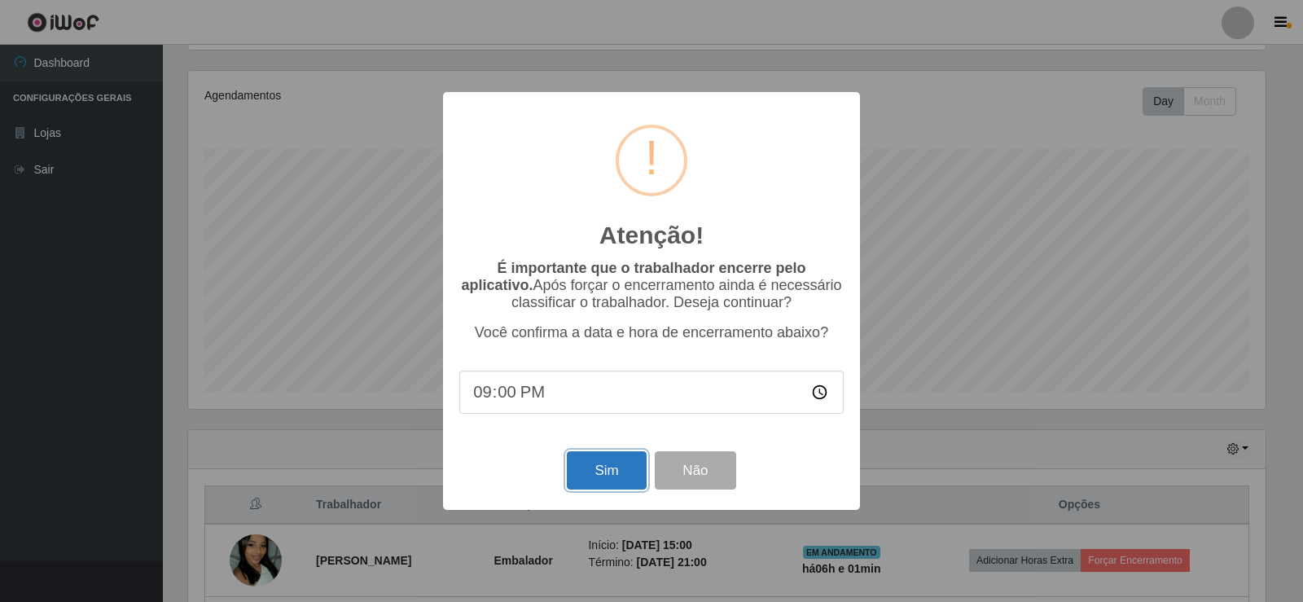
click at [591, 469] on button "Sim" at bounding box center [606, 470] width 79 height 38
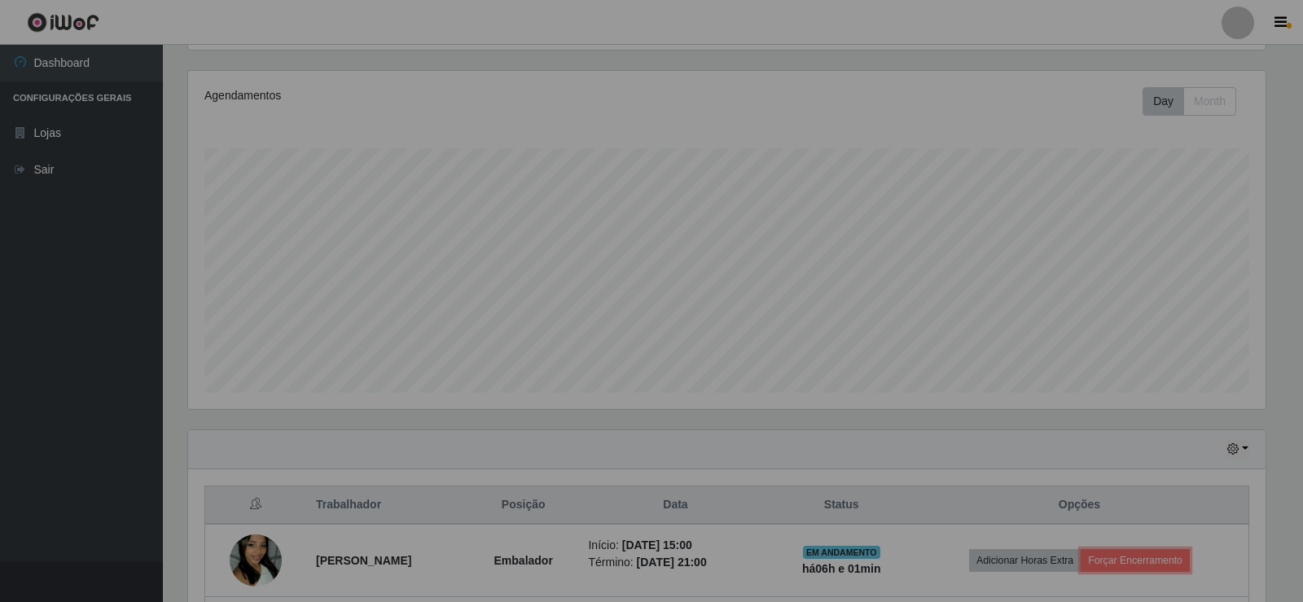
scroll to position [338, 1085]
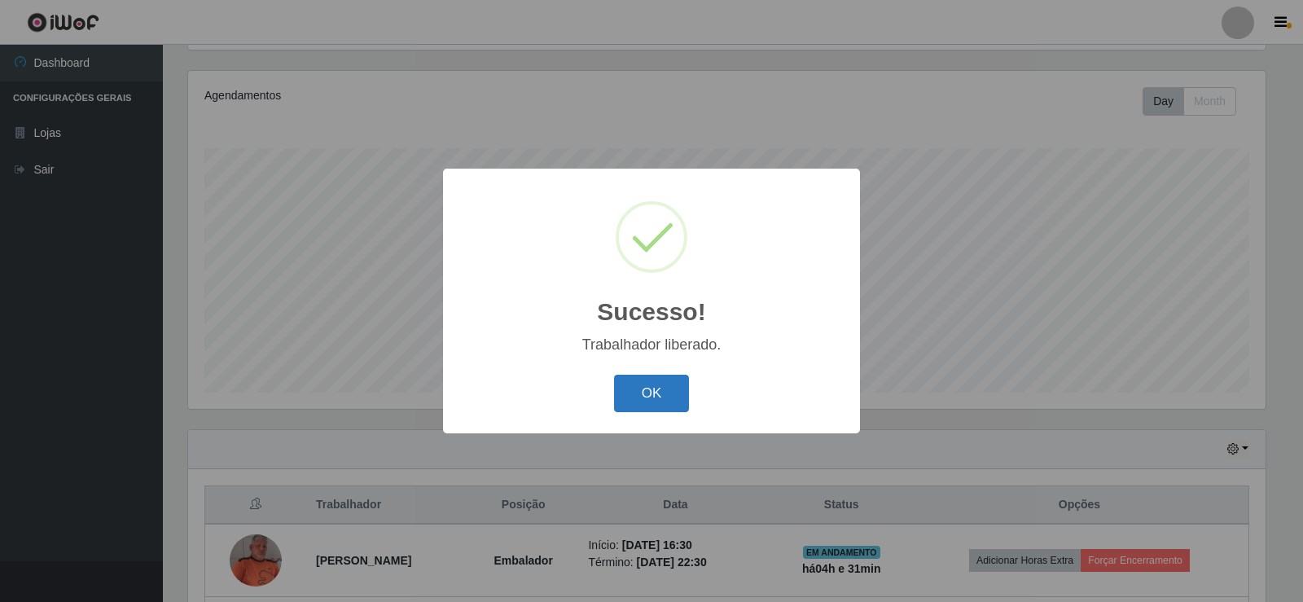
click at [647, 399] on button "OK" at bounding box center [652, 393] width 76 height 38
